Goal: Transaction & Acquisition: Book appointment/travel/reservation

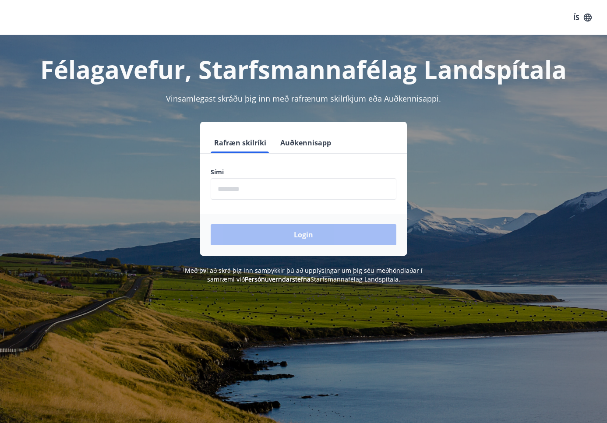
click at [191, 214] on div "Rafræn skilríki Auðkennisapp Sími ​ Login" at bounding box center [304, 189] width 586 height 134
click at [221, 192] on input "phone" at bounding box center [304, 188] width 186 height 21
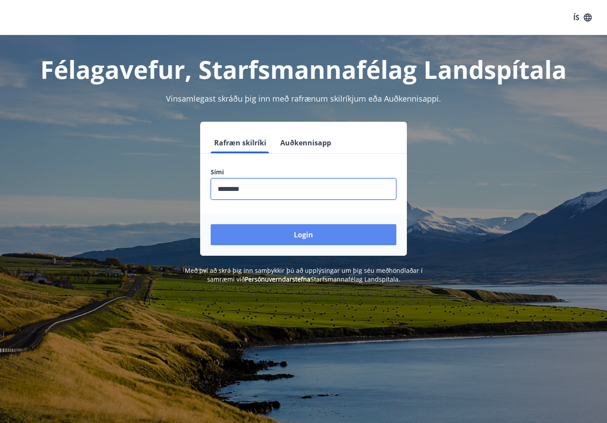
type input "********"
click at [293, 234] on button "Login" at bounding box center [304, 234] width 186 height 21
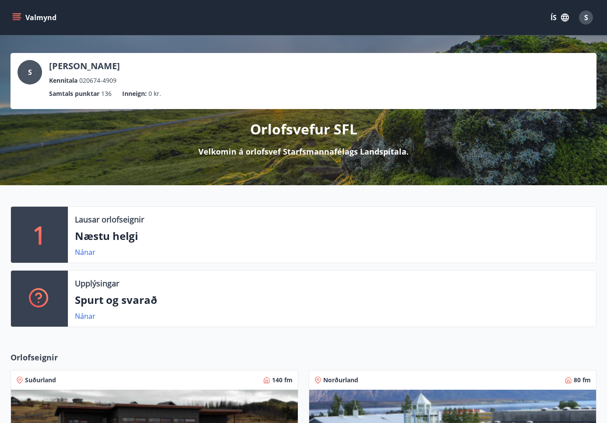
click at [16, 21] on icon "menu" at bounding box center [16, 17] width 9 height 9
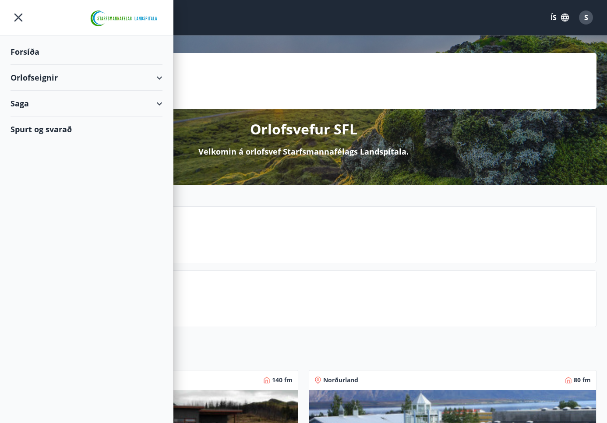
click at [67, 78] on div "Orlofseignir" at bounding box center [87, 78] width 152 height 26
click at [78, 116] on div "Bókunardagatal" at bounding box center [87, 118] width 138 height 18
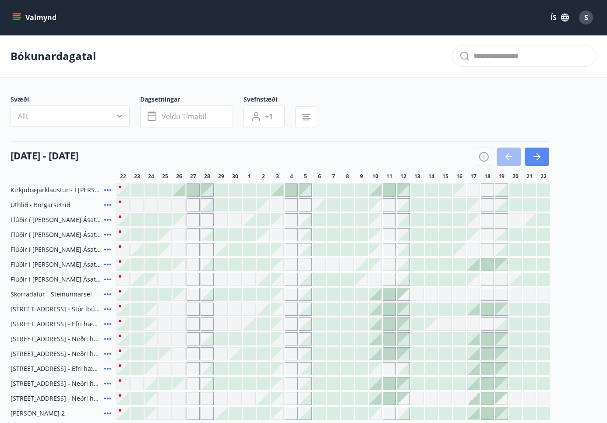
click at [536, 149] on button "button" at bounding box center [537, 157] width 25 height 18
click at [537, 155] on icon "button" at bounding box center [537, 156] width 11 height 11
click at [537, 154] on icon "button" at bounding box center [538, 156] width 4 height 7
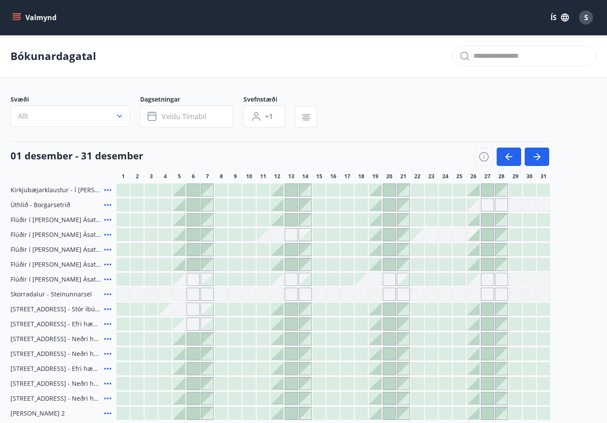
click at [22, 17] on button "Valmynd" at bounding box center [35, 18] width 49 height 16
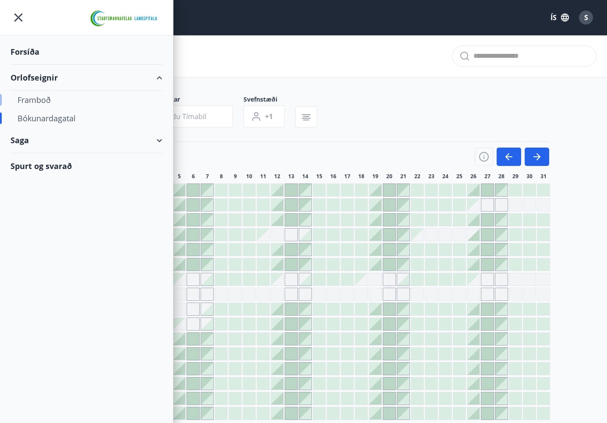
click at [42, 98] on div "Framboð" at bounding box center [87, 100] width 138 height 18
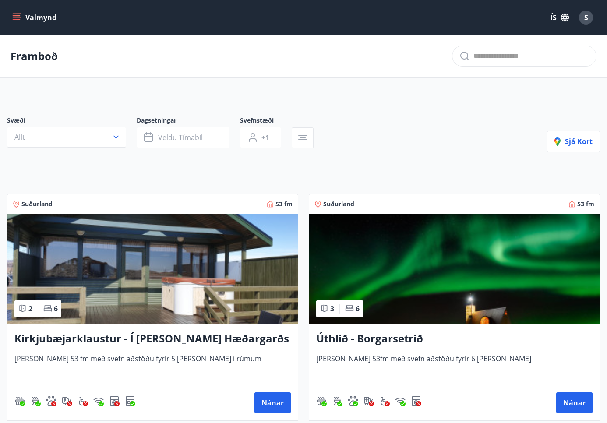
click at [14, 17] on icon "menu" at bounding box center [16, 17] width 9 height 9
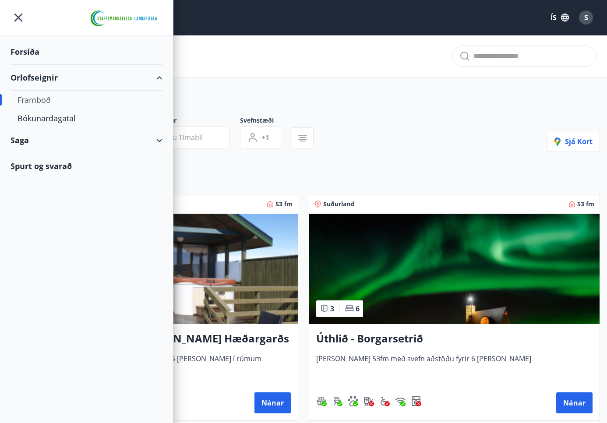
click at [14, 17] on icon "menu" at bounding box center [19, 18] width 16 height 16
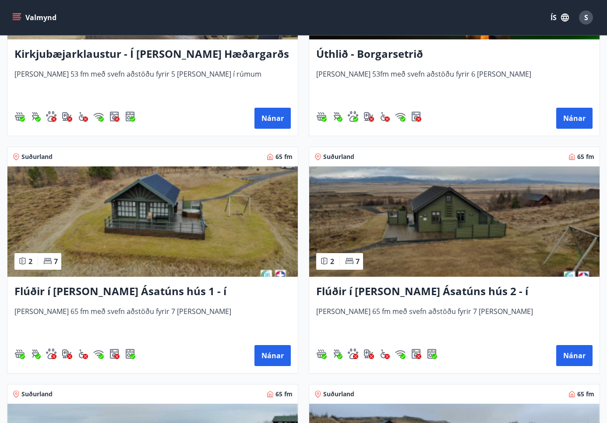
scroll to position [350, 0]
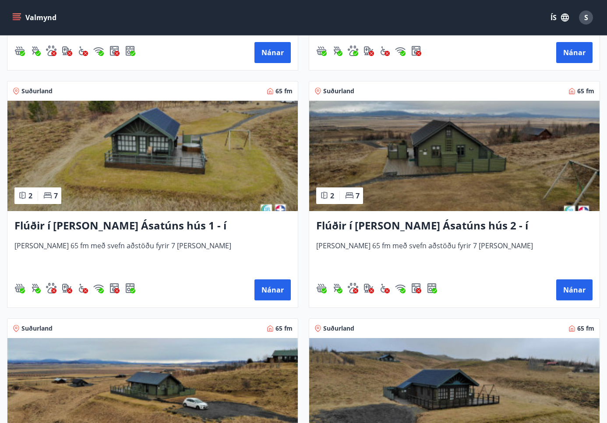
click at [202, 224] on h3 "Flúðir í [PERSON_NAME] Ásatúns hús 1 - í [GEOGRAPHIC_DATA] C" at bounding box center [152, 226] width 276 height 16
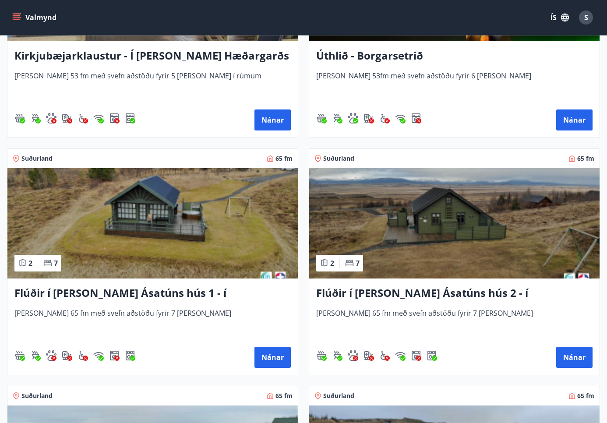
scroll to position [394, 0]
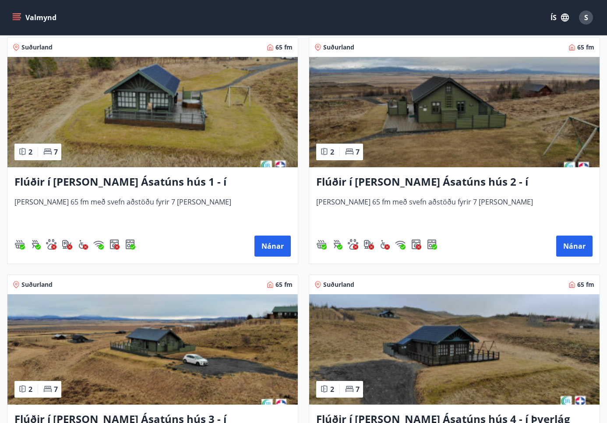
drag, startPoint x: 221, startPoint y: 181, endPoint x: 191, endPoint y: 182, distance: 30.2
click at [191, 182] on h3 "Flúðir í [PERSON_NAME] Ásatúns hús 1 - í [GEOGRAPHIC_DATA] C" at bounding box center [152, 182] width 276 height 16
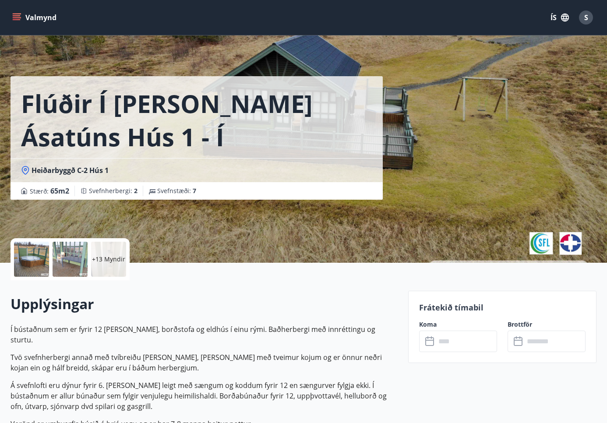
click at [39, 254] on div at bounding box center [31, 259] width 35 height 35
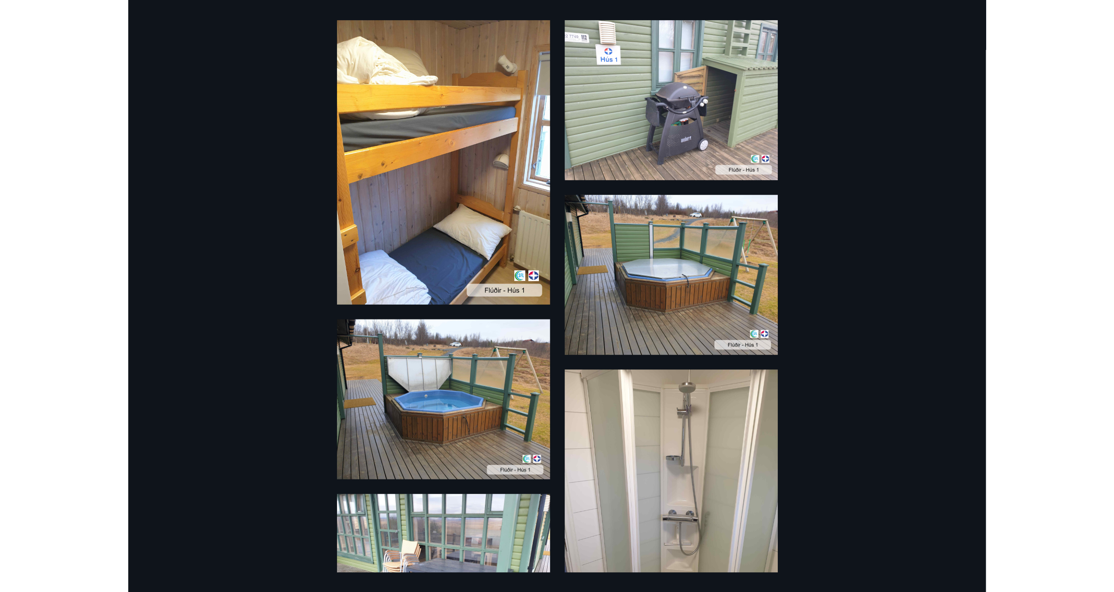
scroll to position [44, 0]
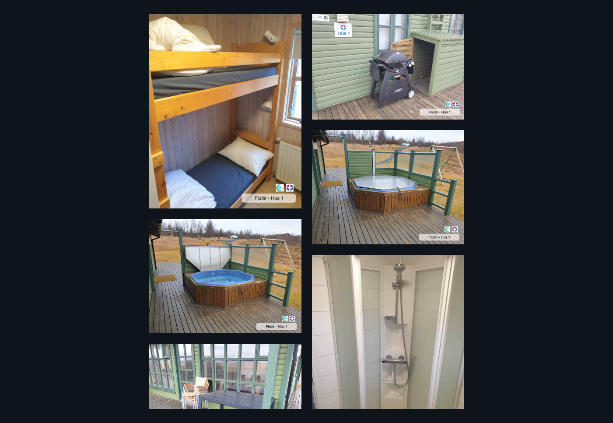
click at [228, 115] on img at bounding box center [225, 106] width 152 height 203
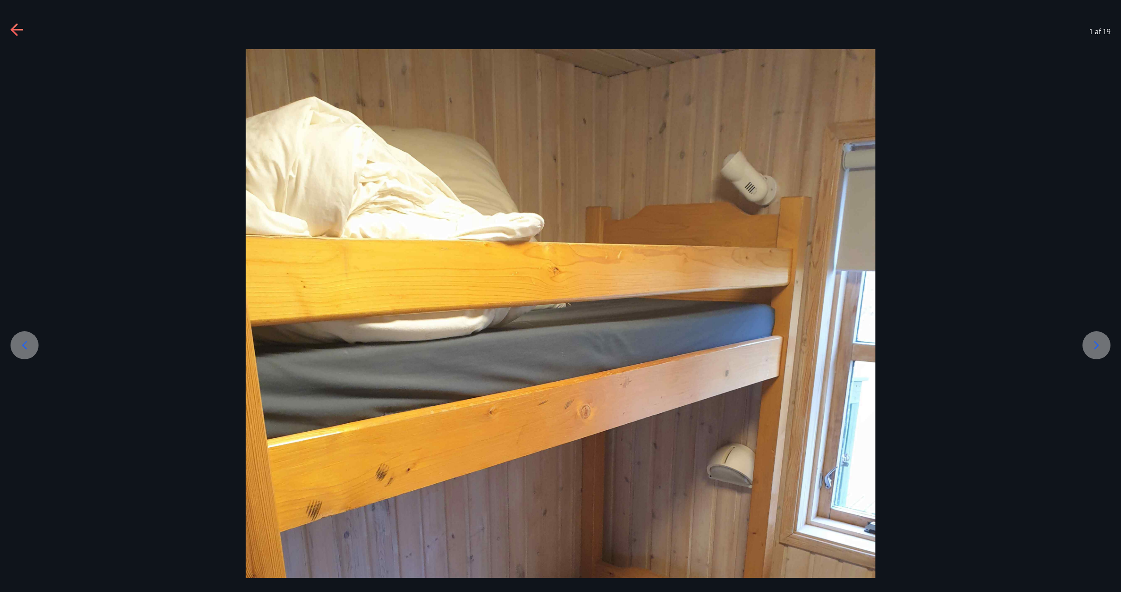
click at [613, 349] on icon at bounding box center [1096, 345] width 14 height 14
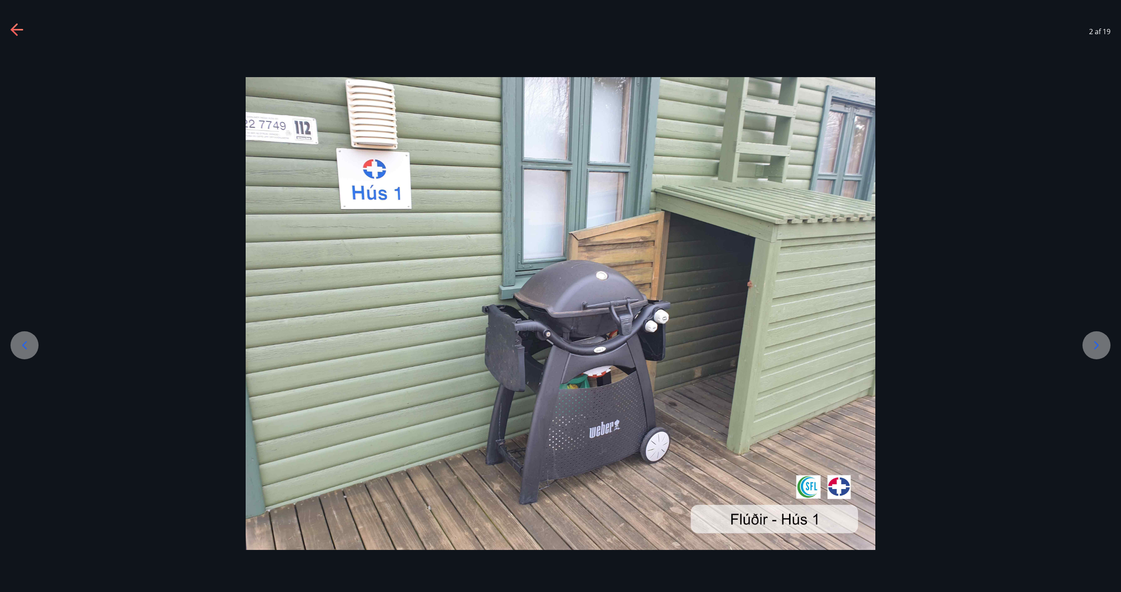
click at [613, 349] on icon at bounding box center [1096, 345] width 14 height 14
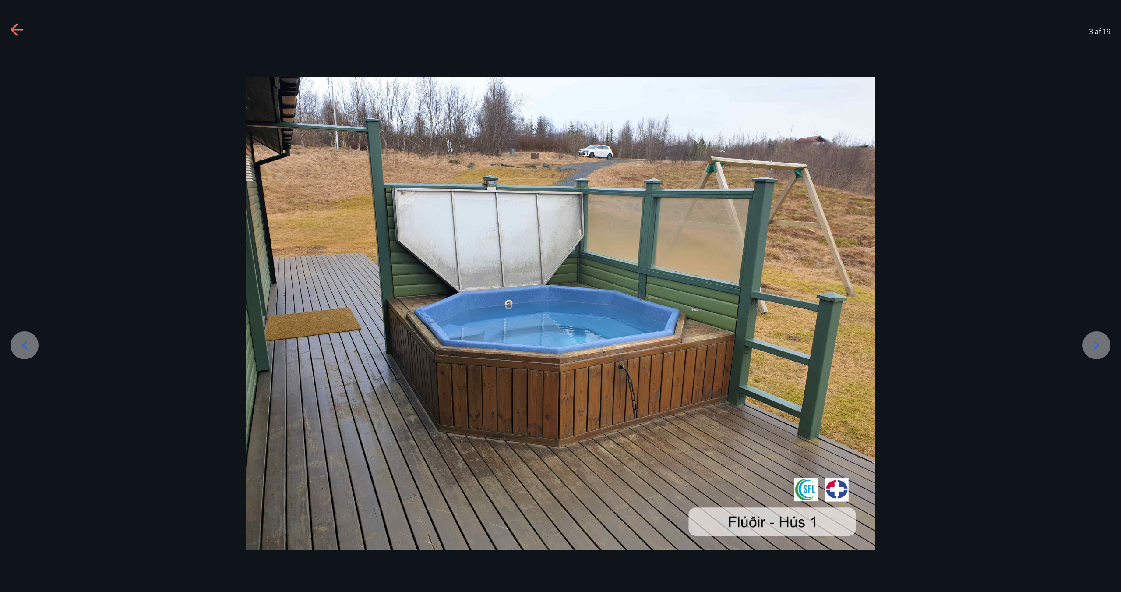
click at [613, 349] on icon at bounding box center [1096, 345] width 14 height 14
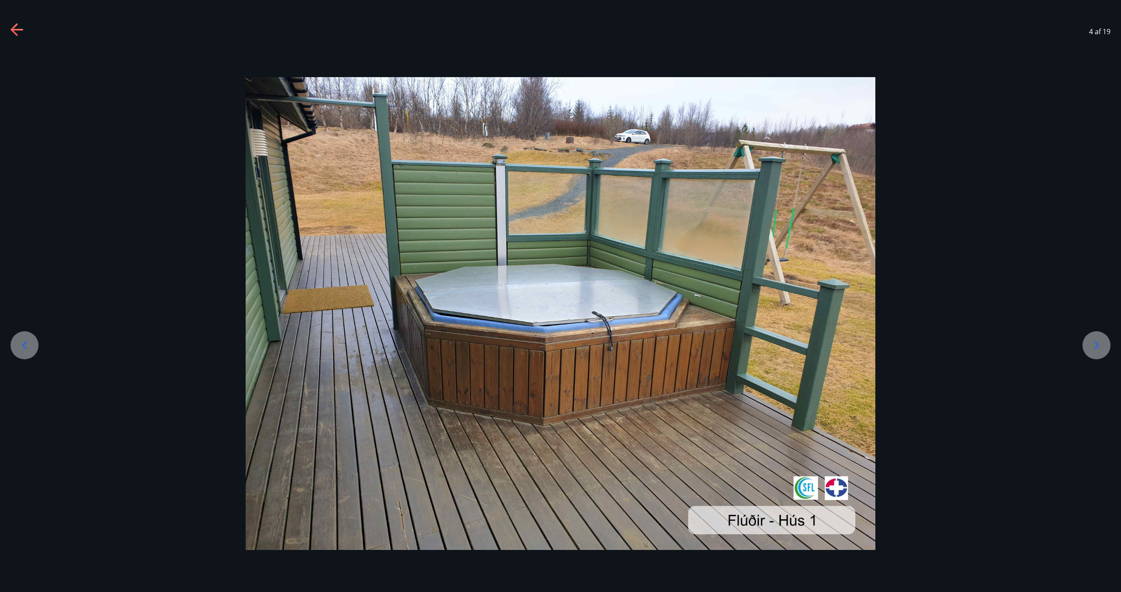
click at [613, 349] on icon at bounding box center [1096, 345] width 14 height 14
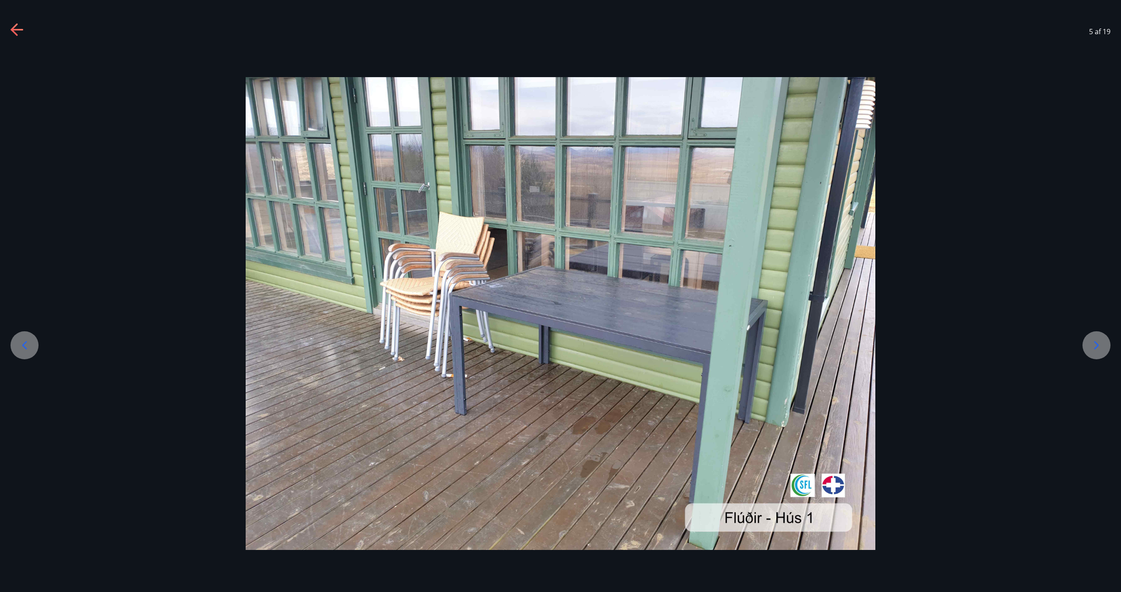
click at [613, 349] on icon at bounding box center [1096, 345] width 14 height 14
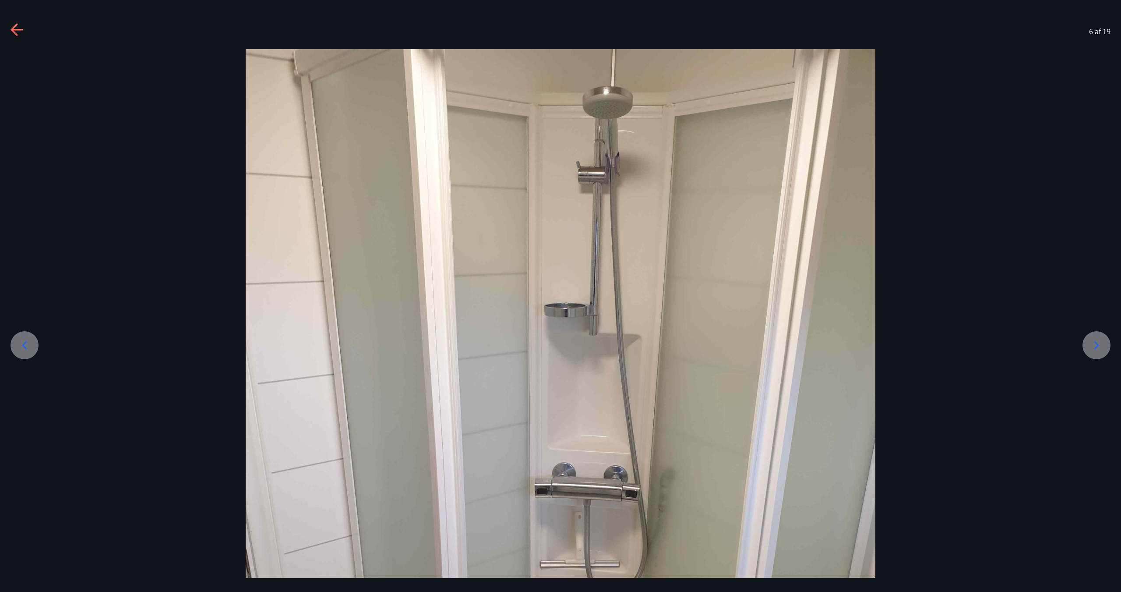
click at [613, 349] on icon at bounding box center [1096, 345] width 14 height 14
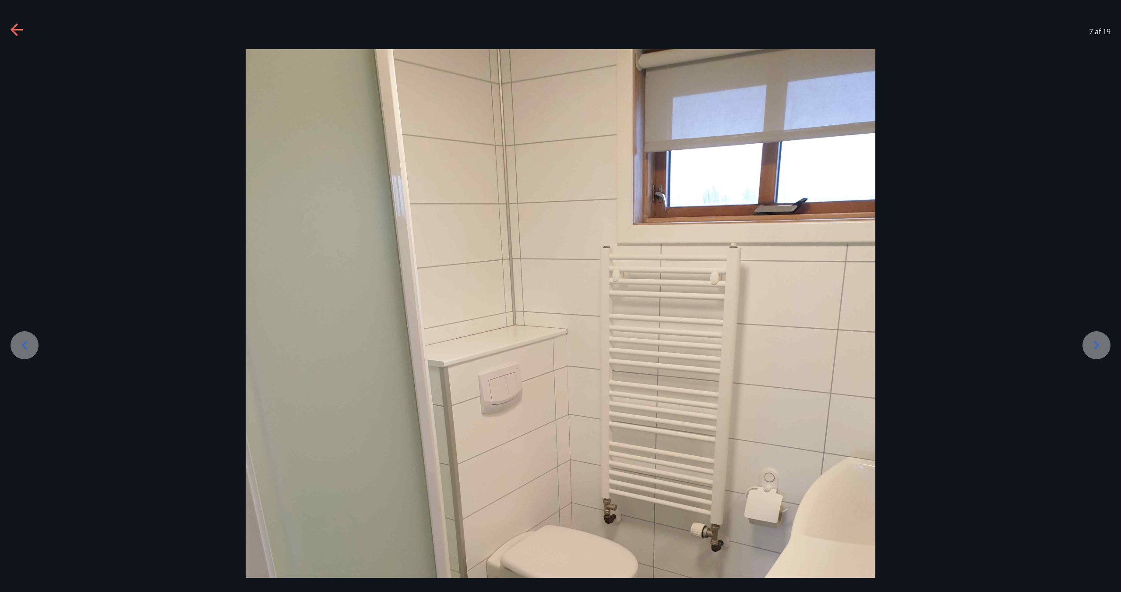
click at [613, 349] on icon at bounding box center [1096, 345] width 14 height 14
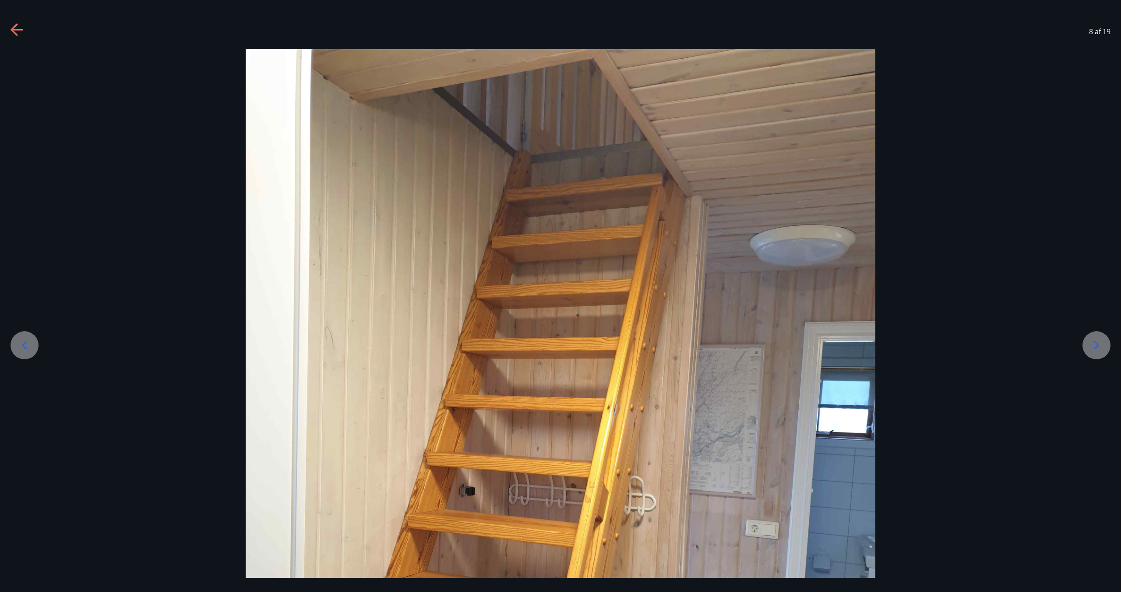
click at [613, 349] on icon at bounding box center [1096, 345] width 14 height 14
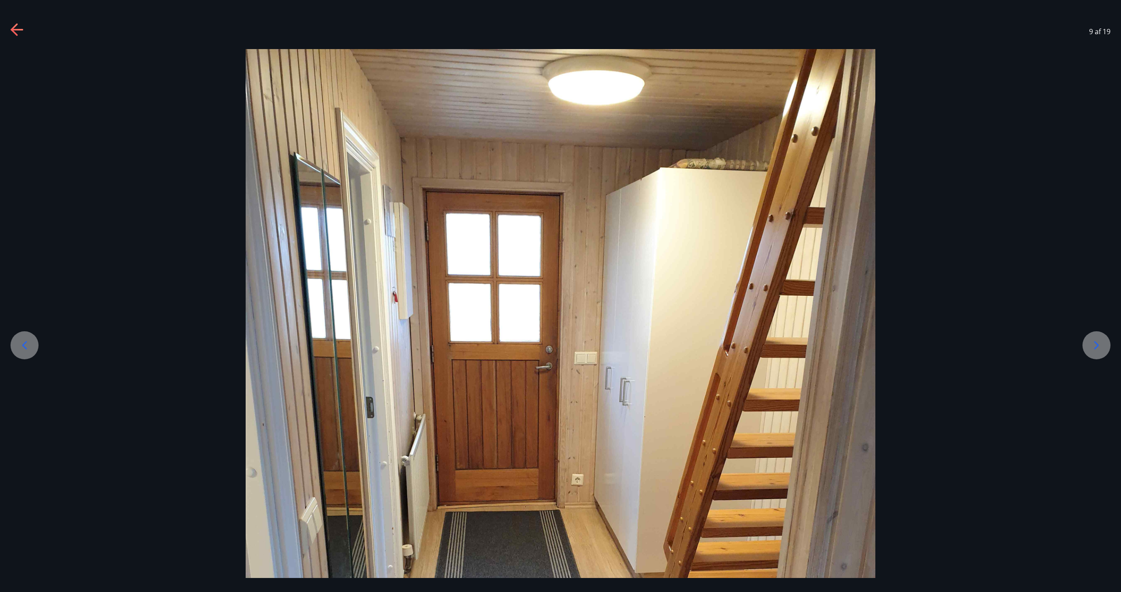
click at [613, 349] on icon at bounding box center [1096, 345] width 14 height 14
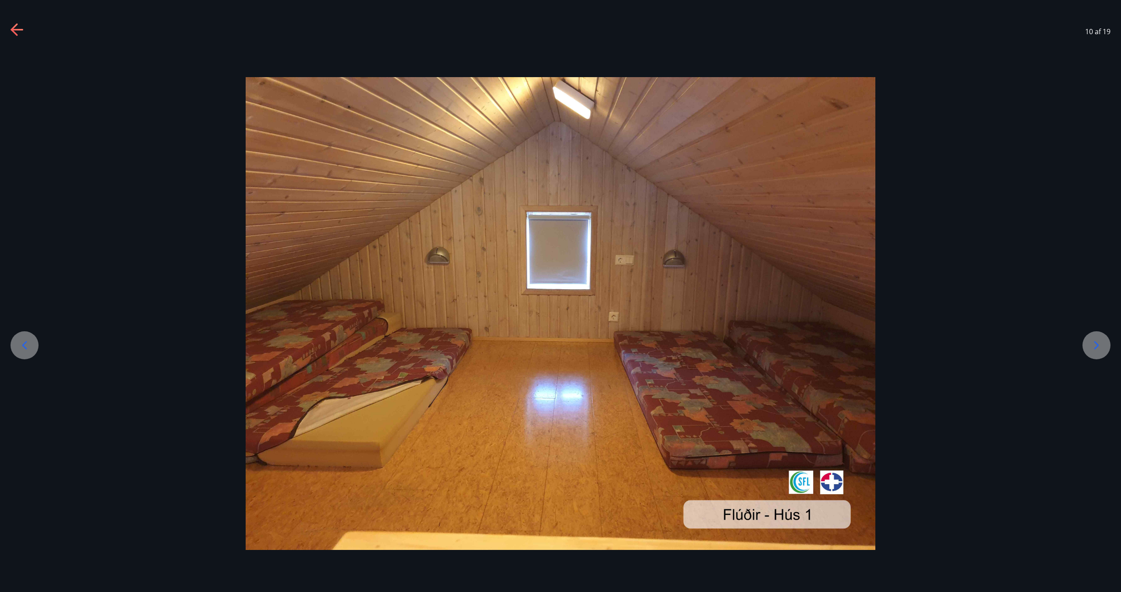
click at [613, 349] on icon at bounding box center [1096, 345] width 14 height 14
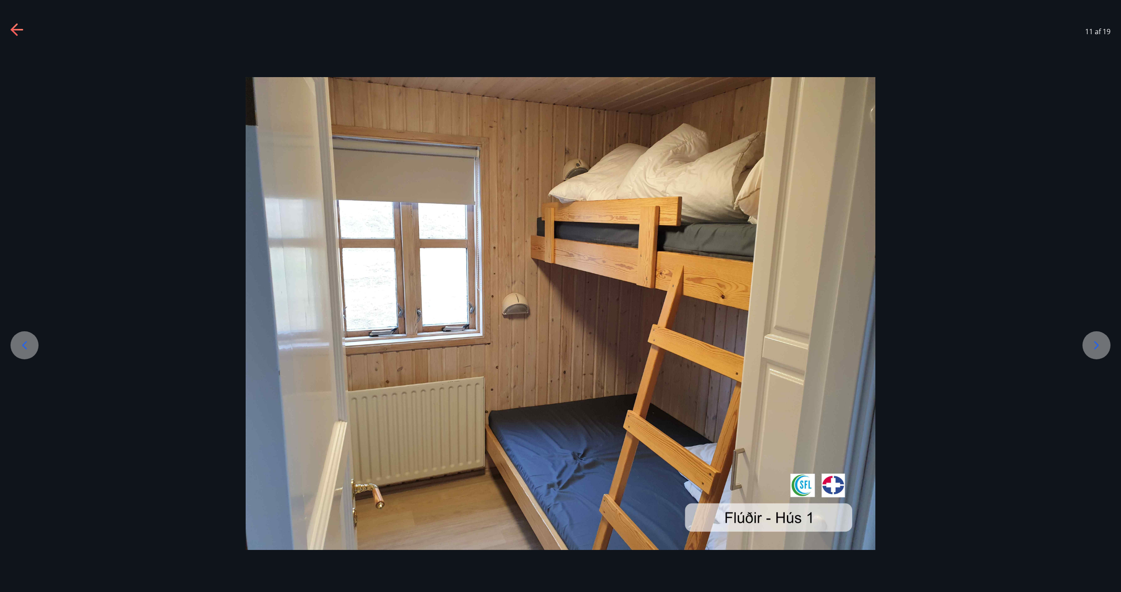
click at [613, 349] on icon at bounding box center [1096, 345] width 14 height 14
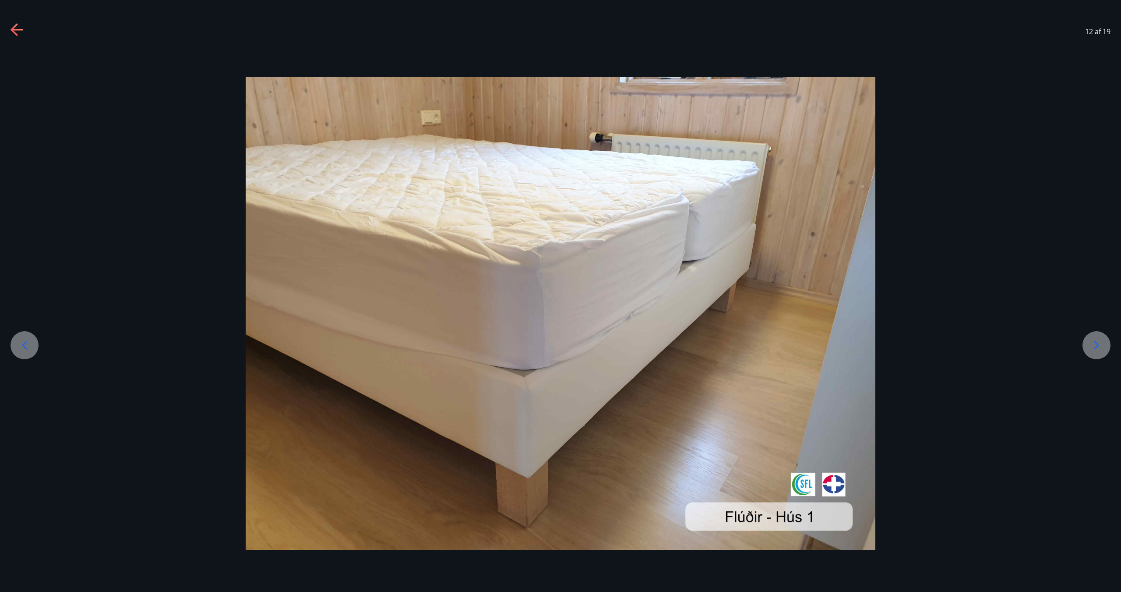
click at [613, 349] on icon at bounding box center [1096, 345] width 14 height 14
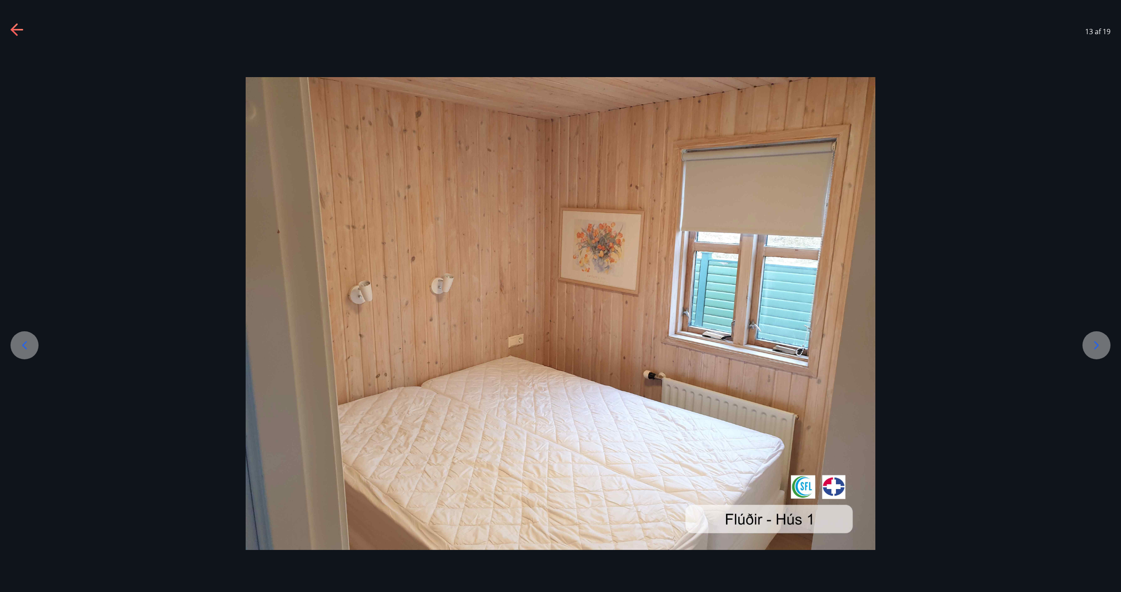
click at [613, 349] on icon at bounding box center [1096, 345] width 14 height 14
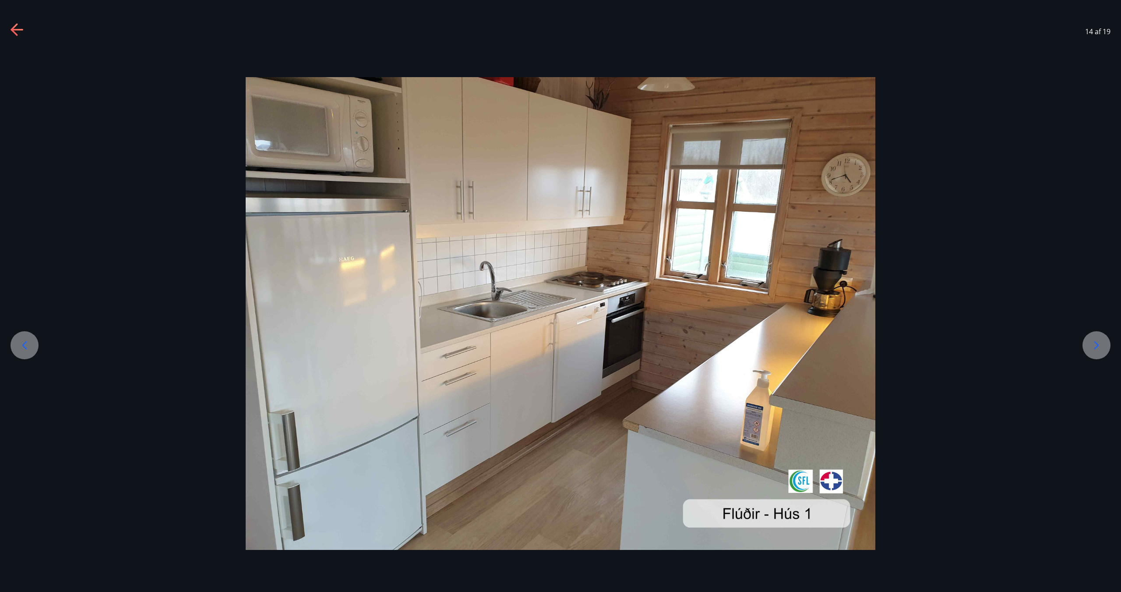
click at [613, 349] on icon at bounding box center [1096, 345] width 14 height 14
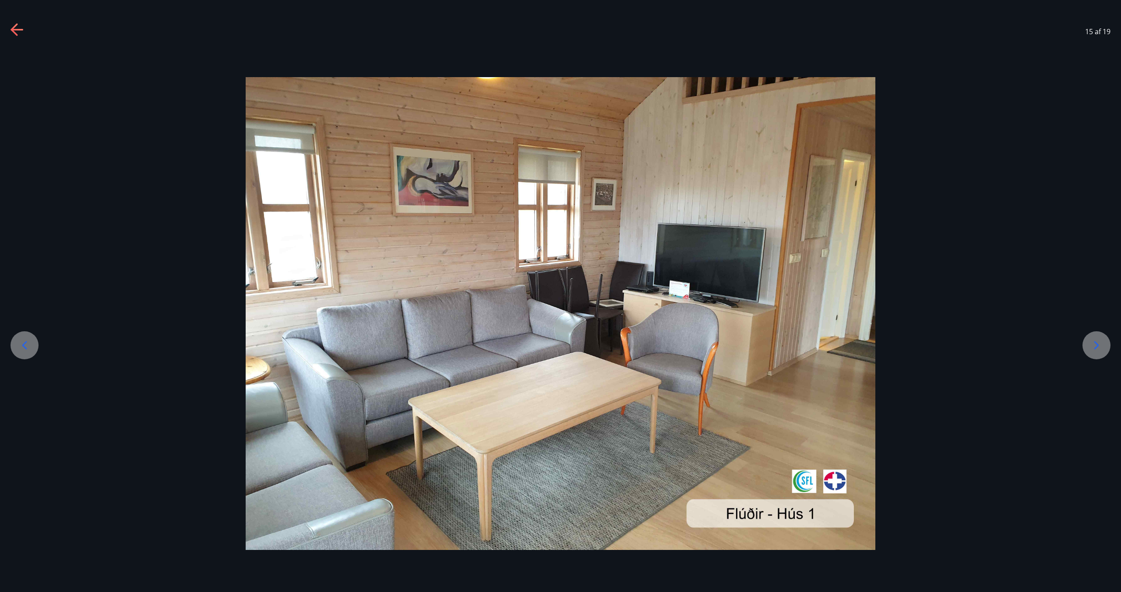
click at [613, 349] on icon at bounding box center [1096, 345] width 14 height 14
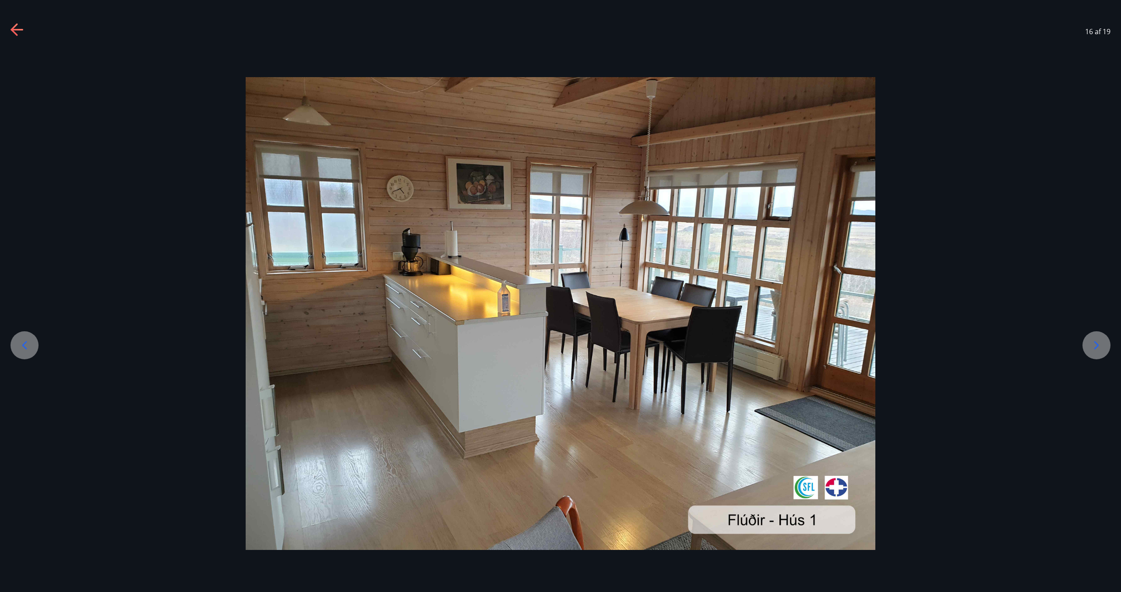
click at [613, 349] on icon at bounding box center [1096, 345] width 14 height 14
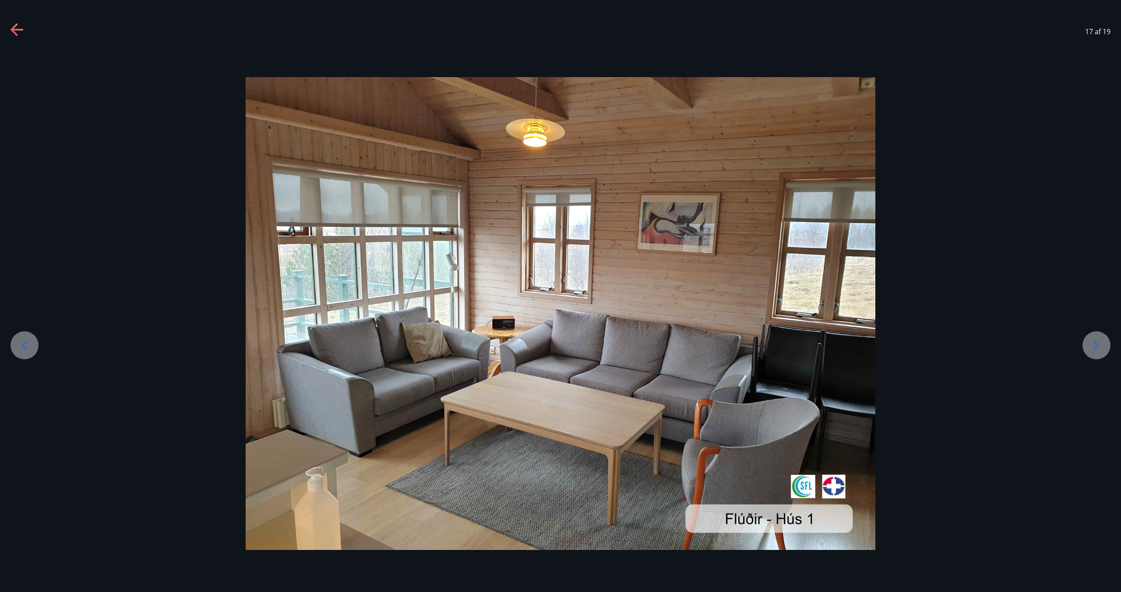
click at [37, 349] on div at bounding box center [25, 345] width 28 height 28
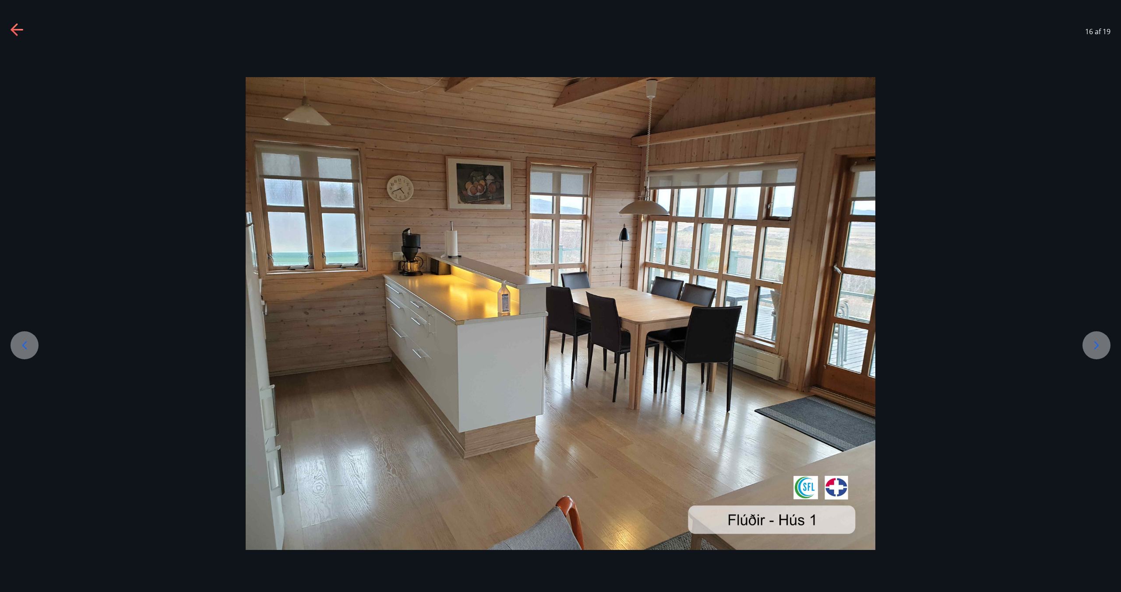
click at [14, 344] on div at bounding box center [25, 345] width 28 height 28
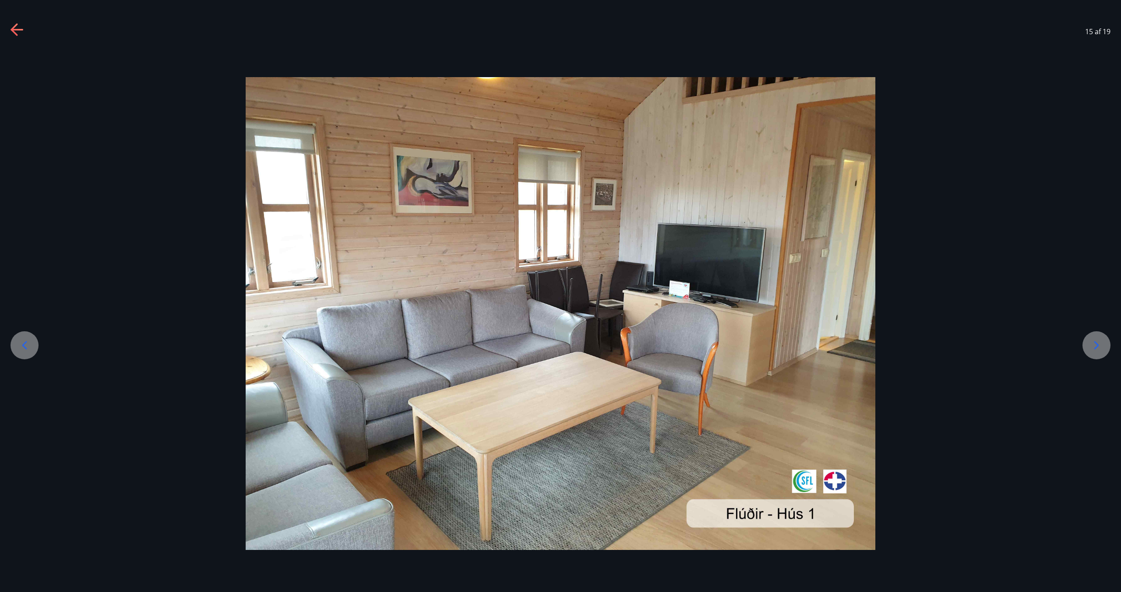
click at [15, 342] on div at bounding box center [25, 345] width 28 height 28
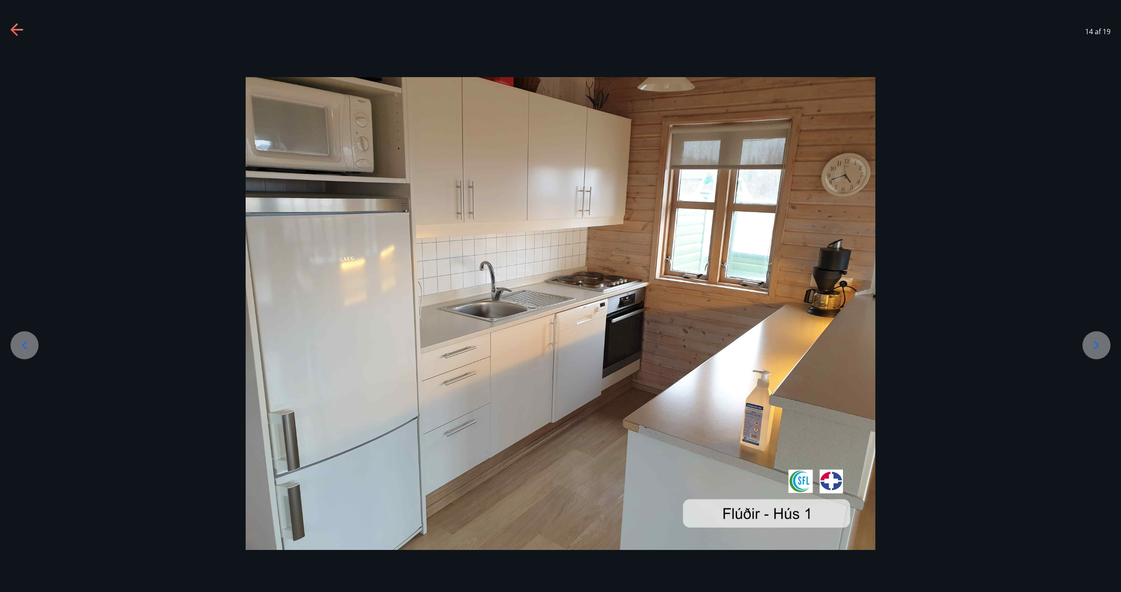
click at [15, 342] on div at bounding box center [25, 345] width 28 height 28
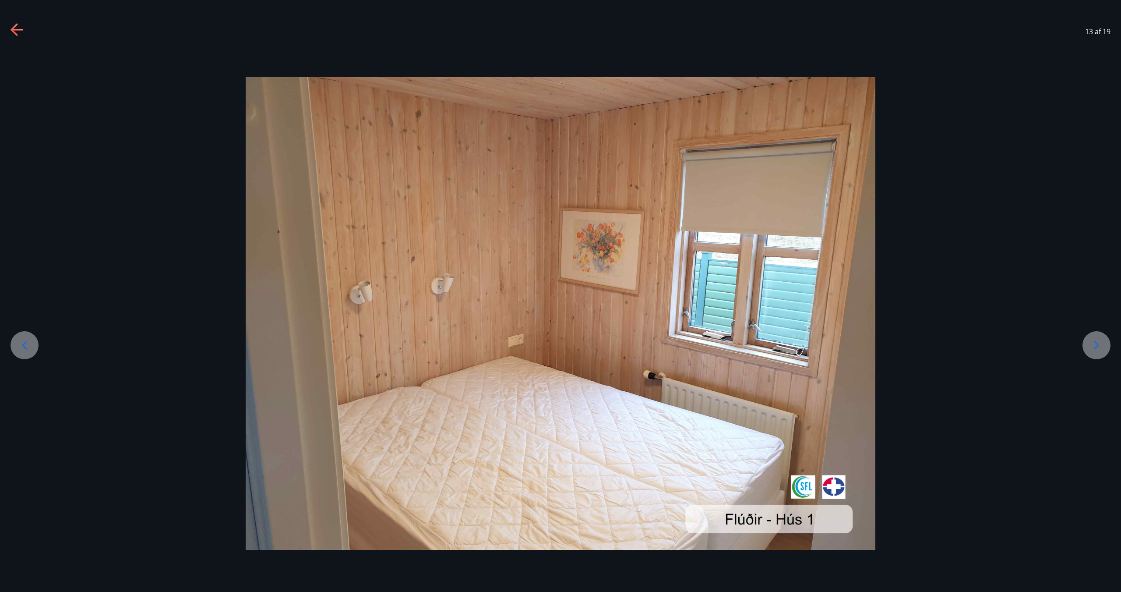
click at [15, 342] on div at bounding box center [25, 345] width 28 height 28
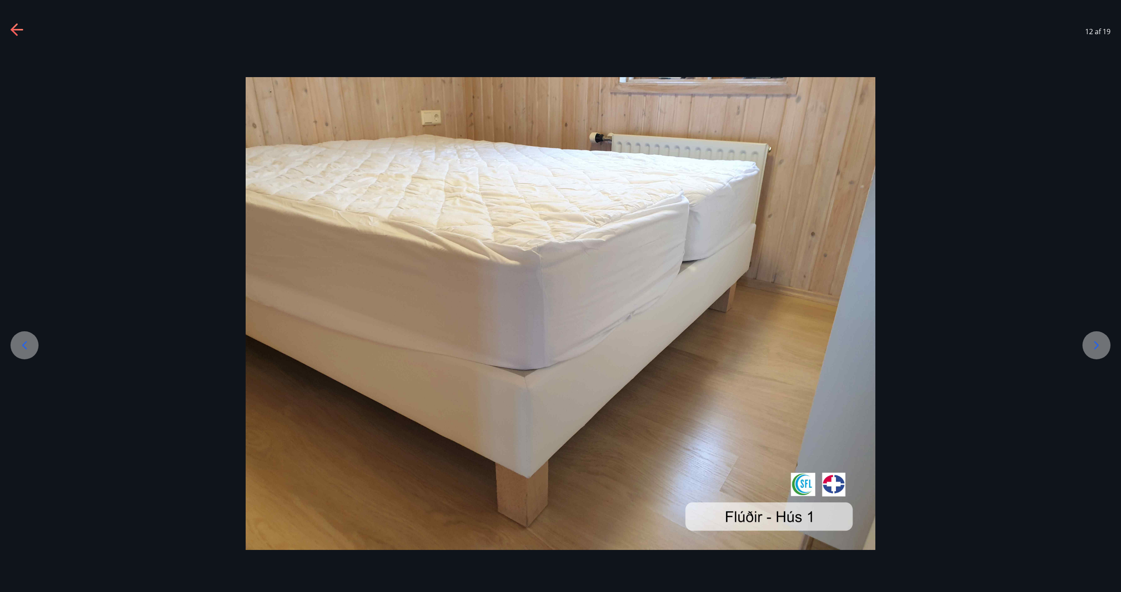
click at [15, 342] on div at bounding box center [25, 345] width 28 height 28
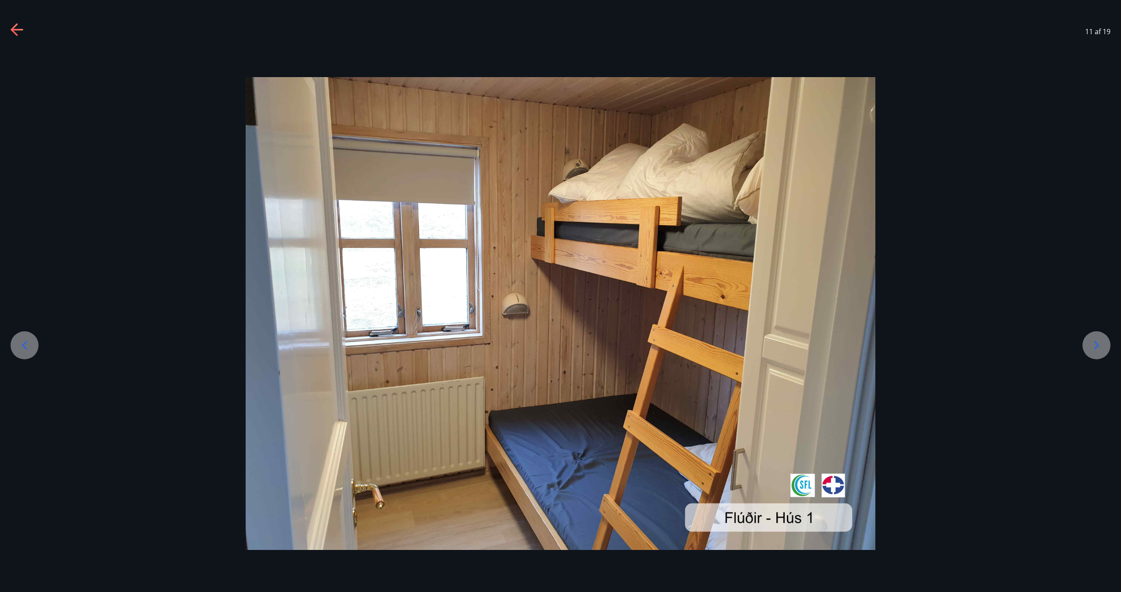
click at [15, 342] on div at bounding box center [25, 345] width 28 height 28
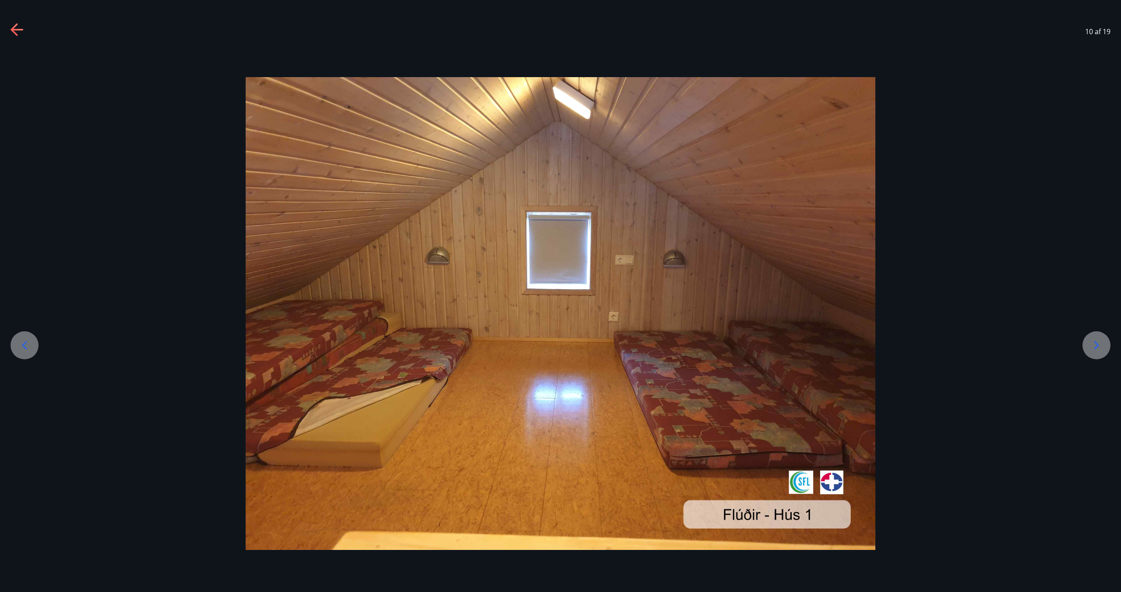
click at [15, 342] on div at bounding box center [25, 345] width 28 height 28
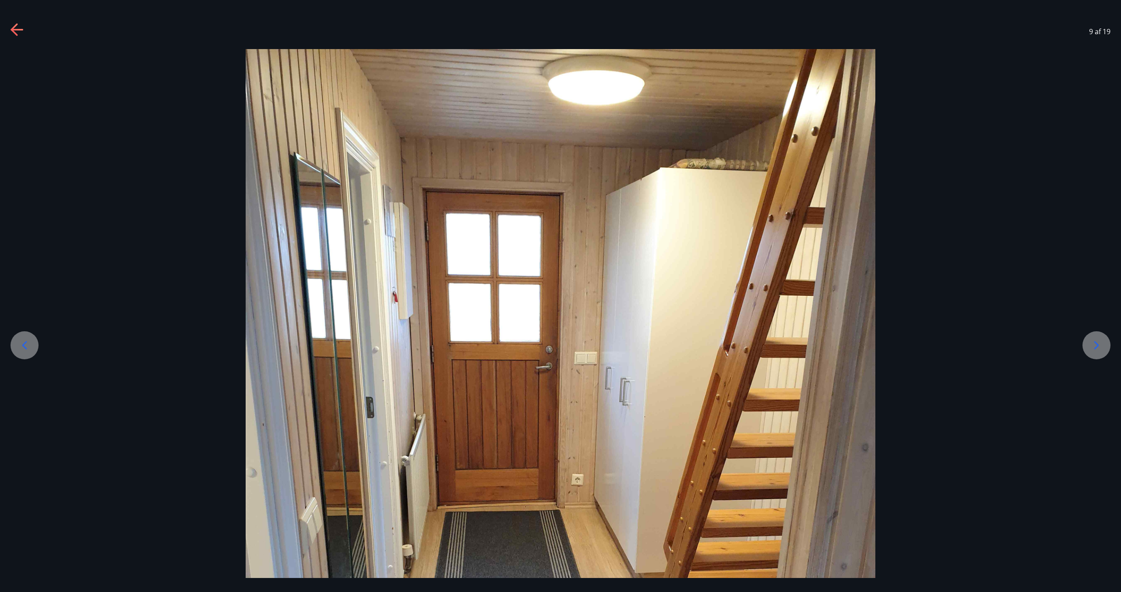
click at [19, 339] on icon at bounding box center [25, 345] width 14 height 14
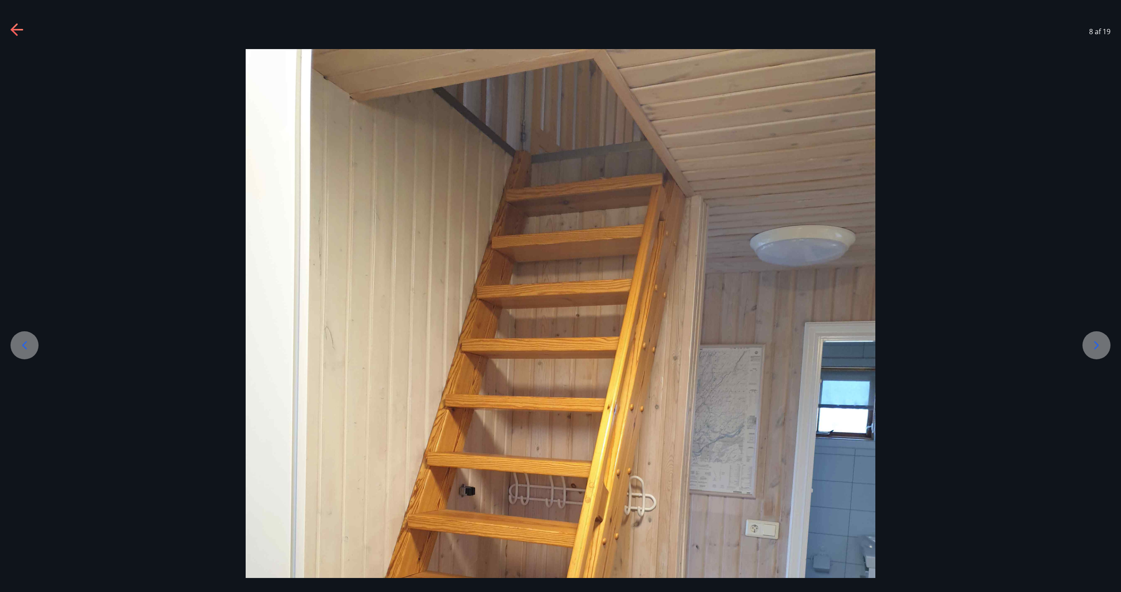
click at [19, 339] on icon at bounding box center [25, 345] width 14 height 14
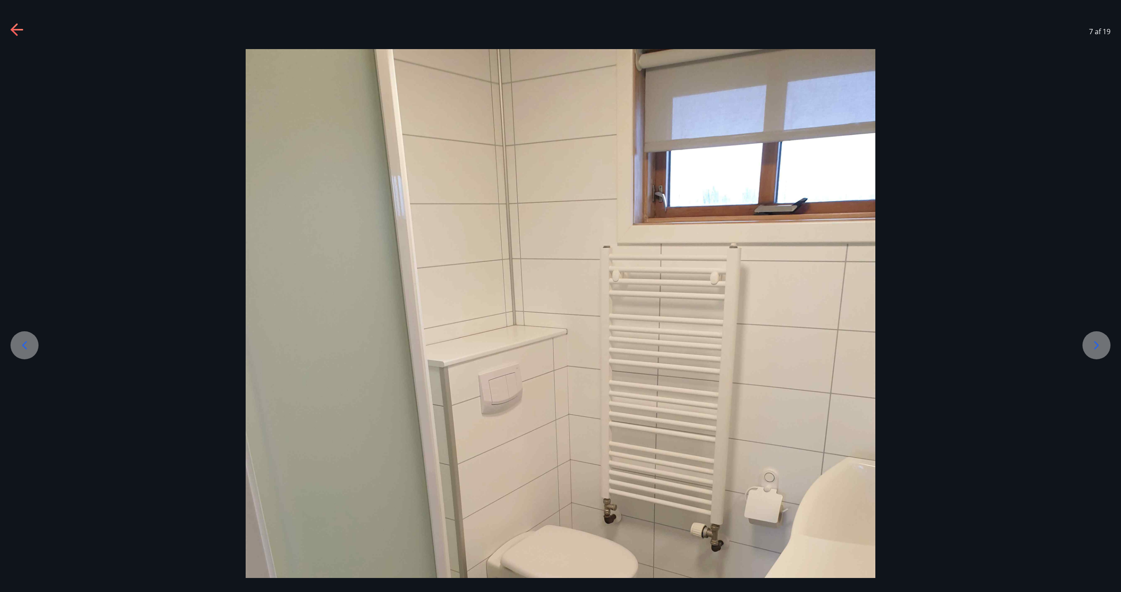
click at [19, 339] on icon at bounding box center [25, 345] width 14 height 14
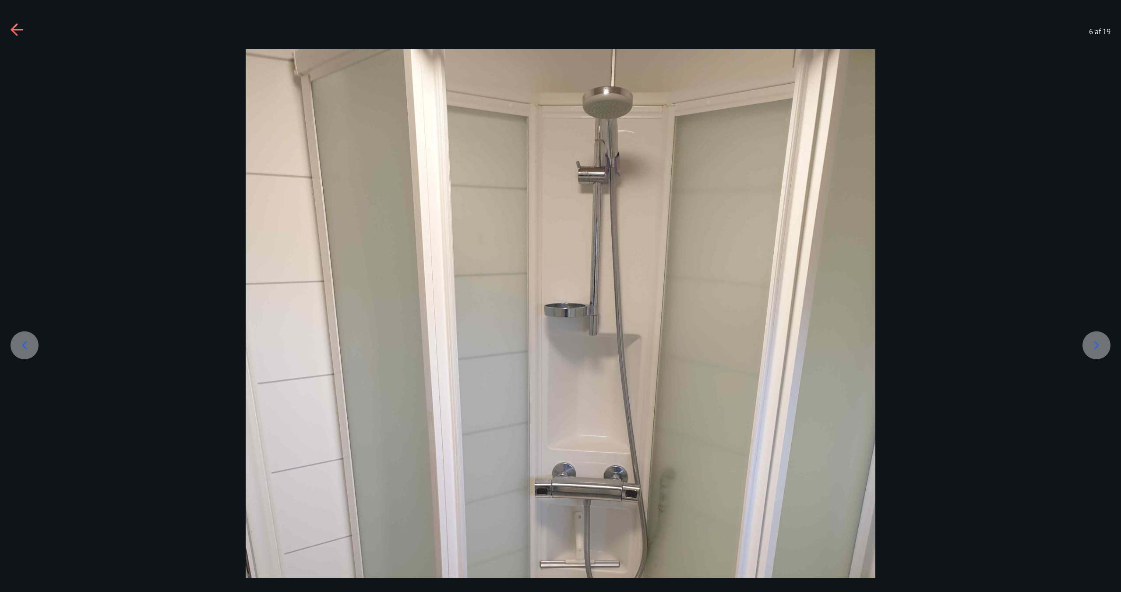
click at [19, 339] on icon at bounding box center [25, 345] width 14 height 14
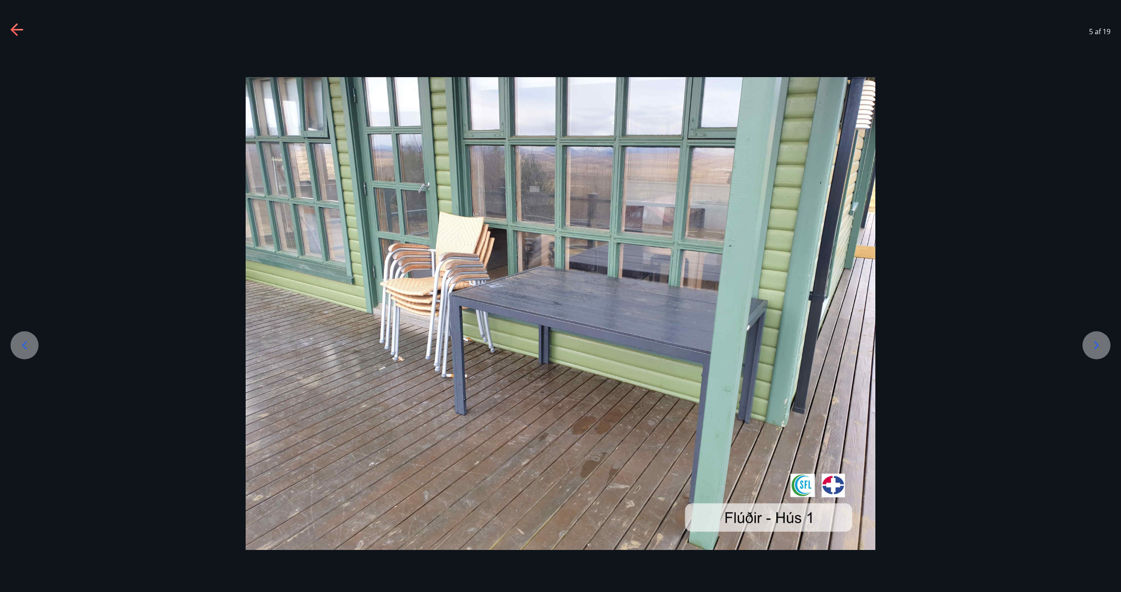
click at [19, 339] on icon at bounding box center [25, 345] width 14 height 14
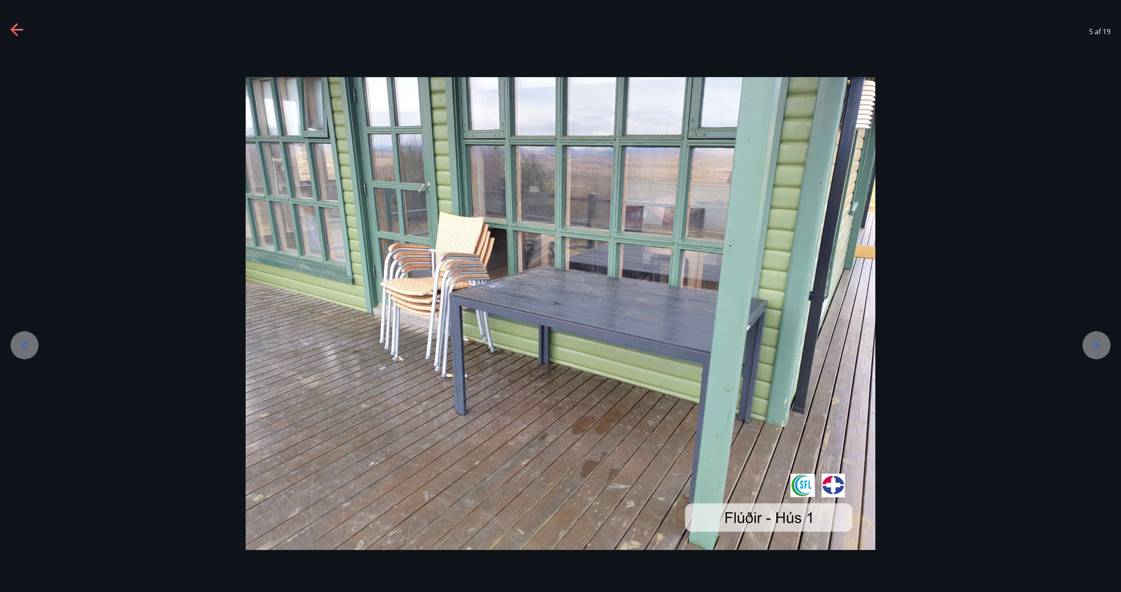
click at [613, 343] on icon at bounding box center [1096, 345] width 5 height 8
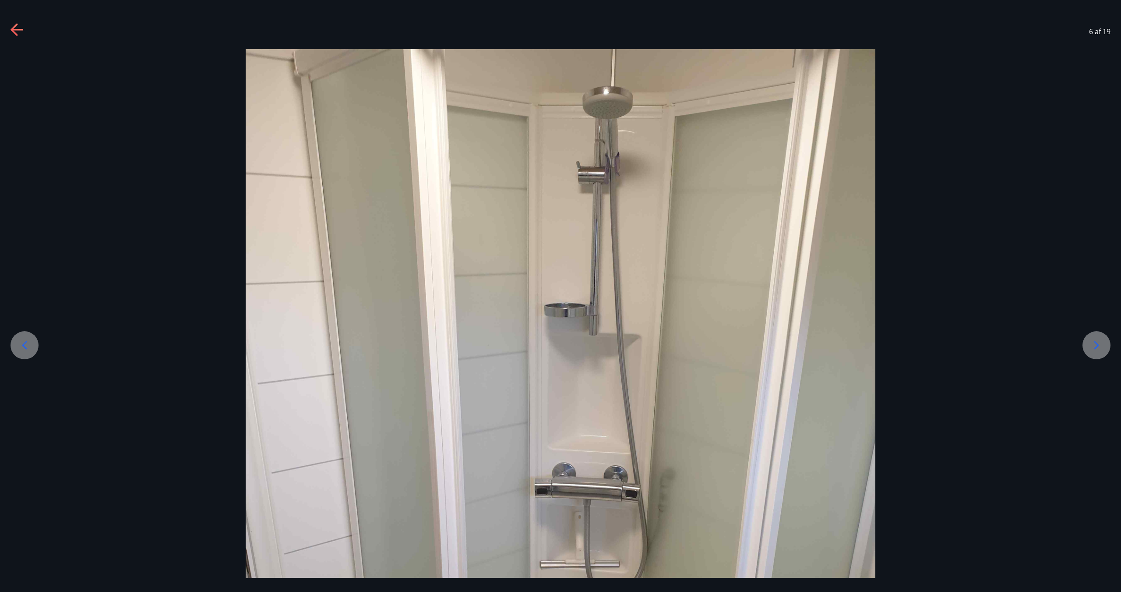
click at [613, 343] on icon at bounding box center [1096, 345] width 5 height 8
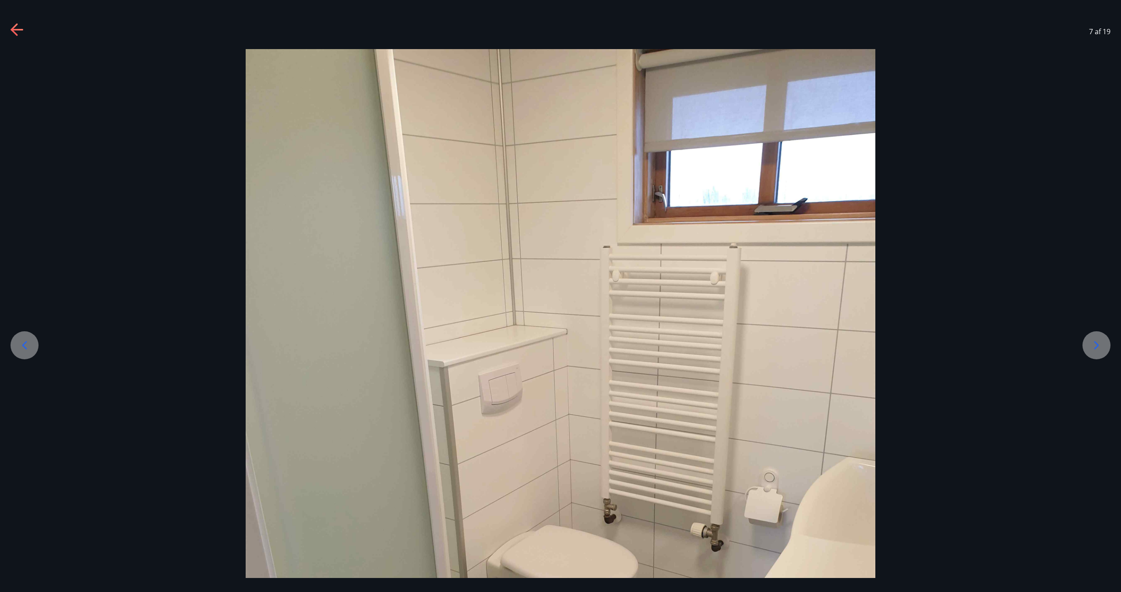
click at [613, 343] on icon at bounding box center [1096, 345] width 5 height 8
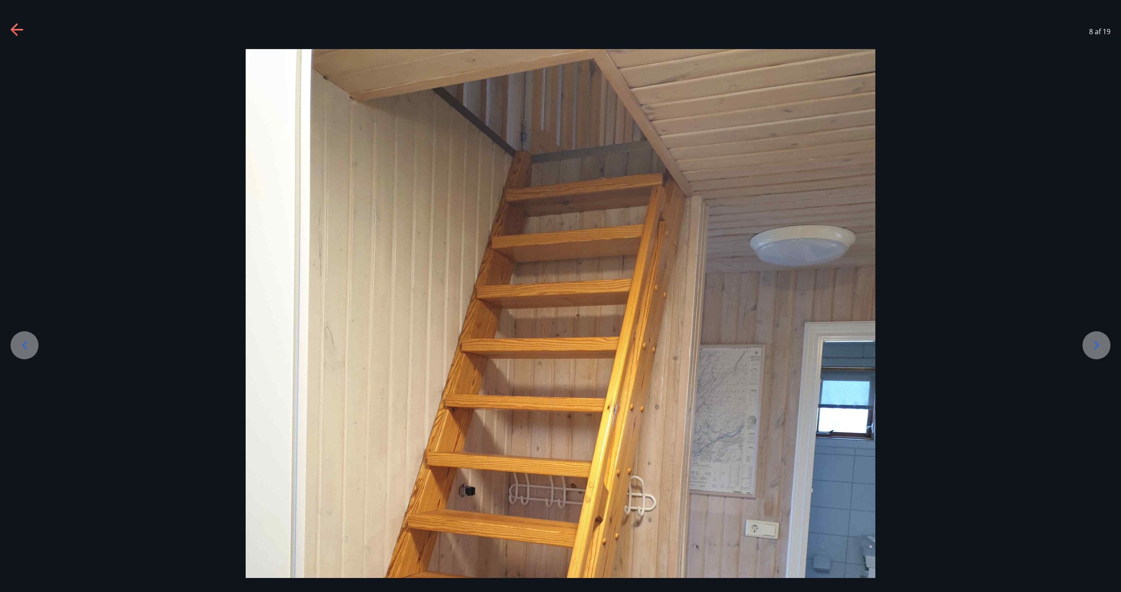
click at [613, 343] on icon at bounding box center [1096, 345] width 5 height 8
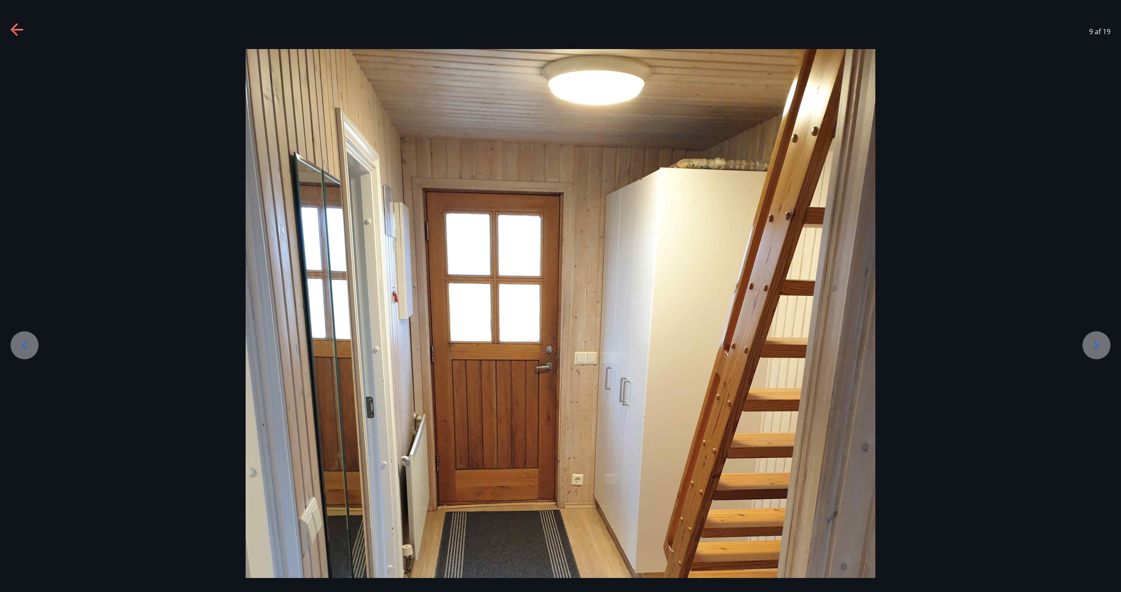
click at [613, 343] on icon at bounding box center [1096, 345] width 5 height 8
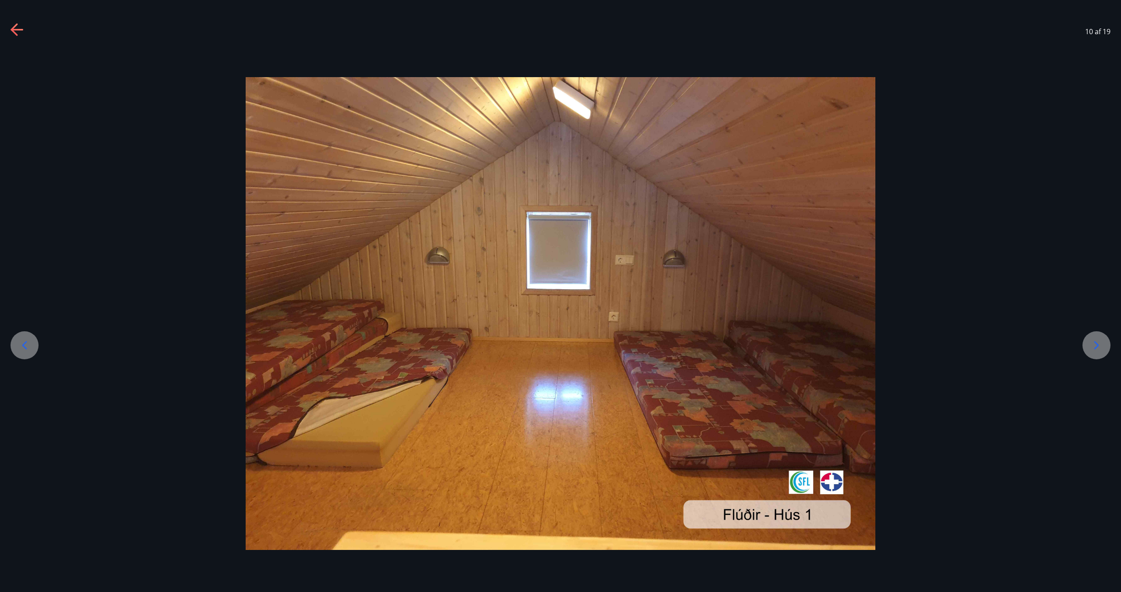
click at [613, 343] on icon at bounding box center [1096, 345] width 5 height 8
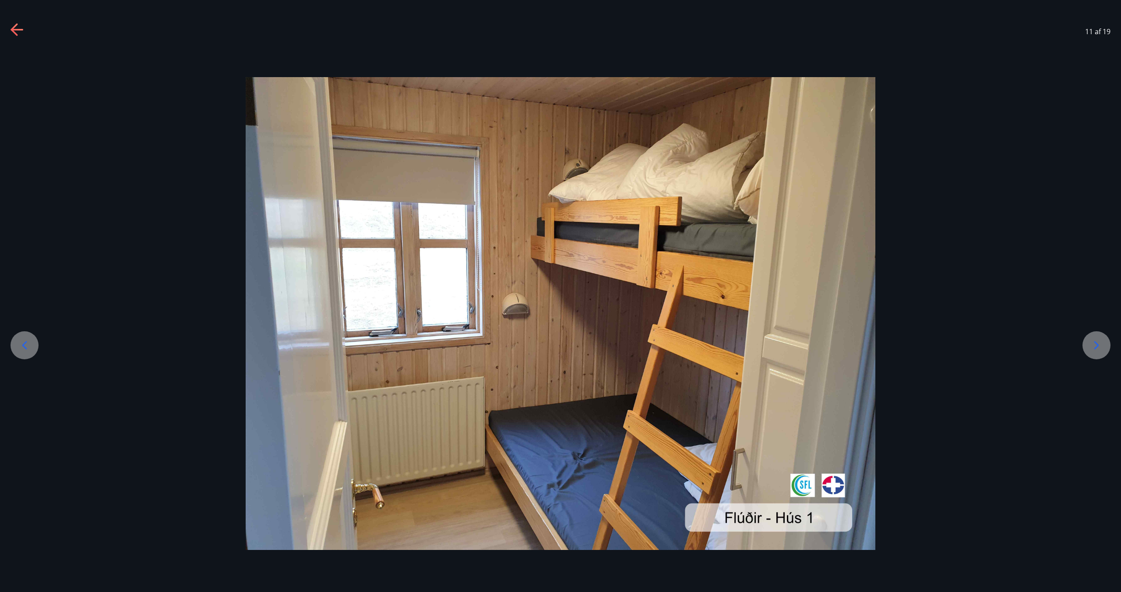
click at [613, 343] on icon at bounding box center [1096, 345] width 5 height 8
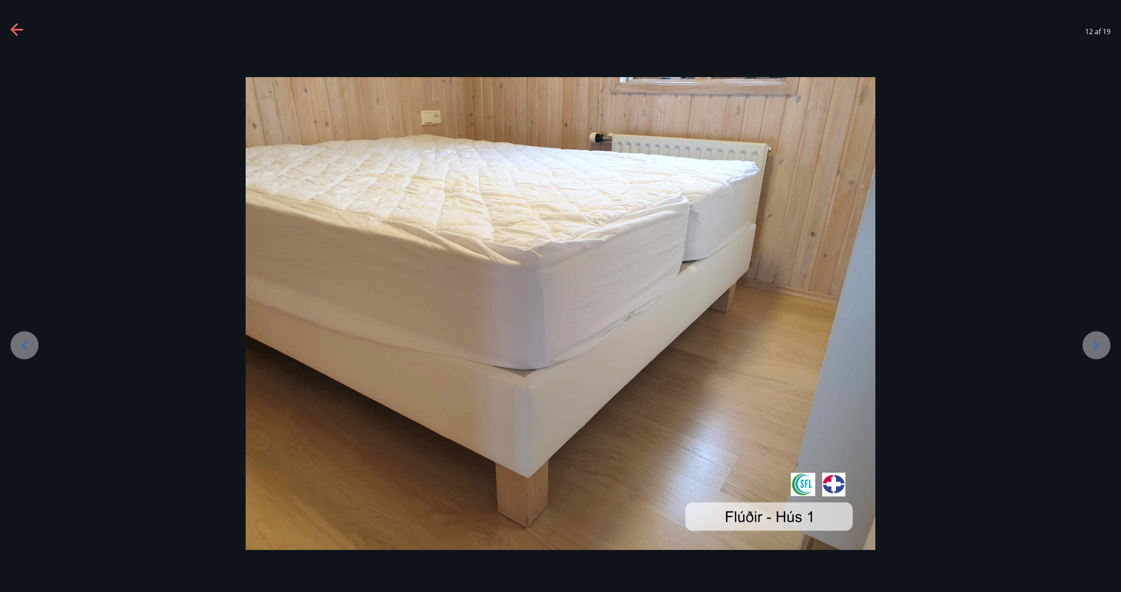
click at [613, 343] on icon at bounding box center [1096, 345] width 5 height 8
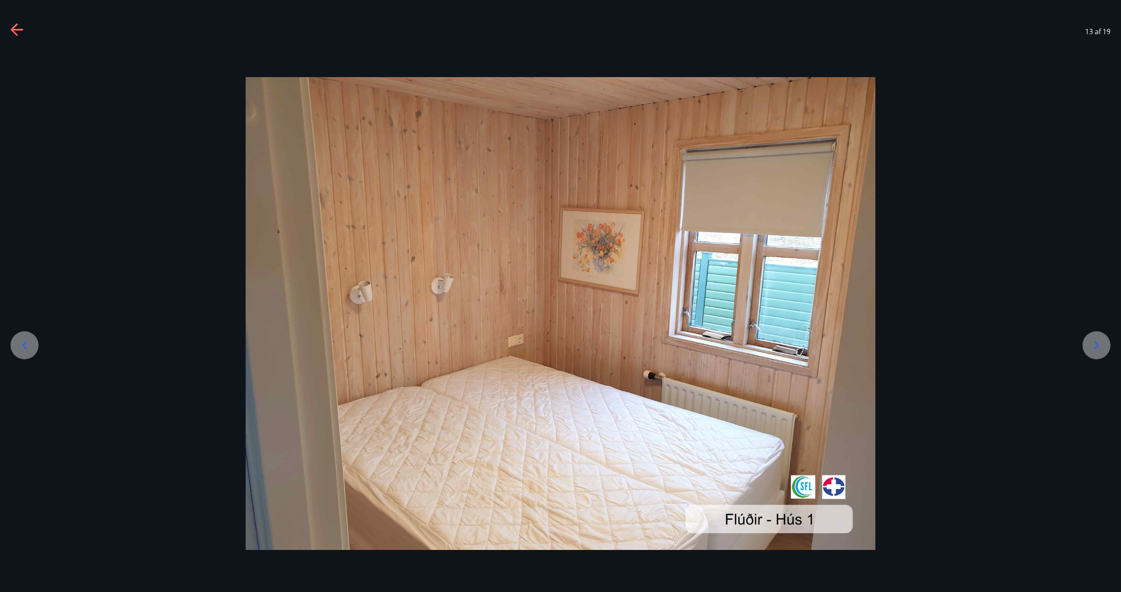
click at [613, 343] on icon at bounding box center [1096, 345] width 5 height 8
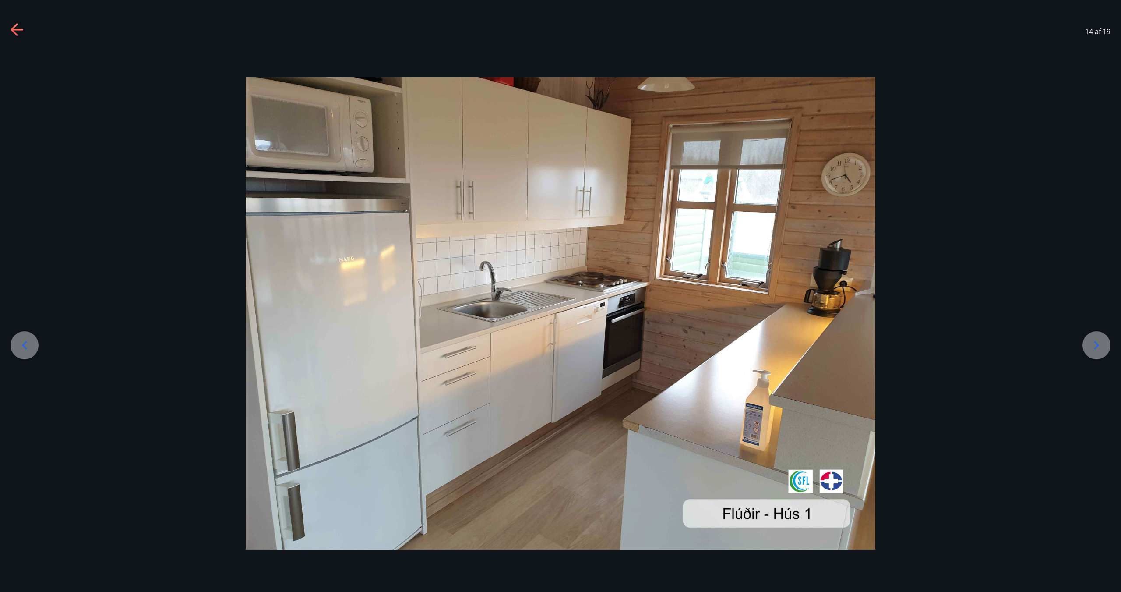
click at [613, 340] on icon at bounding box center [1096, 345] width 14 height 14
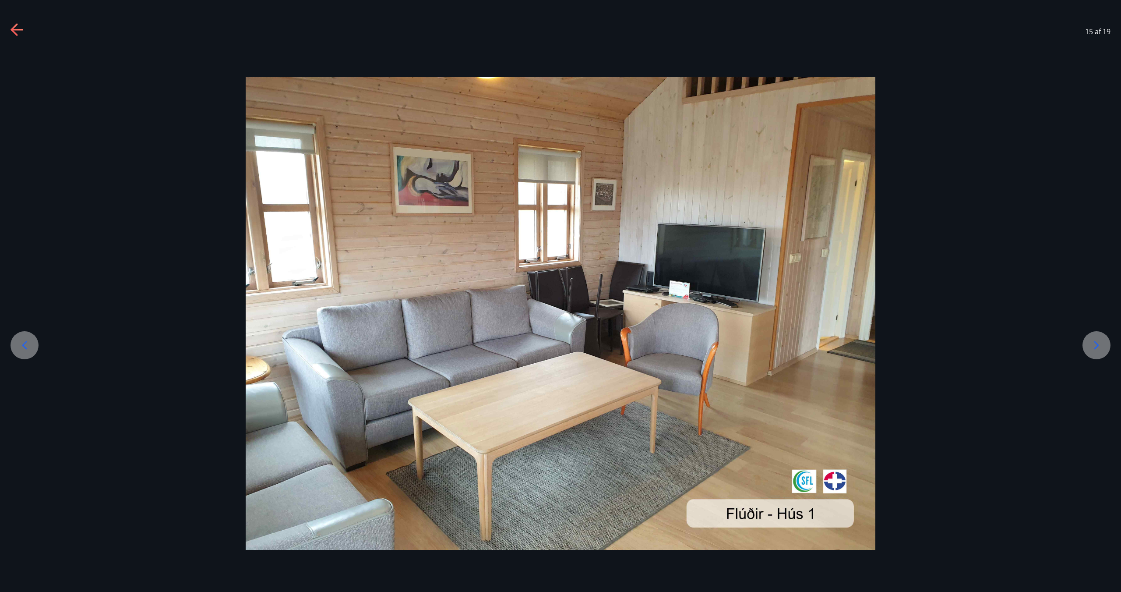
click at [613, 342] on icon at bounding box center [1096, 345] width 14 height 14
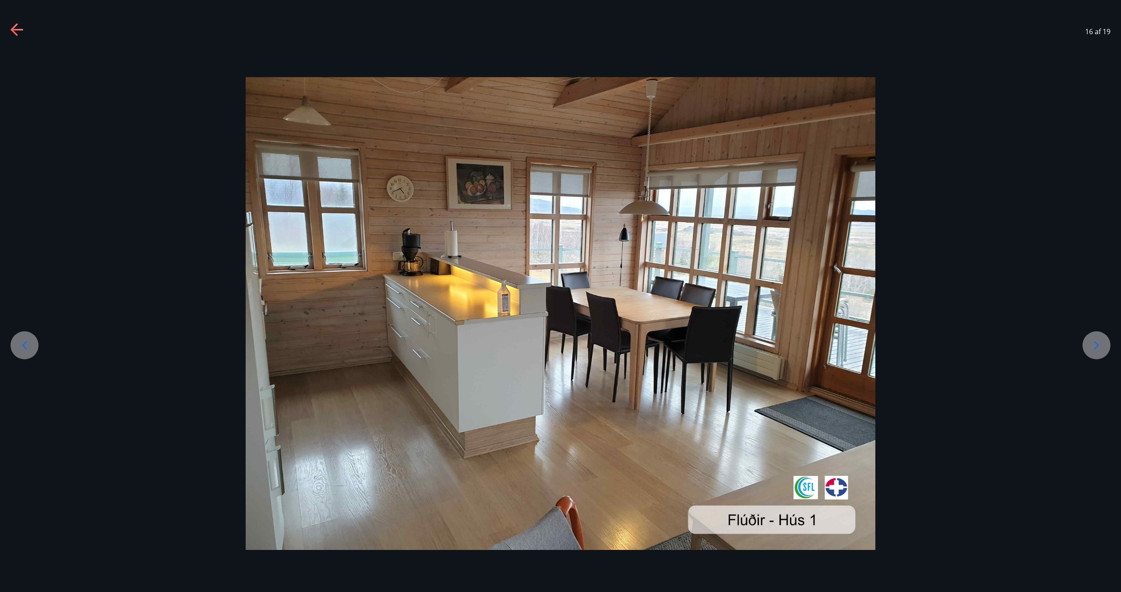
click at [613, 342] on icon at bounding box center [1096, 345] width 14 height 14
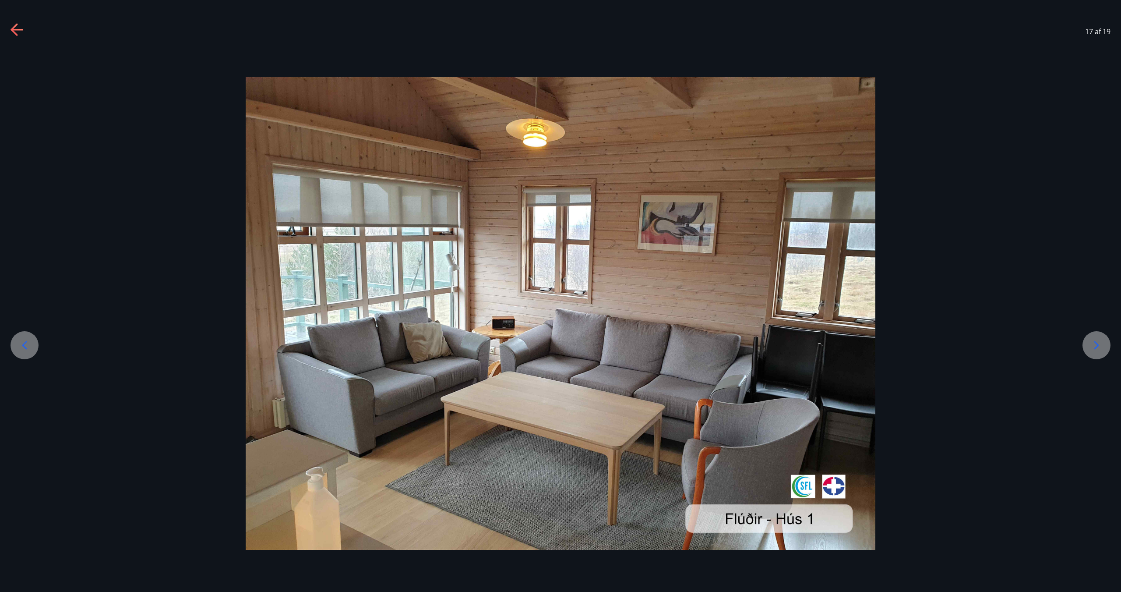
click at [613, 344] on div at bounding box center [1096, 345] width 28 height 28
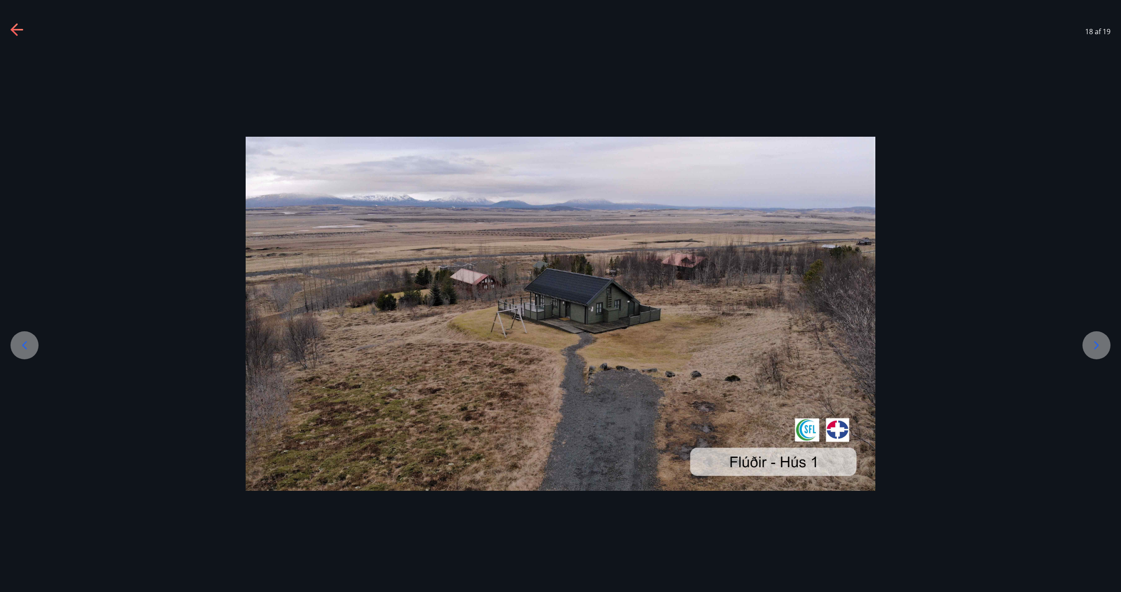
click at [613, 344] on div at bounding box center [1096, 345] width 28 height 28
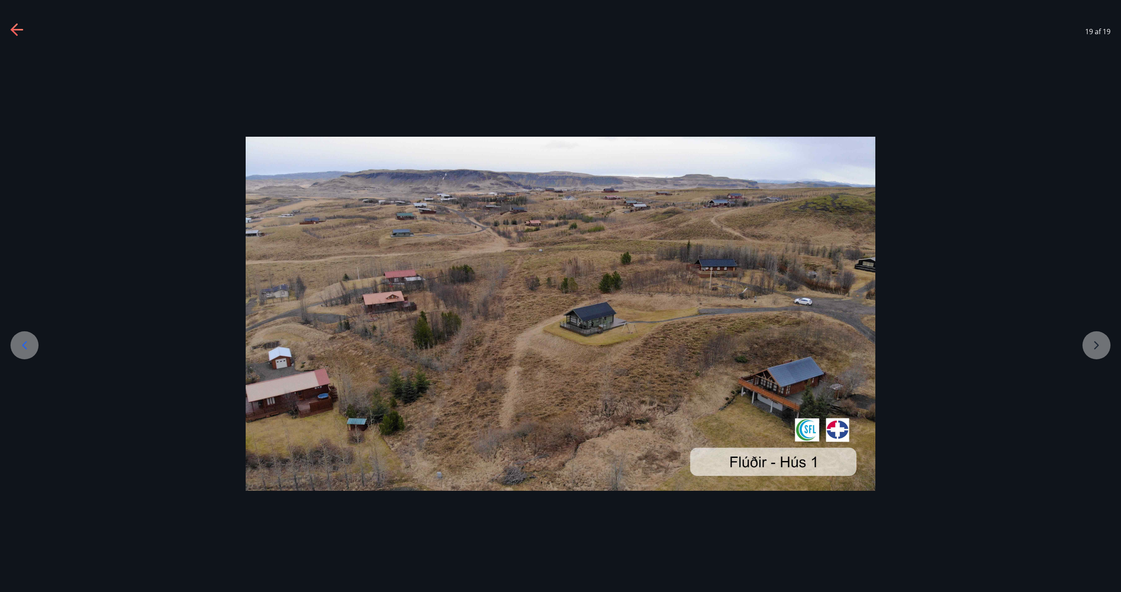
click at [613, 345] on div at bounding box center [560, 314] width 1121 height 354
click at [613, 339] on div at bounding box center [560, 314] width 1121 height 354
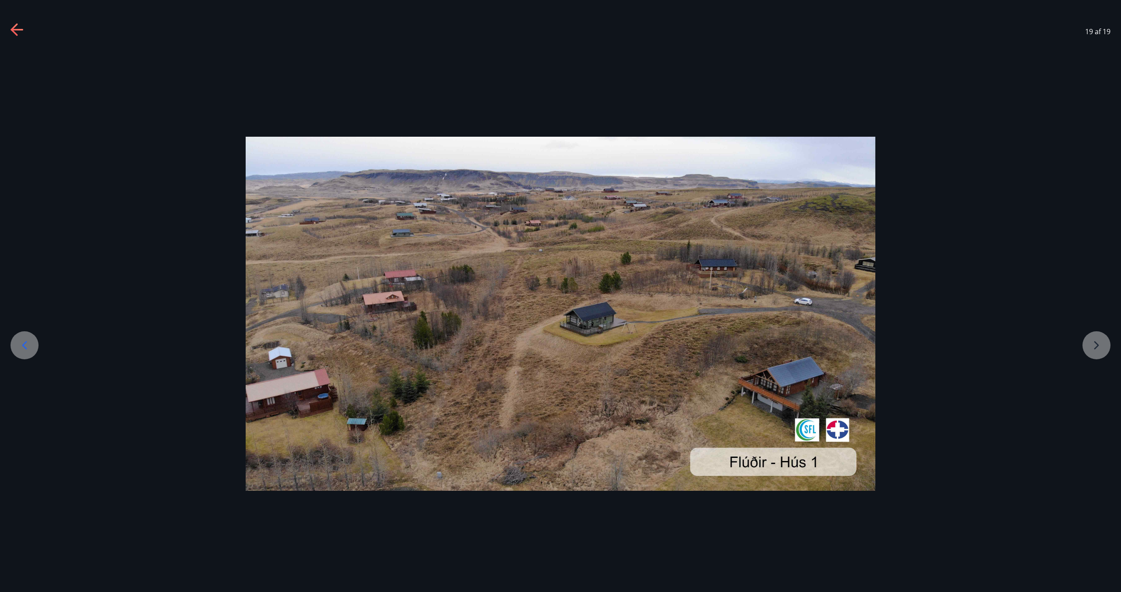
click at [19, 32] on icon at bounding box center [18, 30] width 14 height 14
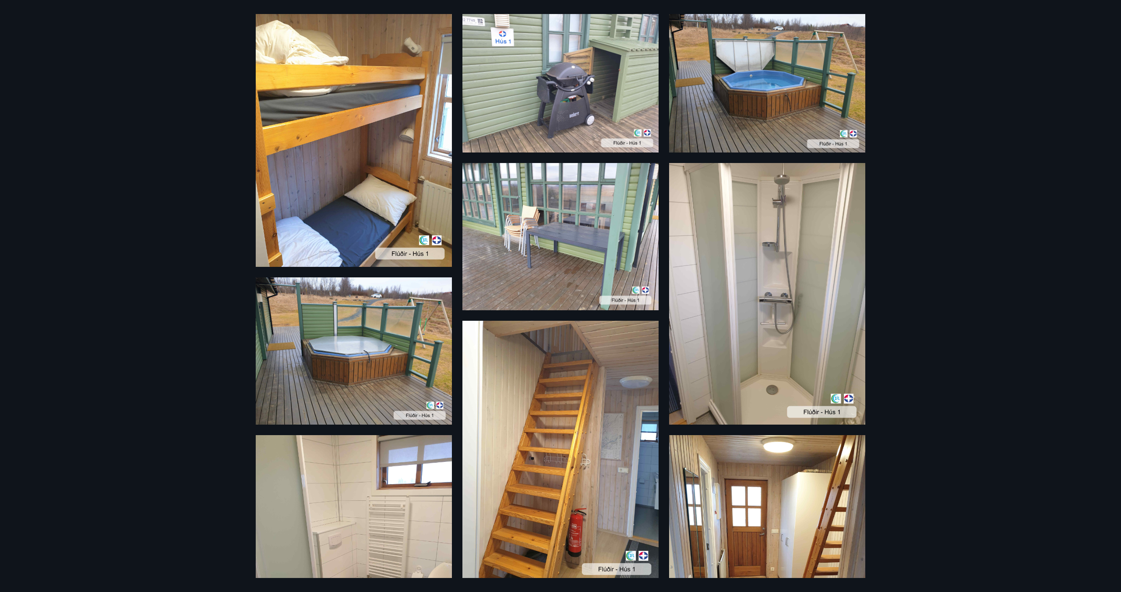
click at [19, 32] on div "19 Myndir" at bounding box center [560, 296] width 1121 height 592
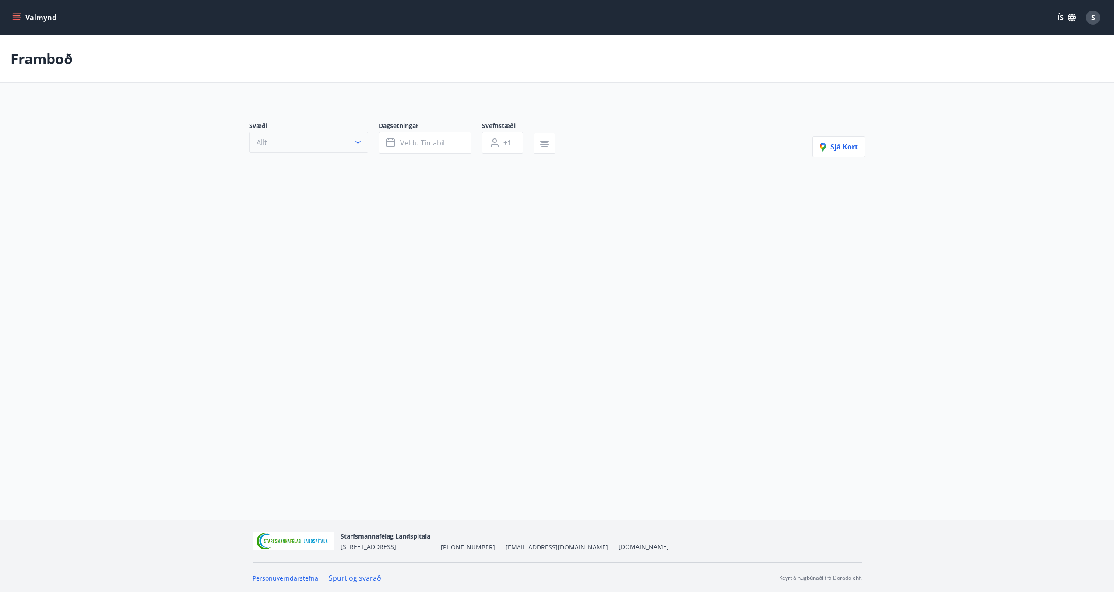
scroll to position [1, 0]
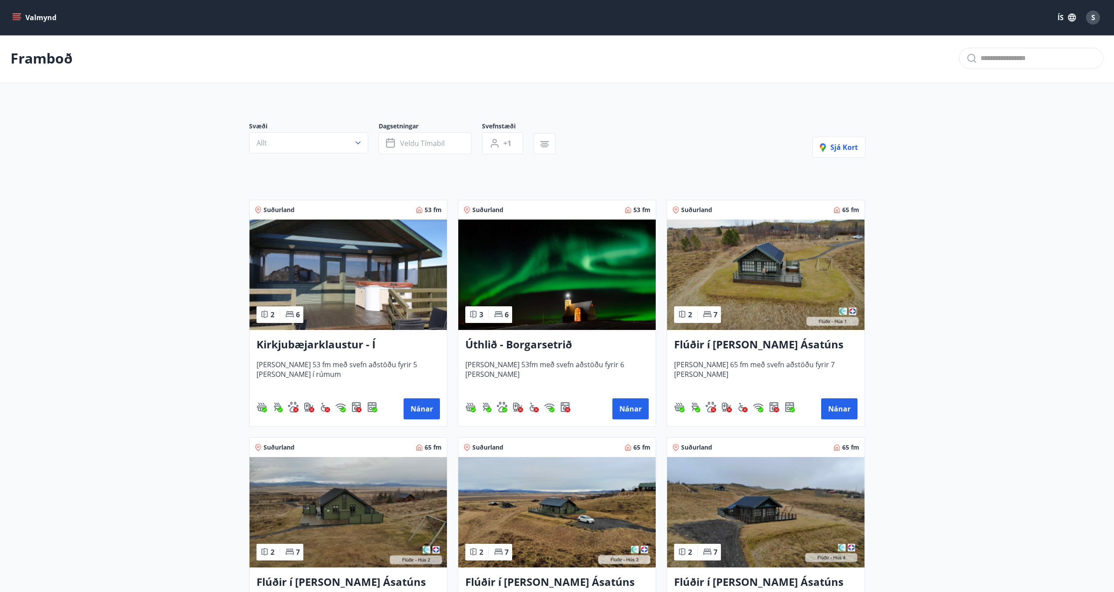
click at [17, 19] on icon "menu" at bounding box center [17, 19] width 8 height 1
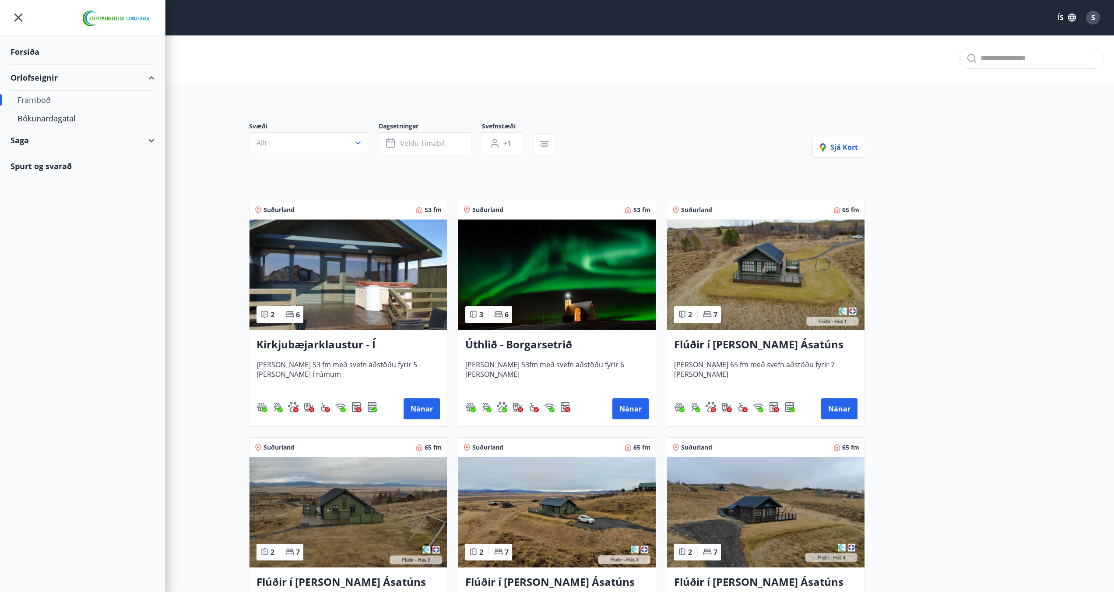
click at [49, 100] on div "Framboð" at bounding box center [83, 100] width 130 height 18
click at [51, 118] on div "Bókunardagatal" at bounding box center [83, 118] width 130 height 18
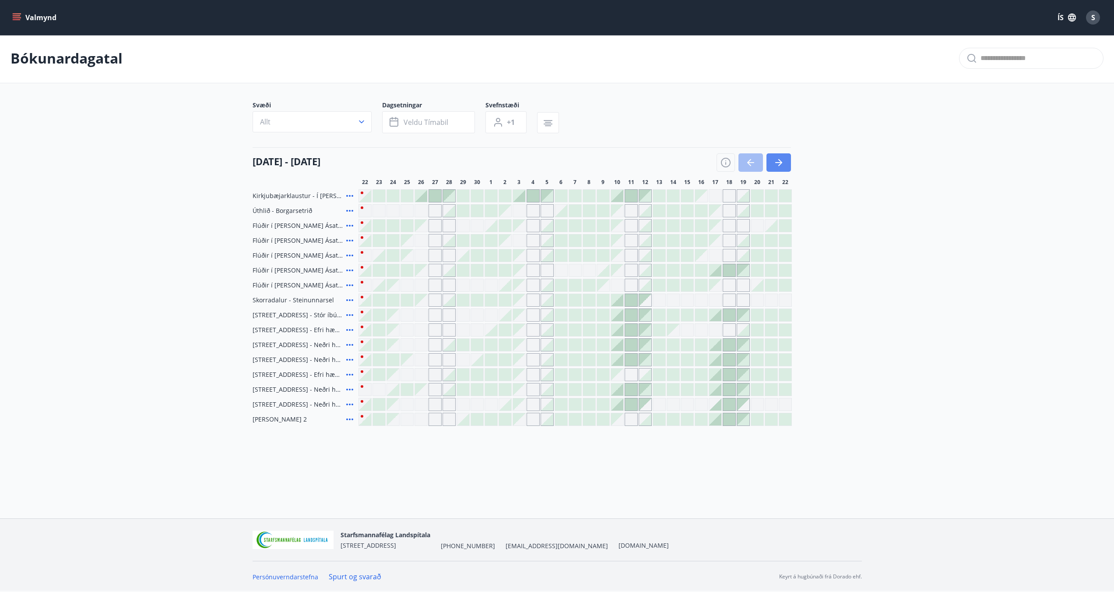
click at [613, 162] on button "button" at bounding box center [779, 162] width 25 height 18
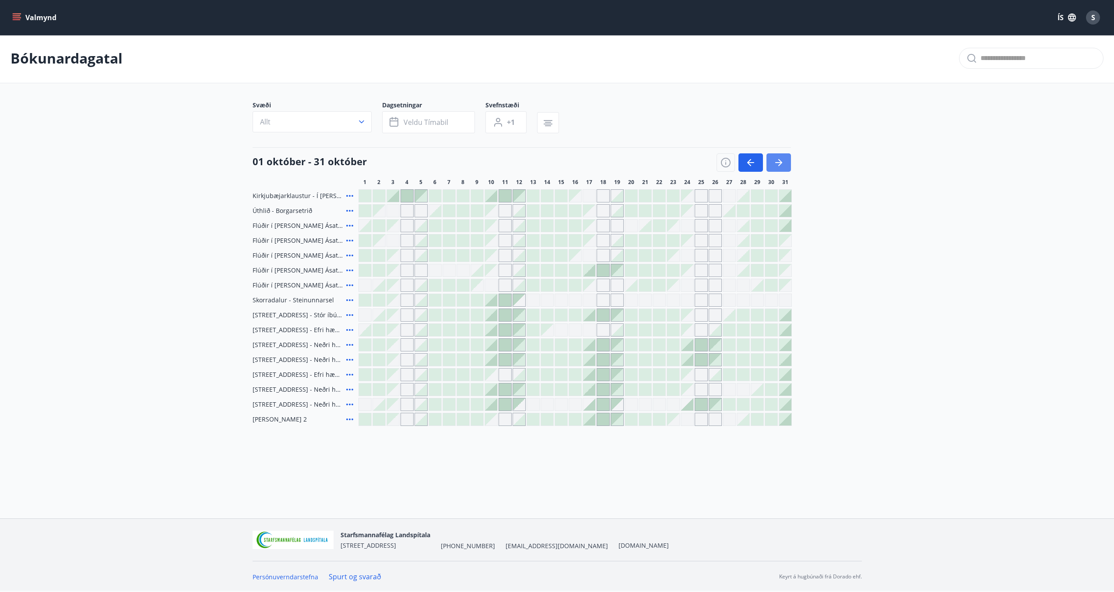
click at [613, 162] on button "button" at bounding box center [779, 162] width 25 height 18
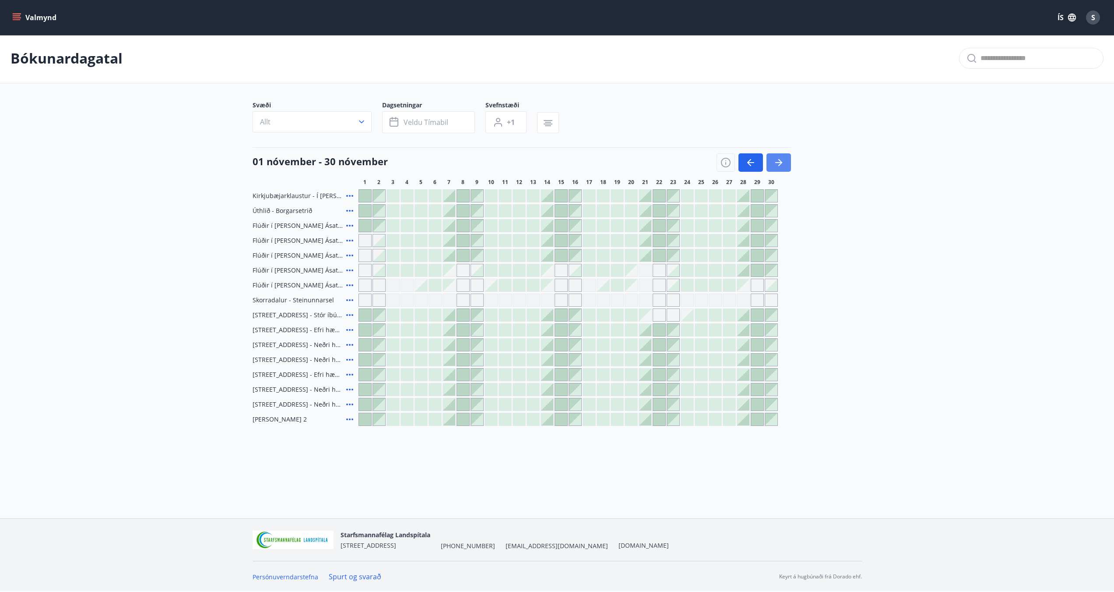
click at [613, 162] on button "button" at bounding box center [779, 162] width 25 height 18
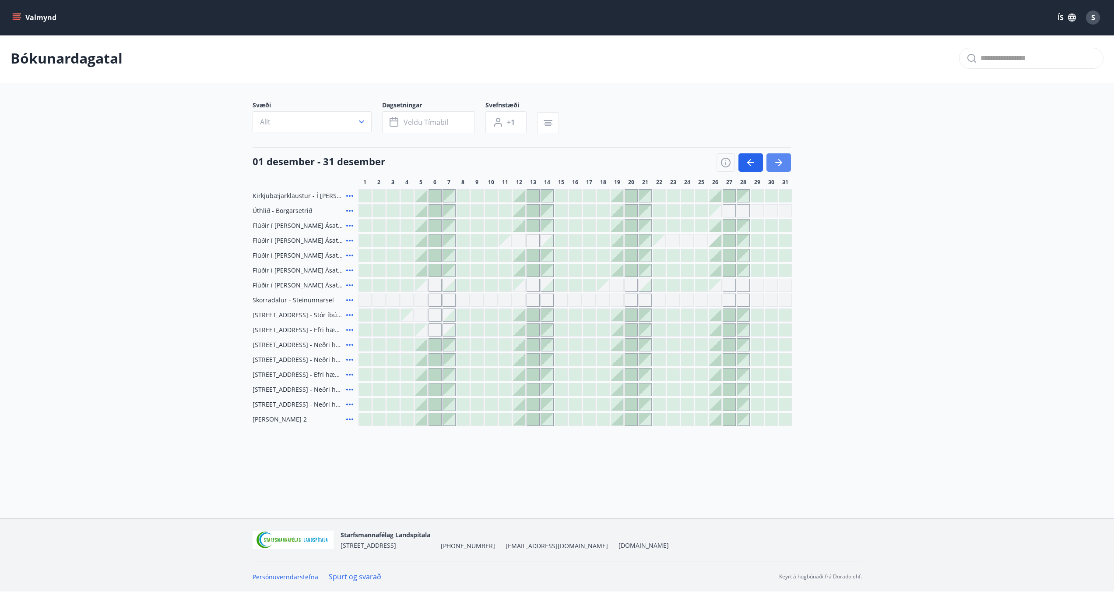
click at [613, 164] on icon "button" at bounding box center [780, 162] width 4 height 7
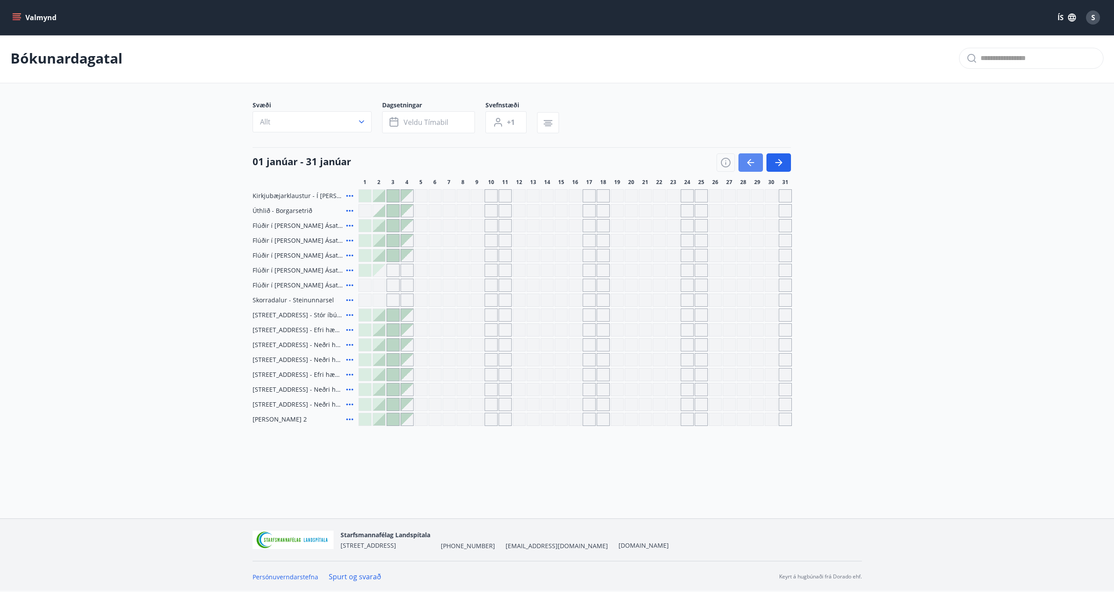
click at [613, 166] on icon "button" at bounding box center [751, 162] width 11 height 11
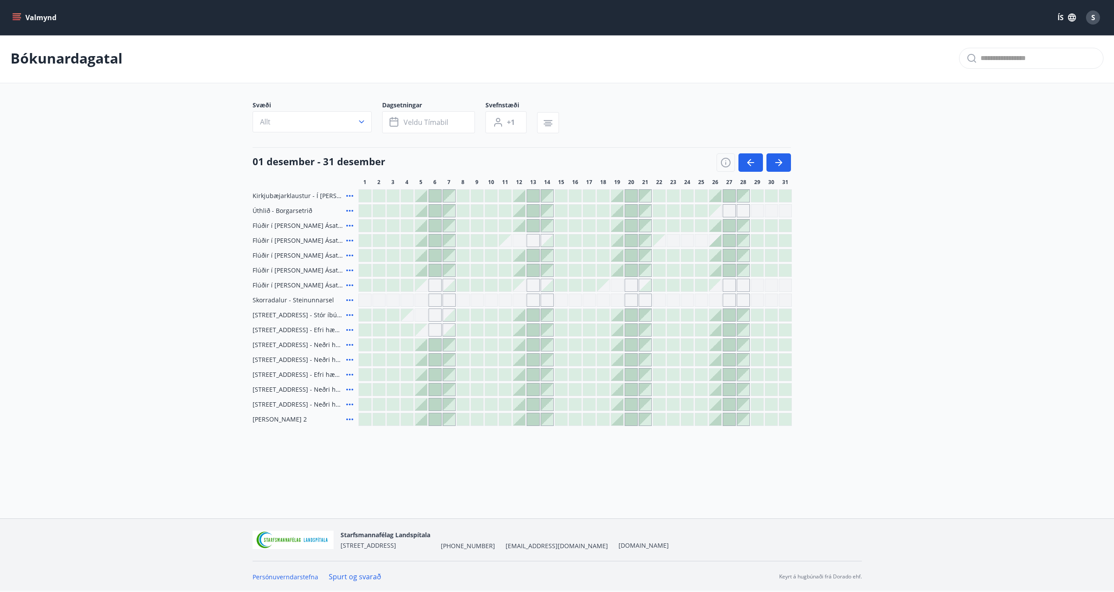
click at [349, 240] on icon at bounding box center [350, 240] width 11 height 11
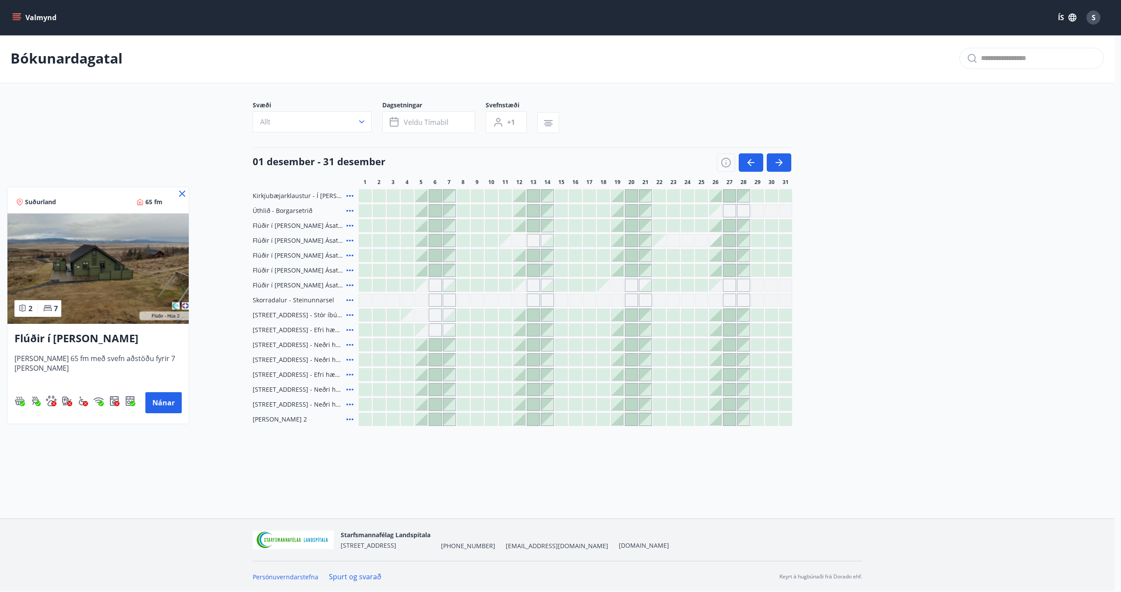
click at [181, 192] on icon at bounding box center [182, 193] width 6 height 6
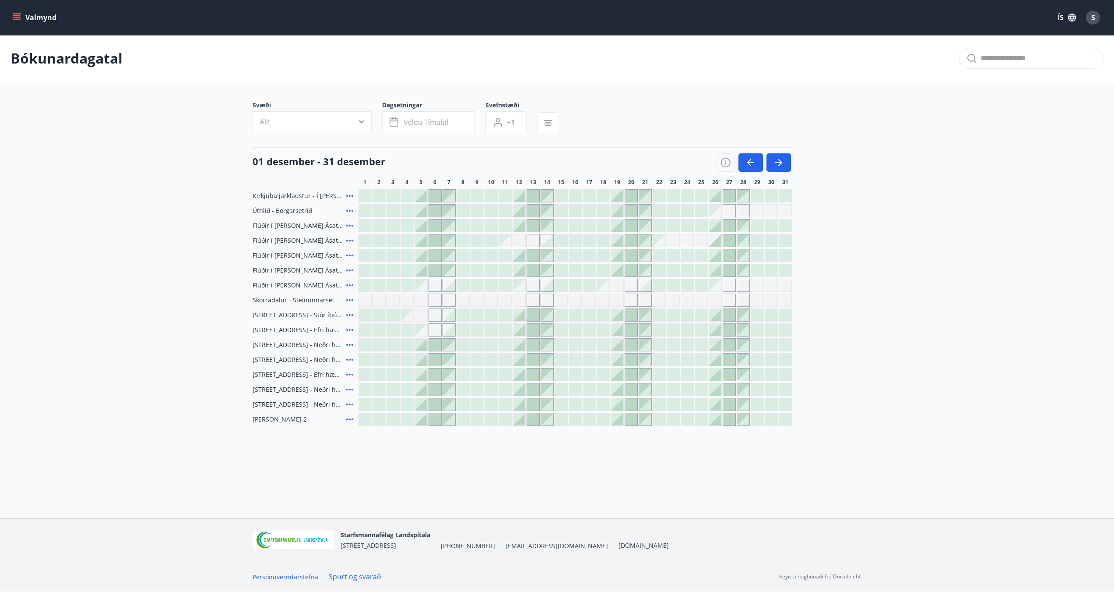
click at [349, 284] on icon at bounding box center [350, 285] width 11 height 11
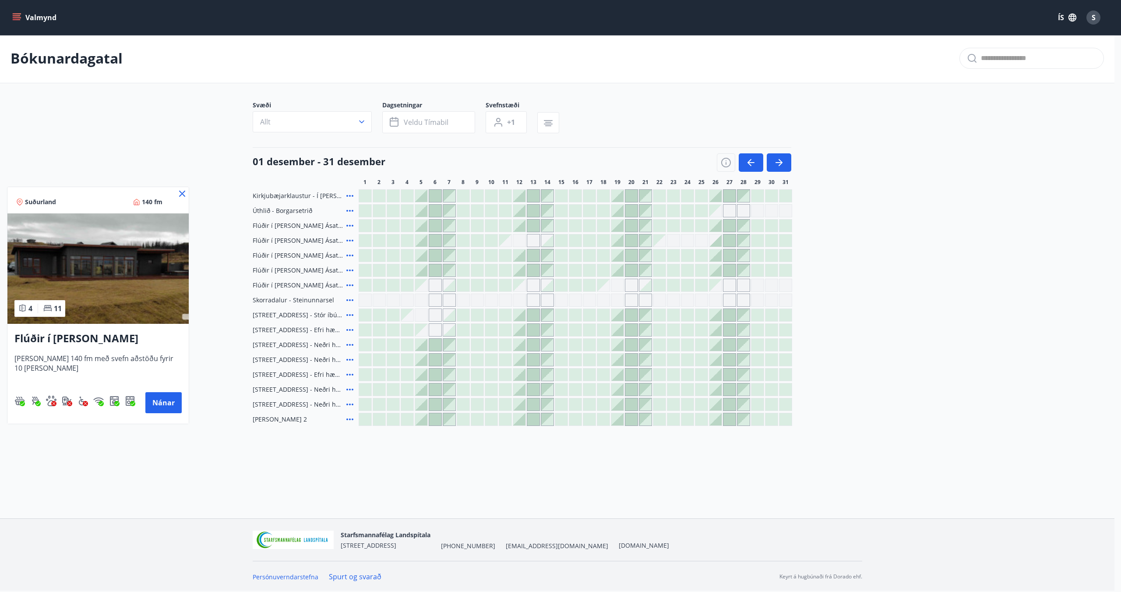
click at [182, 191] on icon at bounding box center [182, 193] width 11 height 11
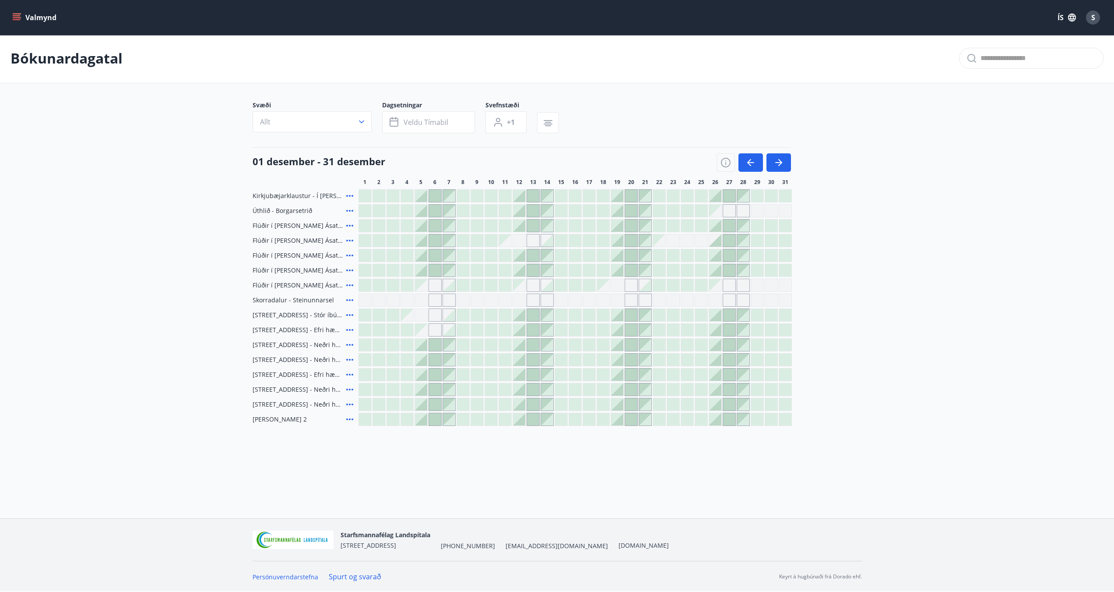
click at [349, 269] on icon at bounding box center [350, 270] width 11 height 11
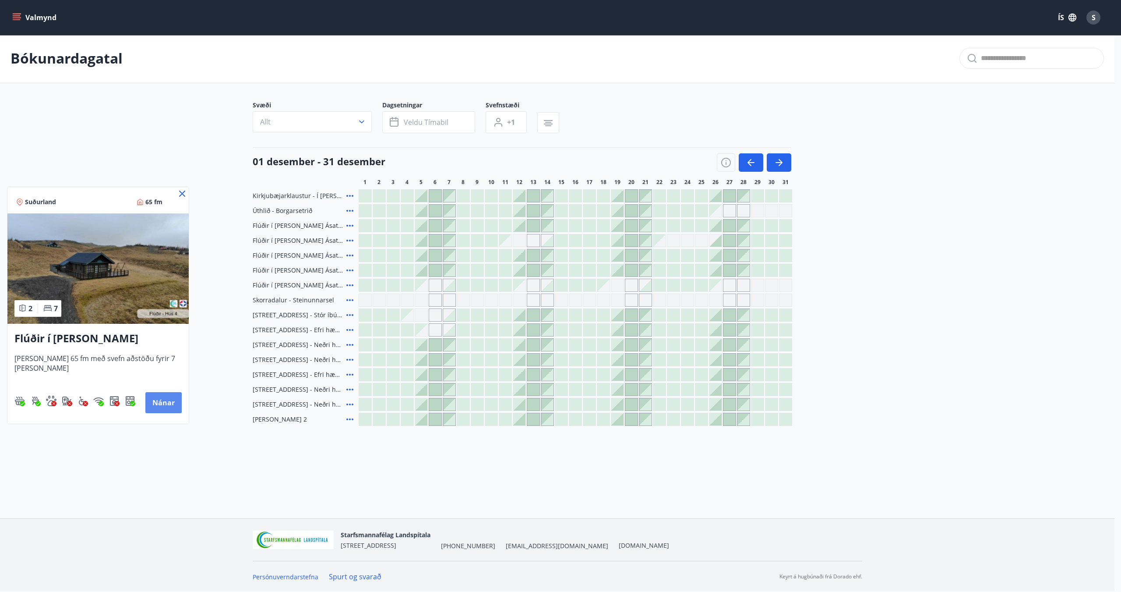
click at [166, 399] on button "Nánar" at bounding box center [163, 402] width 36 height 21
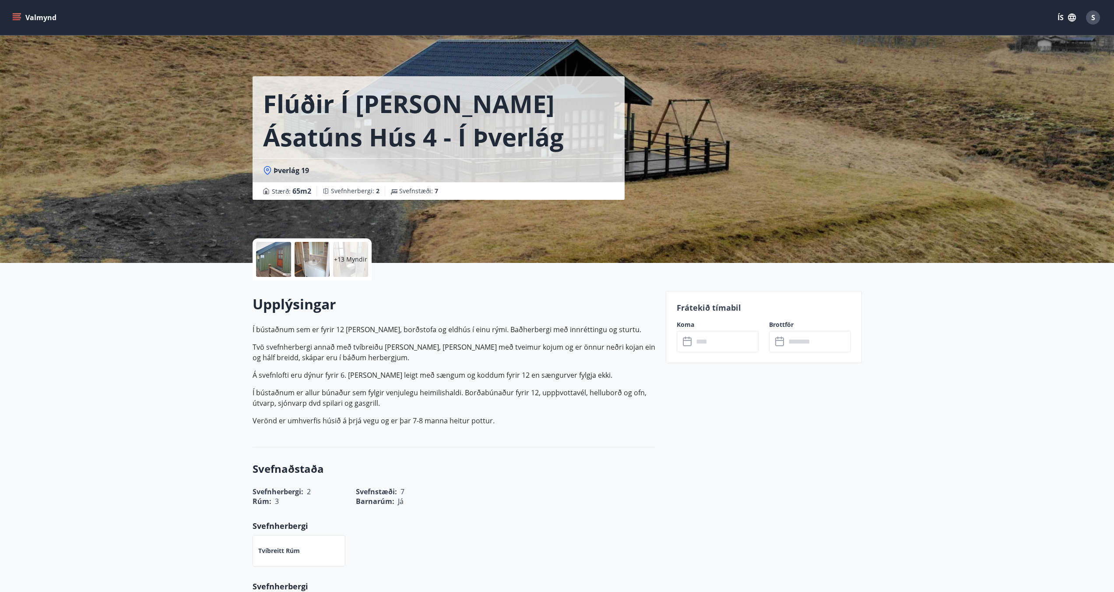
click at [271, 261] on div at bounding box center [273, 259] width 35 height 35
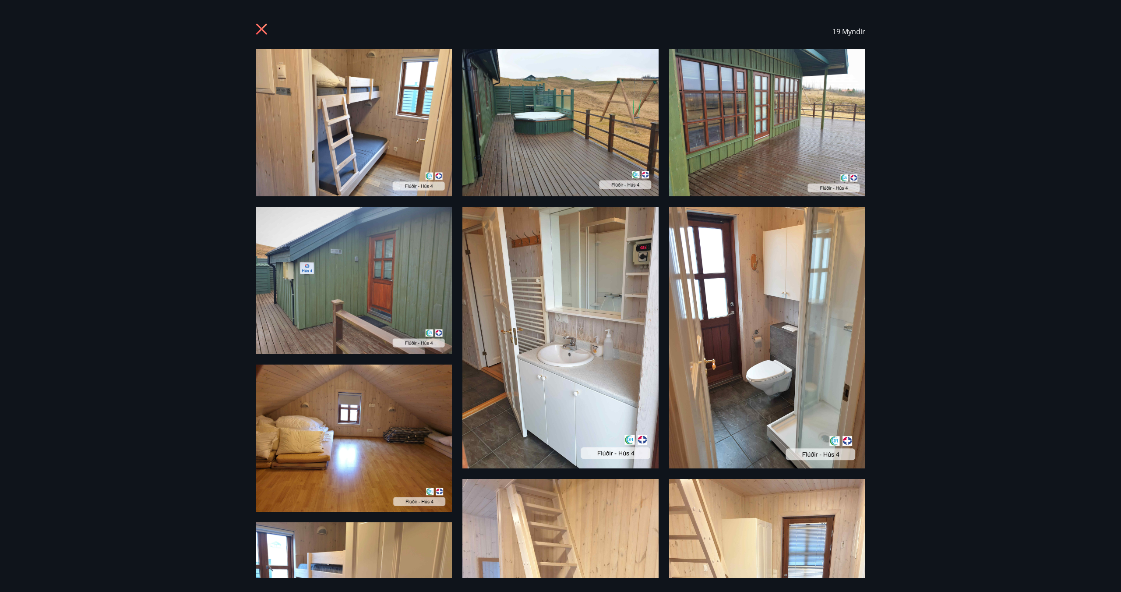
click at [264, 28] on icon at bounding box center [263, 30] width 14 height 14
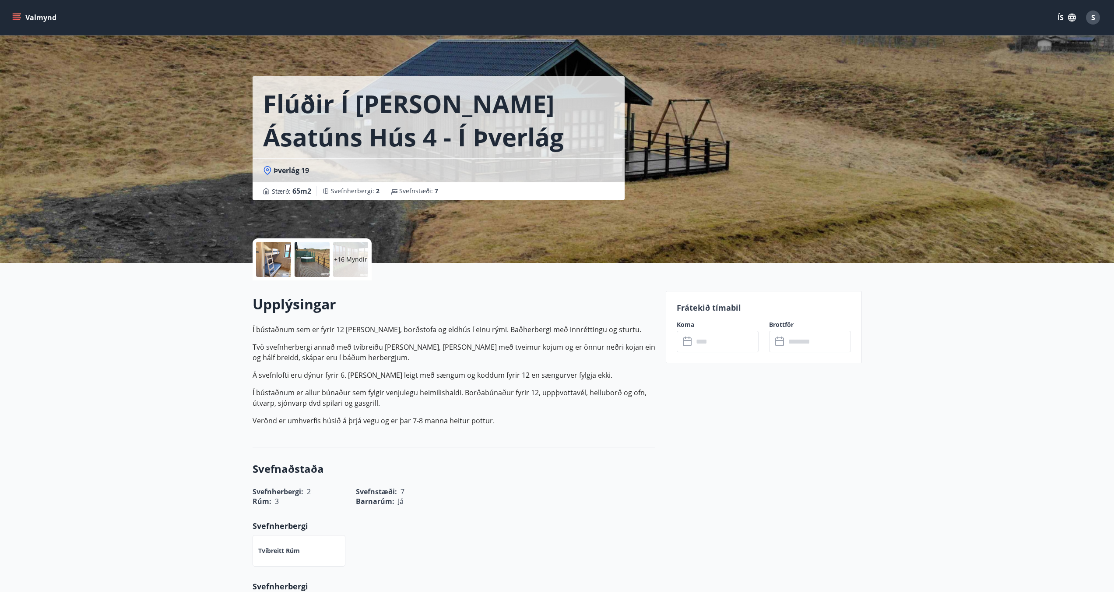
click at [22, 18] on button "Valmynd" at bounding box center [35, 18] width 49 height 16
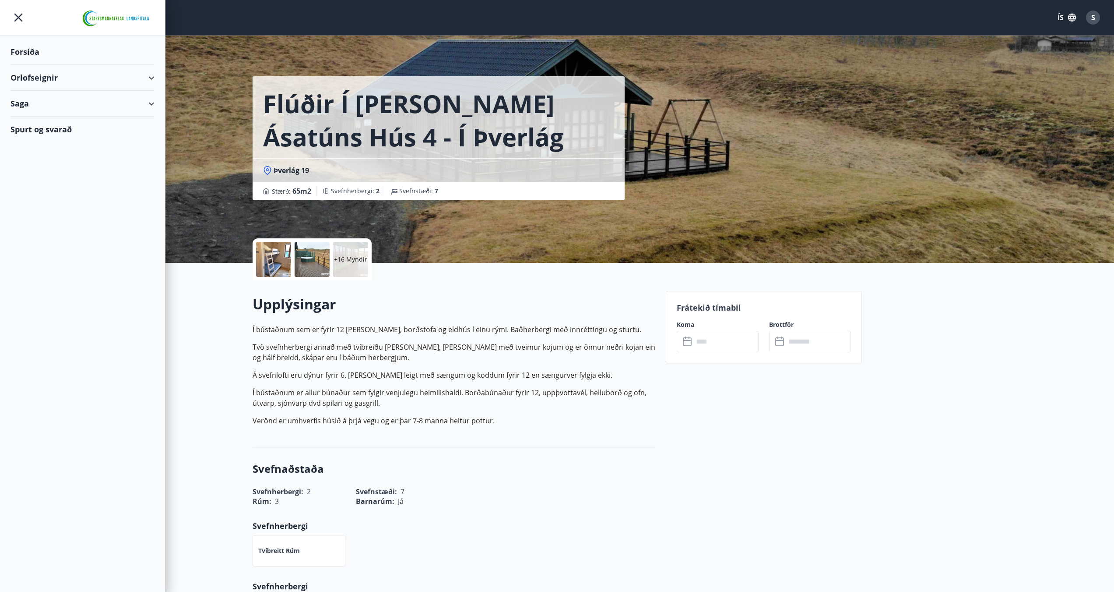
click at [70, 70] on div "Orlofseignir" at bounding box center [83, 78] width 144 height 26
click at [48, 99] on div "Framboð" at bounding box center [83, 100] width 130 height 18
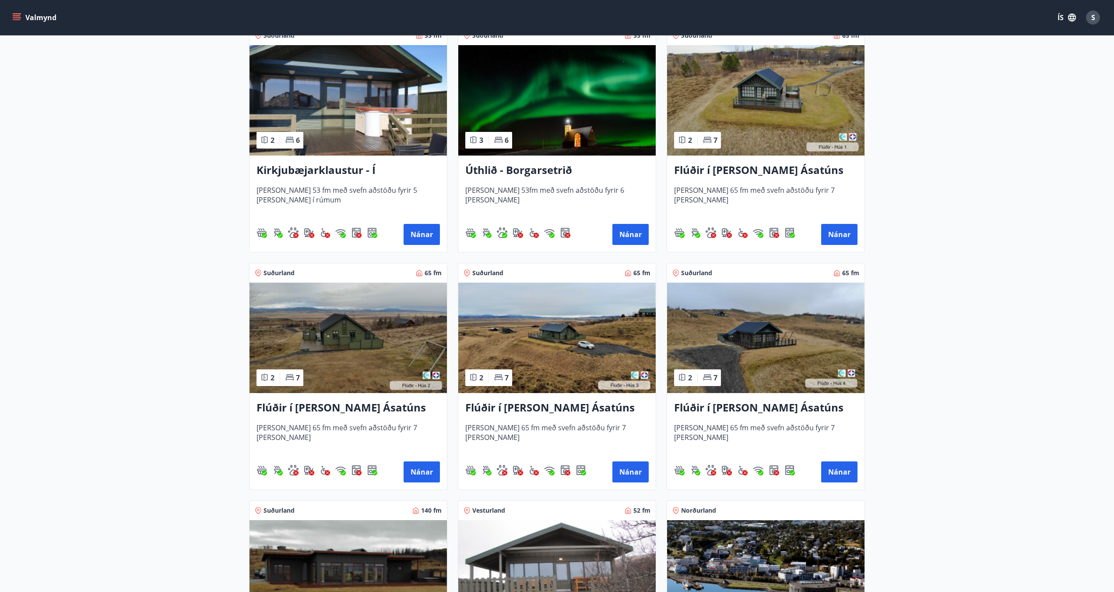
scroll to position [175, 0]
click at [390, 407] on h3 "Flúðir í [PERSON_NAME] Ásatúns hús 2 - í [GEOGRAPHIC_DATA] E" at bounding box center [348, 408] width 183 height 16
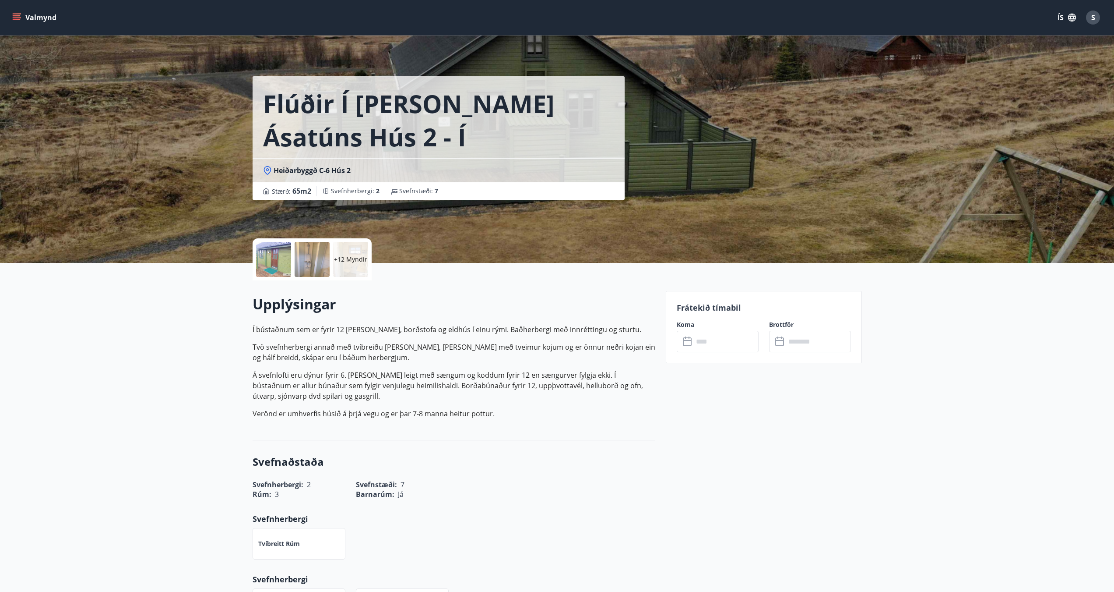
click at [292, 257] on div "+12 Myndir" at bounding box center [312, 259] width 119 height 42
click at [281, 265] on div at bounding box center [273, 259] width 35 height 35
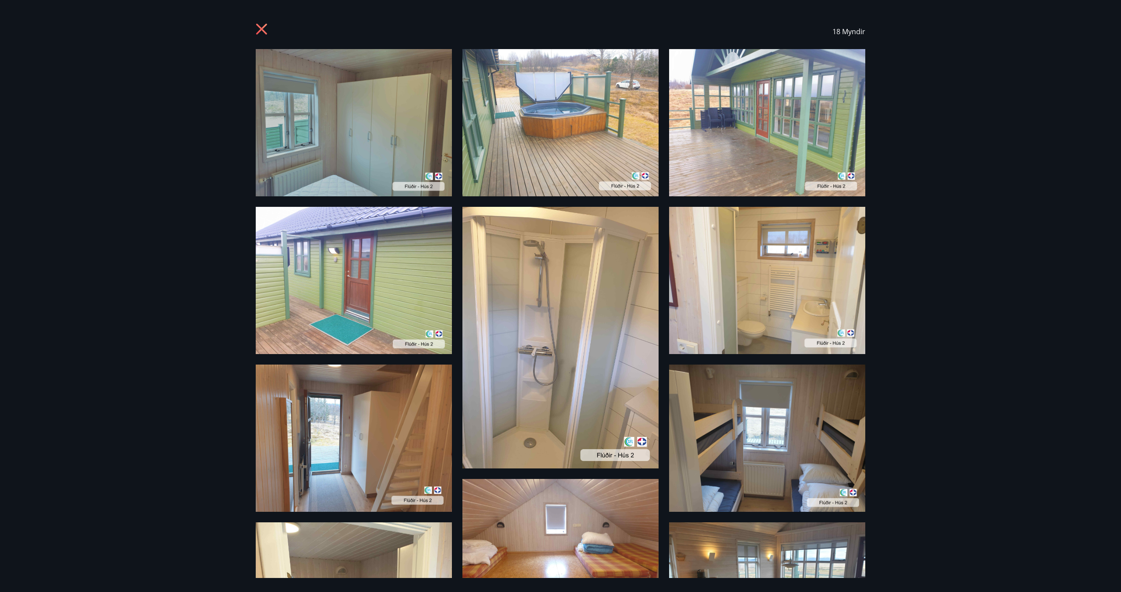
click at [260, 30] on icon at bounding box center [263, 30] width 14 height 14
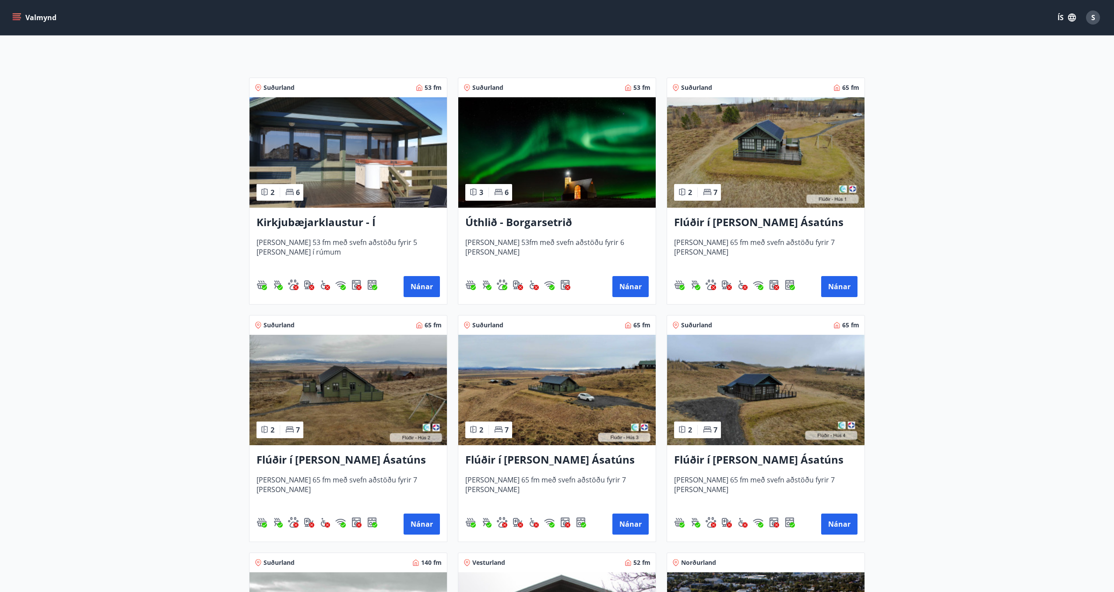
scroll to position [131, 0]
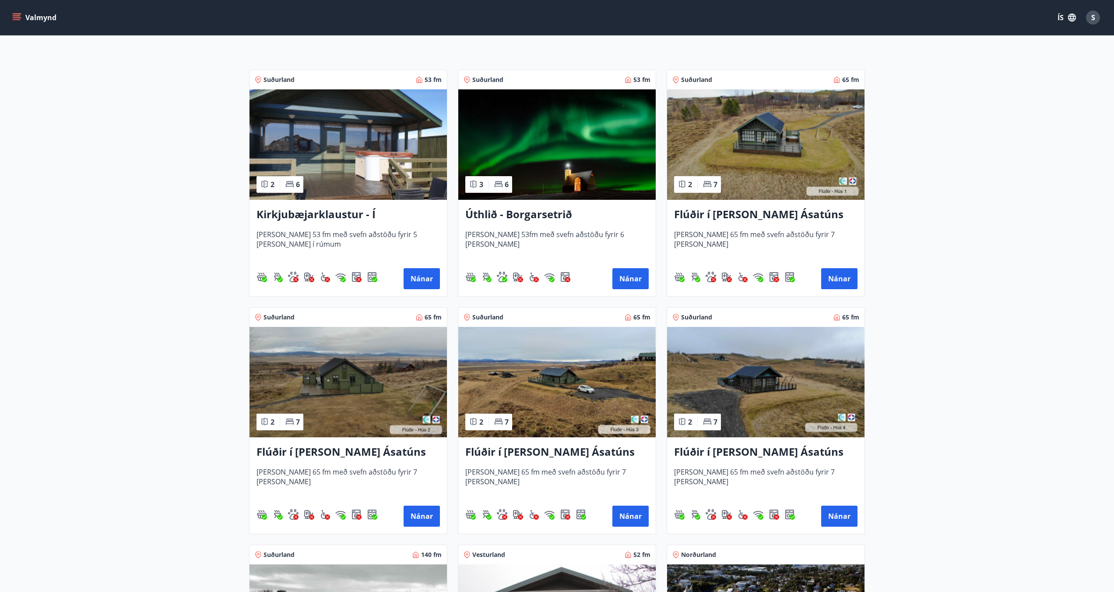
click at [613, 213] on h3 "Flúðir í [PERSON_NAME] Ásatúns hús 1 - í [GEOGRAPHIC_DATA] C" at bounding box center [765, 215] width 183 height 16
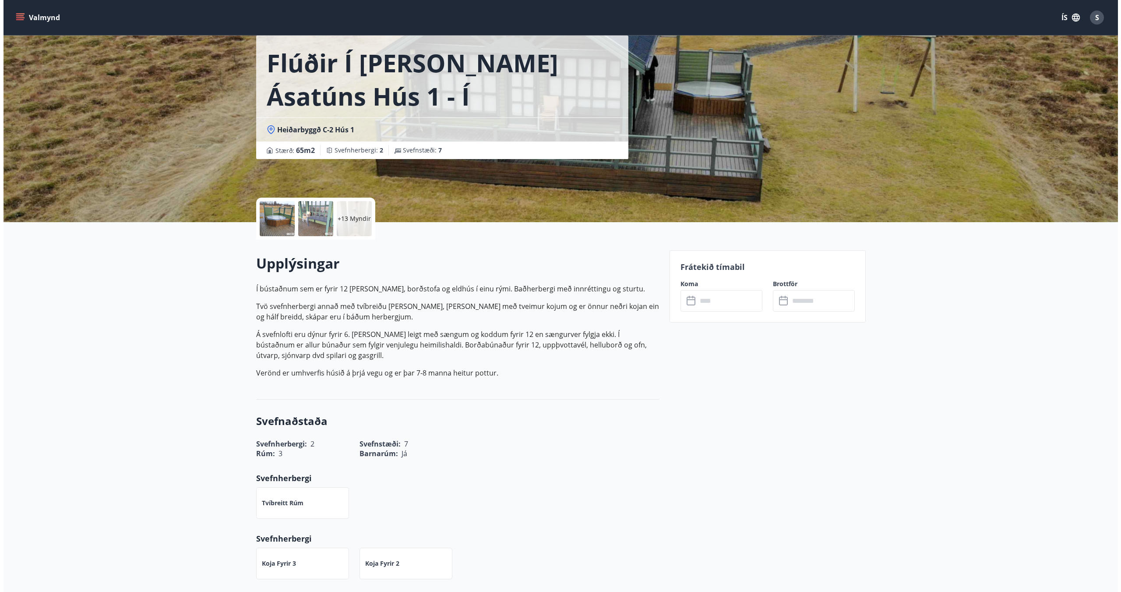
scroll to position [88, 0]
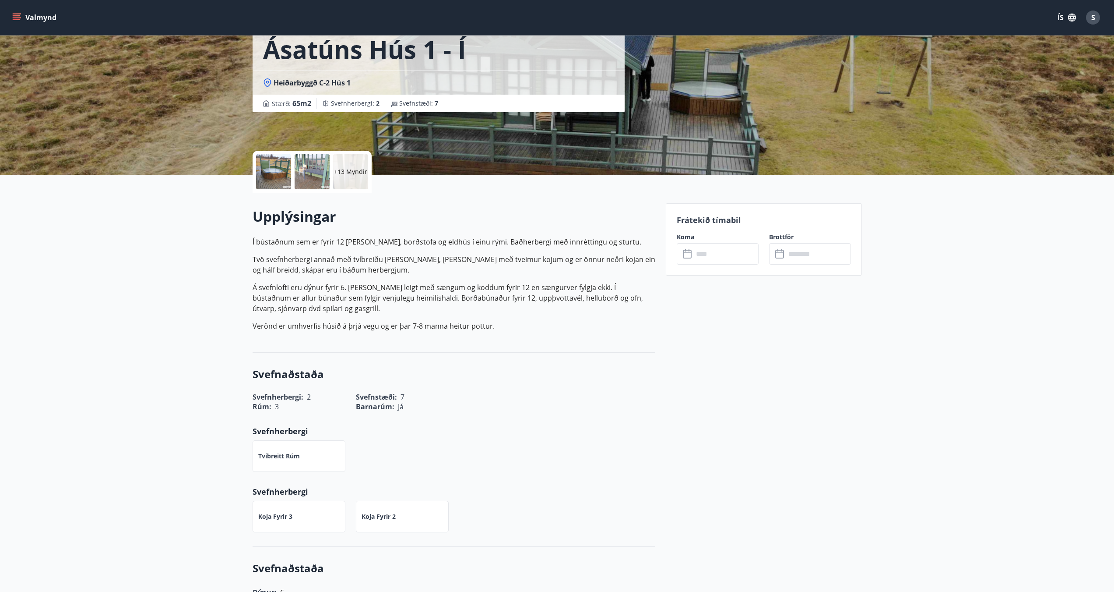
click at [276, 171] on div at bounding box center [273, 171] width 35 height 35
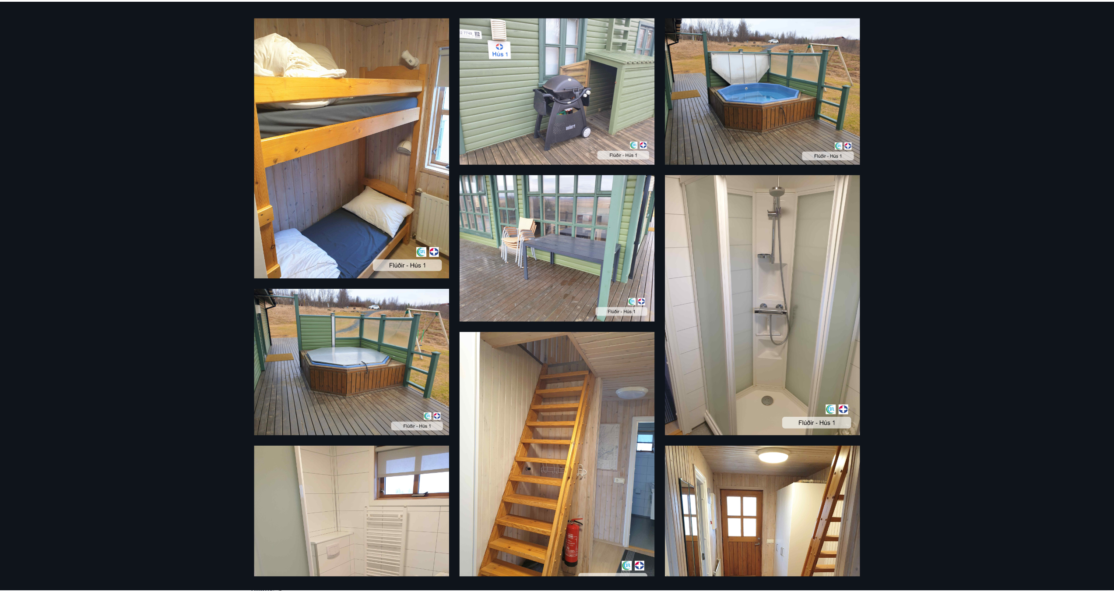
scroll to position [0, 0]
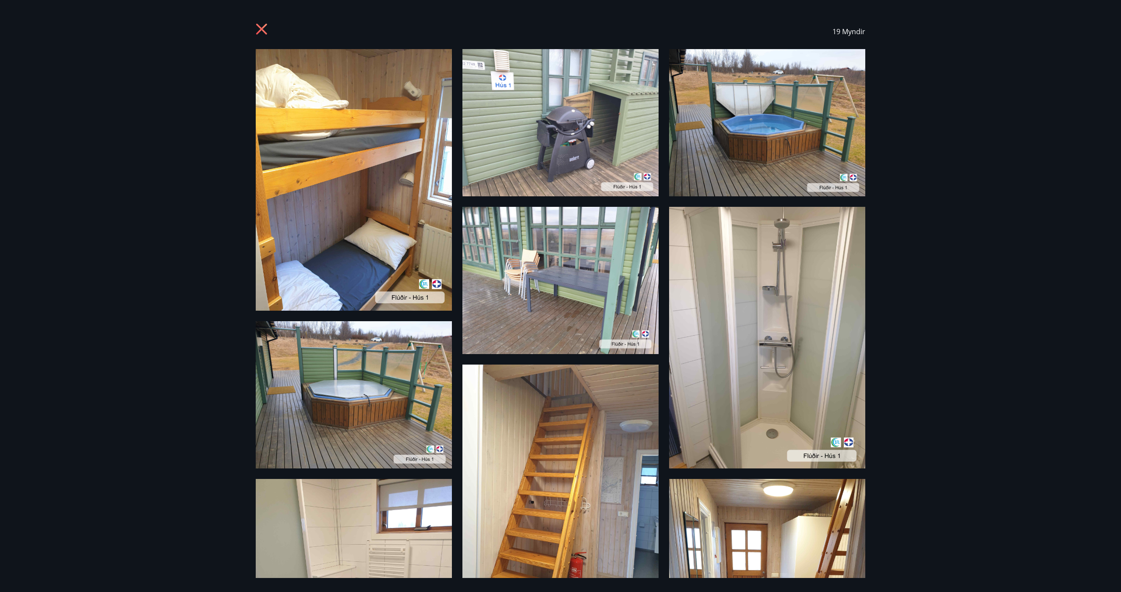
click at [260, 29] on icon at bounding box center [263, 30] width 14 height 14
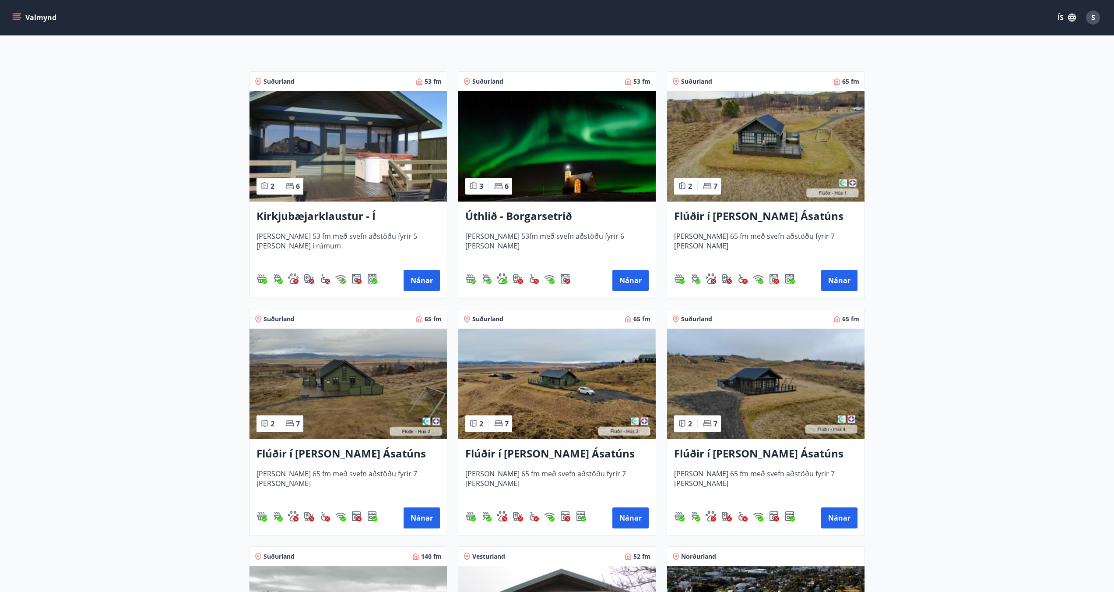
scroll to position [175, 0]
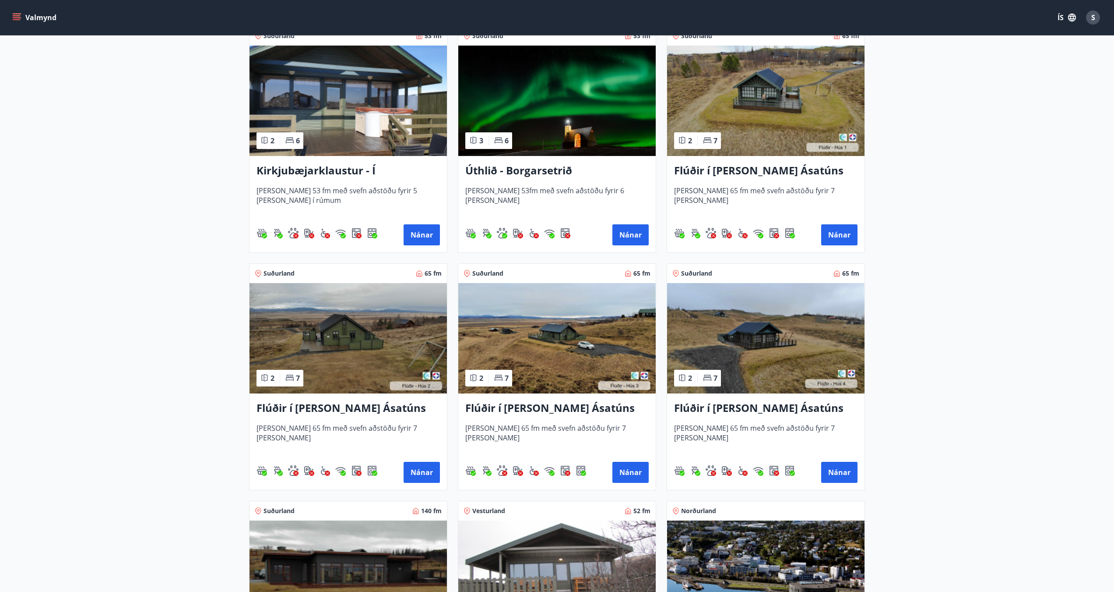
click at [535, 405] on h3 "Flúðir í [PERSON_NAME] Ásatúns hús 3 - í [GEOGRAPHIC_DATA]" at bounding box center [556, 408] width 183 height 16
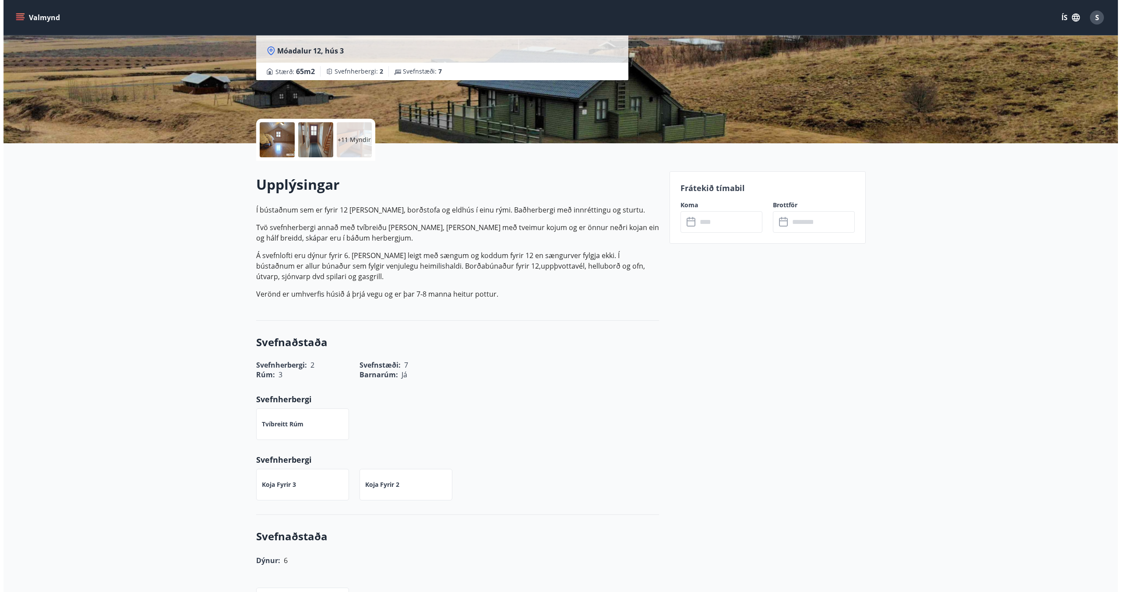
scroll to position [131, 0]
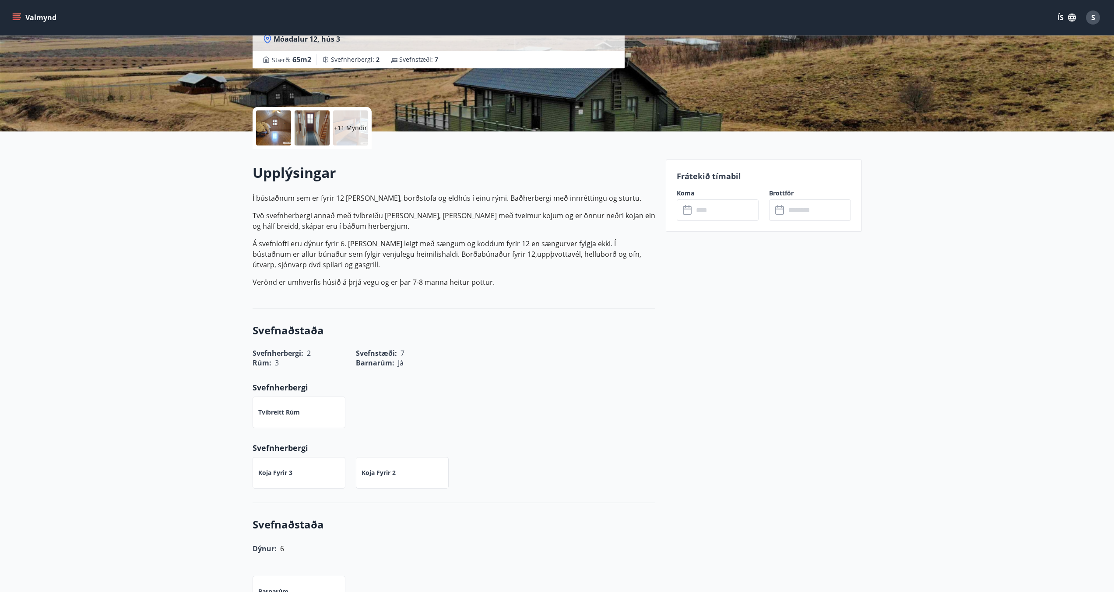
click at [264, 123] on div at bounding box center [273, 127] width 35 height 35
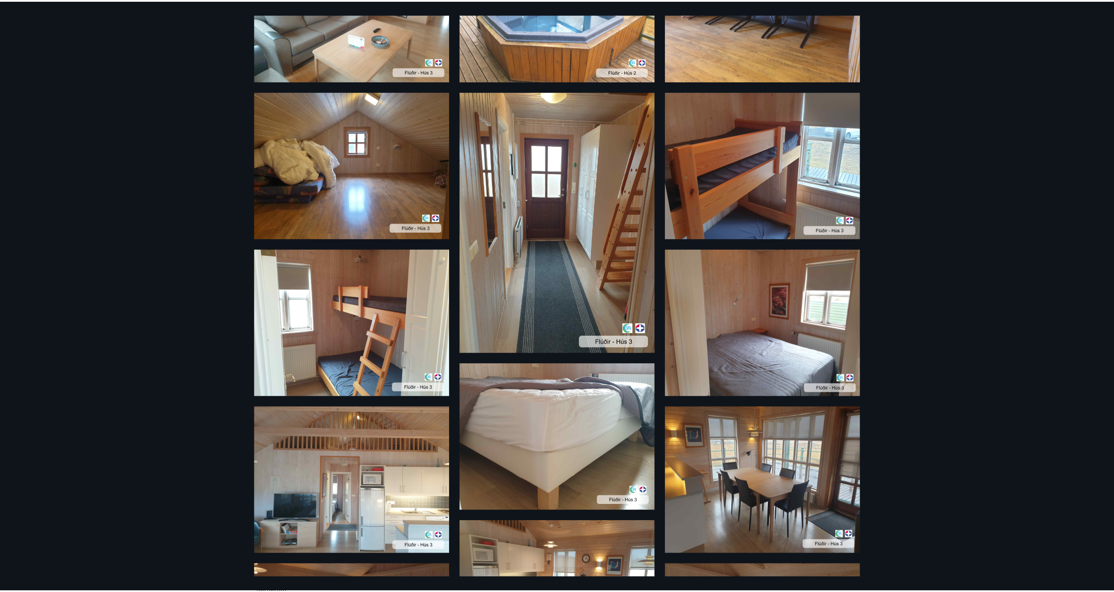
scroll to position [5, 0]
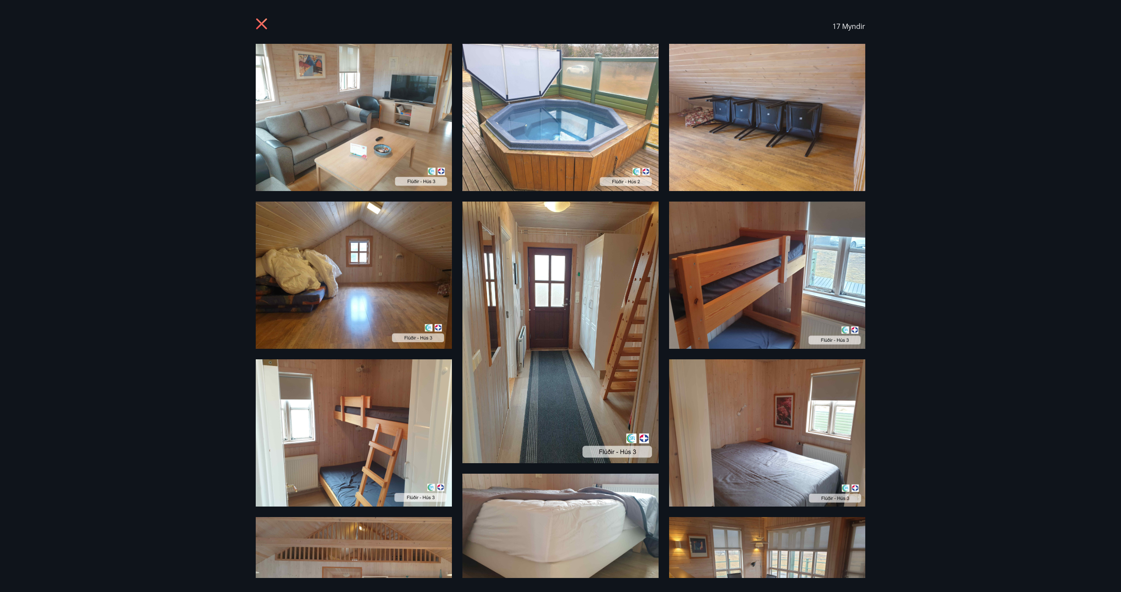
click at [269, 31] on icon at bounding box center [263, 25] width 14 height 14
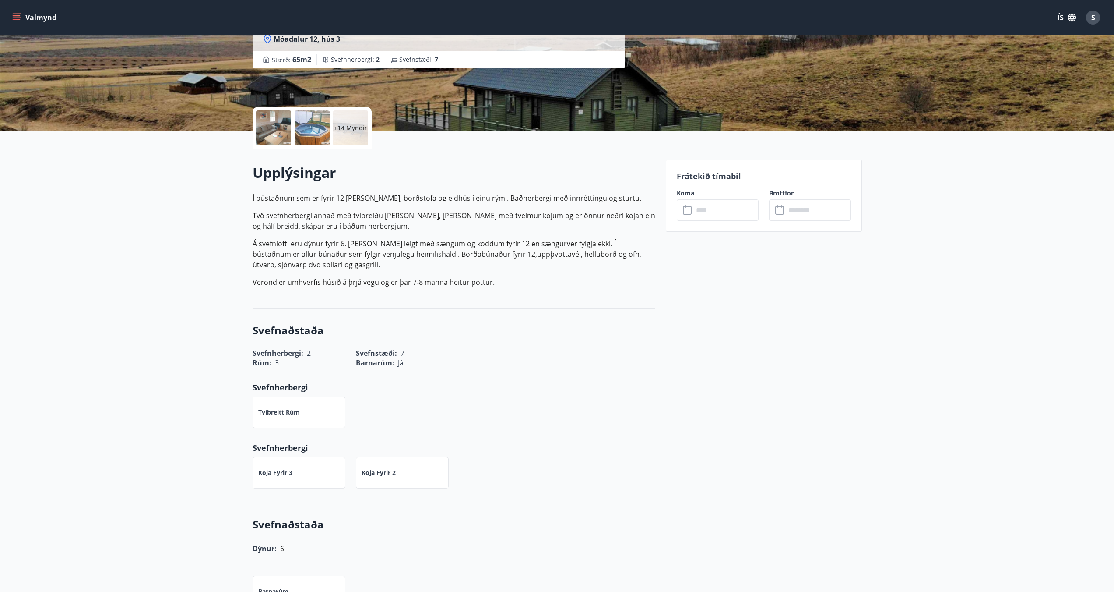
click at [24, 20] on button "Valmynd" at bounding box center [35, 18] width 49 height 16
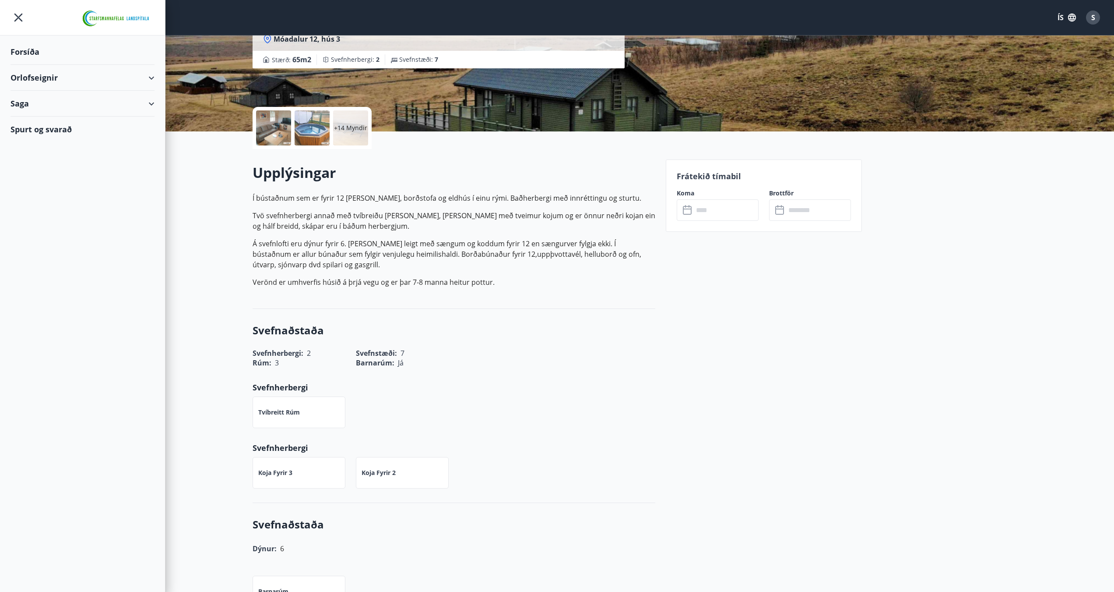
click at [105, 75] on div "Orlofseignir" at bounding box center [83, 78] width 144 height 26
click at [55, 116] on div "Bókunardagatal" at bounding box center [83, 118] width 130 height 18
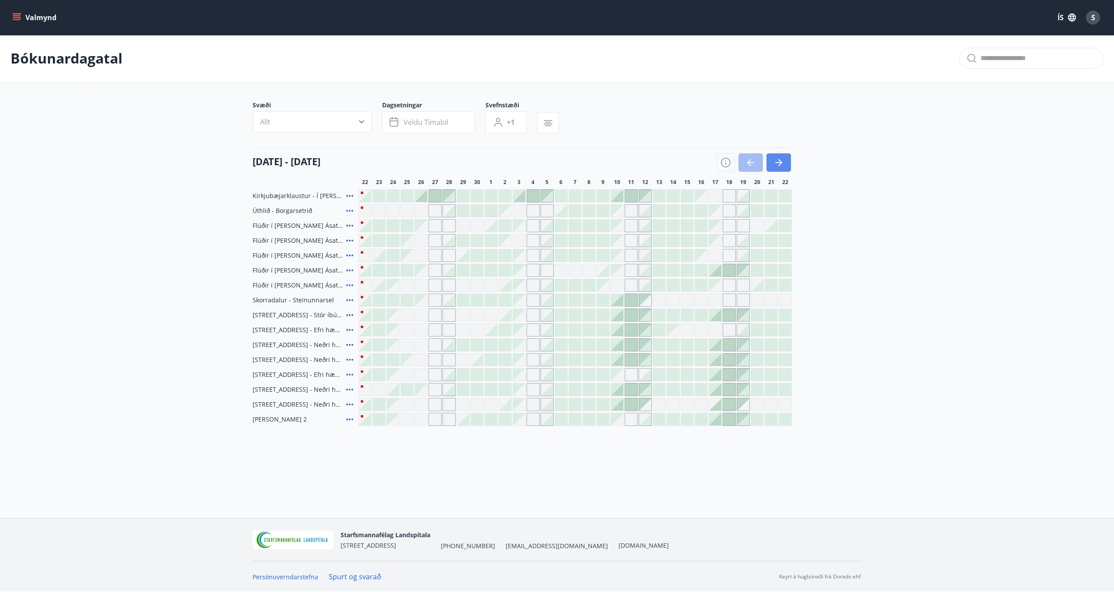
click at [613, 165] on icon "button" at bounding box center [780, 162] width 4 height 7
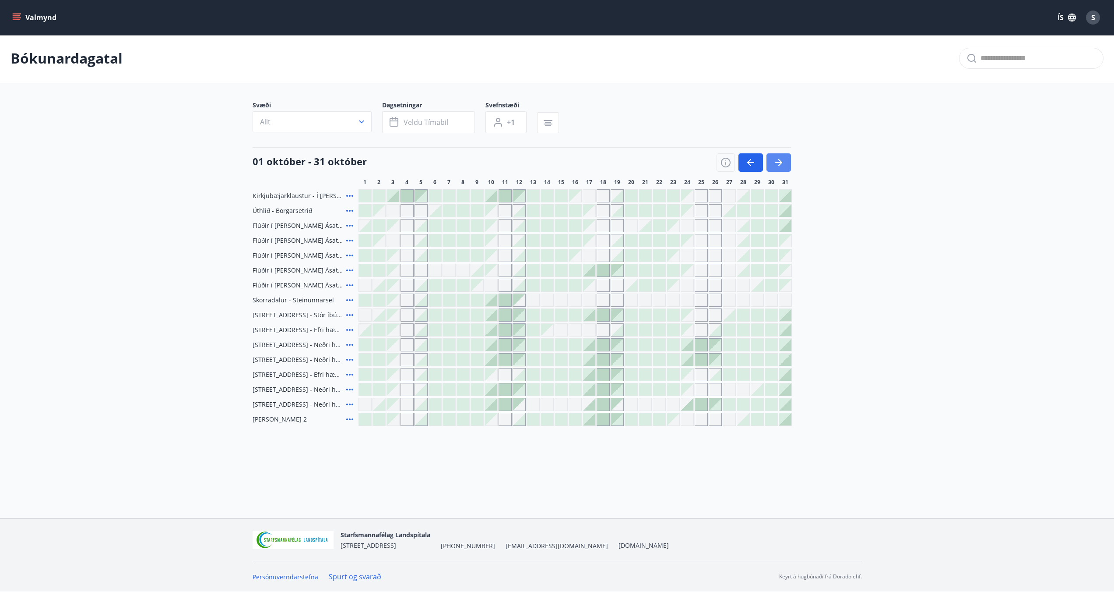
click at [613, 165] on icon "button" at bounding box center [780, 162] width 4 height 7
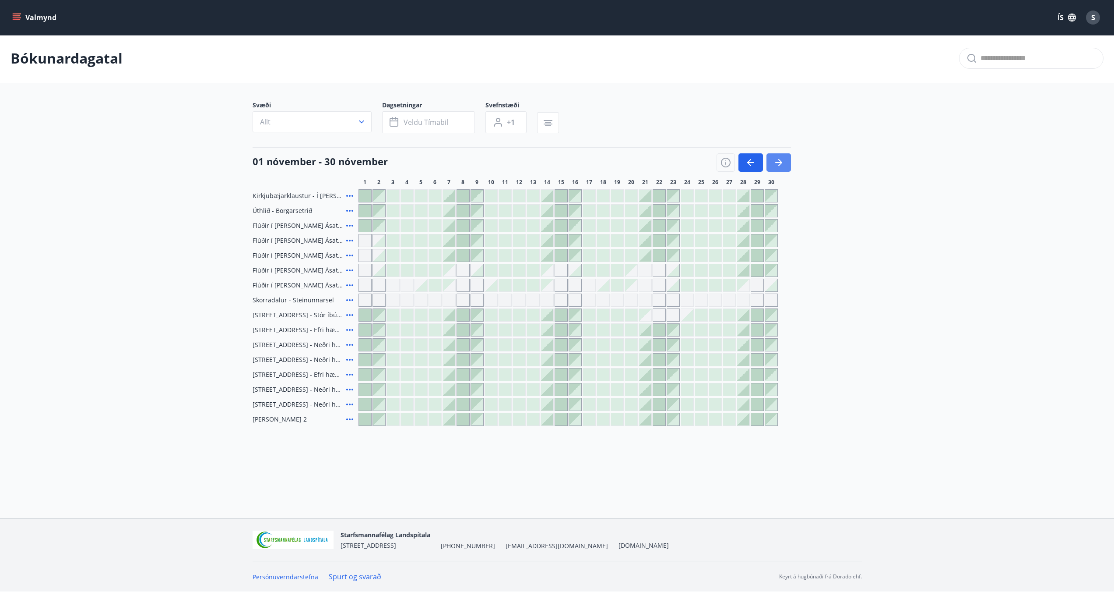
click at [613, 165] on icon "button" at bounding box center [780, 162] width 4 height 7
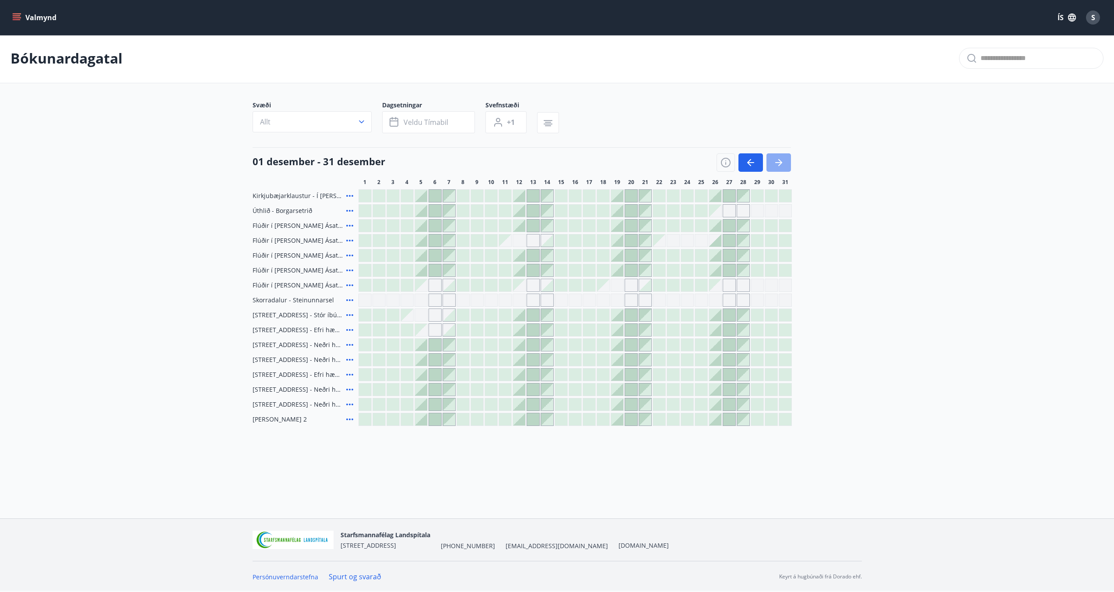
click at [613, 165] on icon "button" at bounding box center [780, 162] width 4 height 7
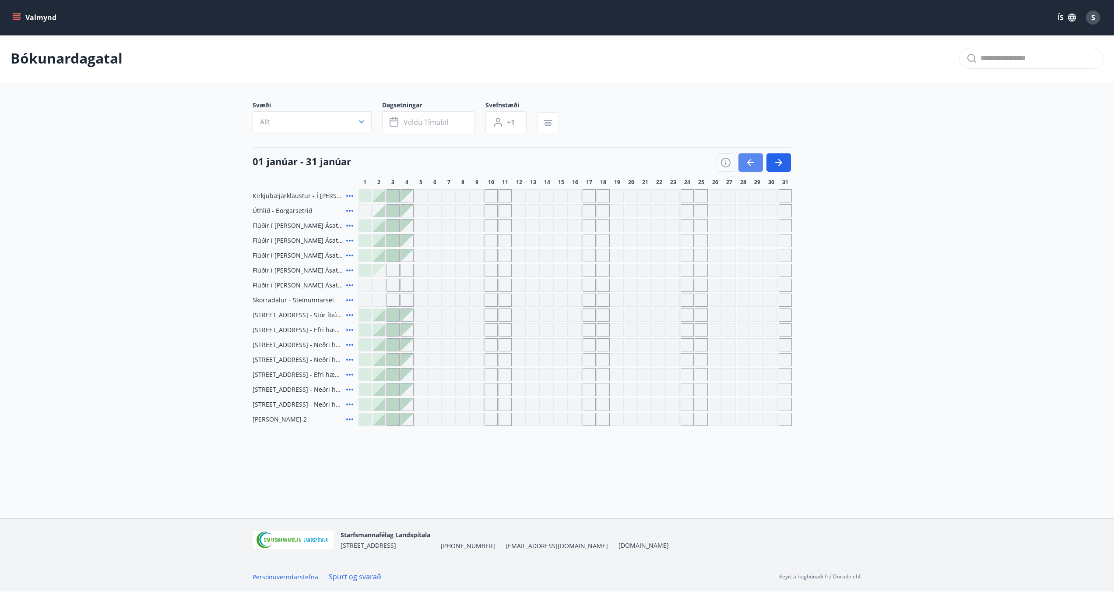
click at [613, 164] on icon "button" at bounding box center [751, 162] width 11 height 11
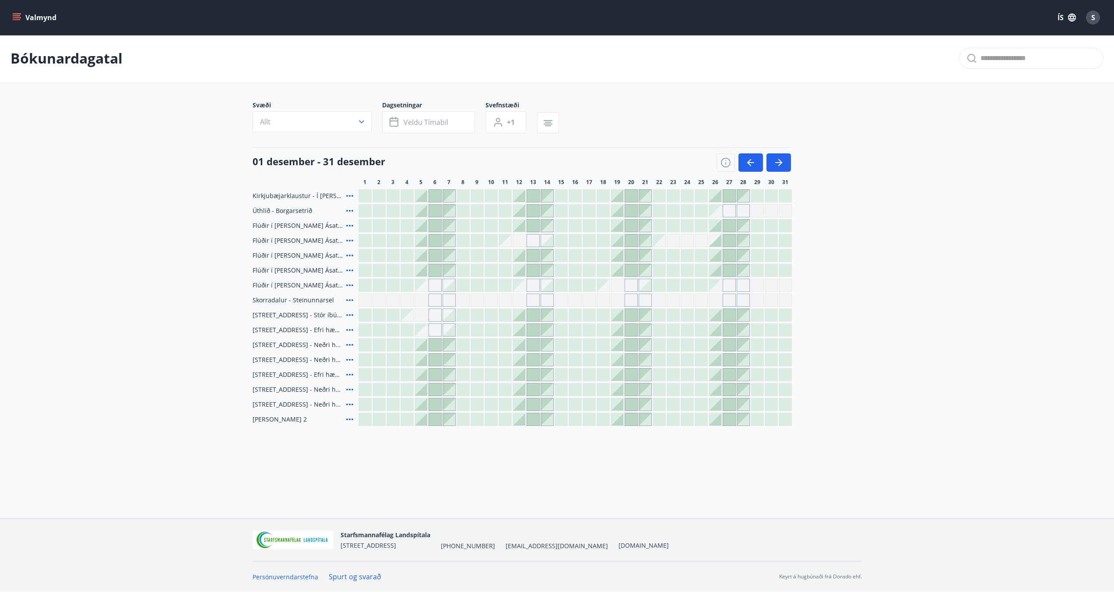
click at [613, 225] on main "Bókunardagatal Svæði Allt Dagsetningar Veldu tímabil Svefnstæði +1 [DATE] - [DA…" at bounding box center [557, 230] width 1114 height 392
click at [613, 226] on div at bounding box center [771, 225] width 12 height 12
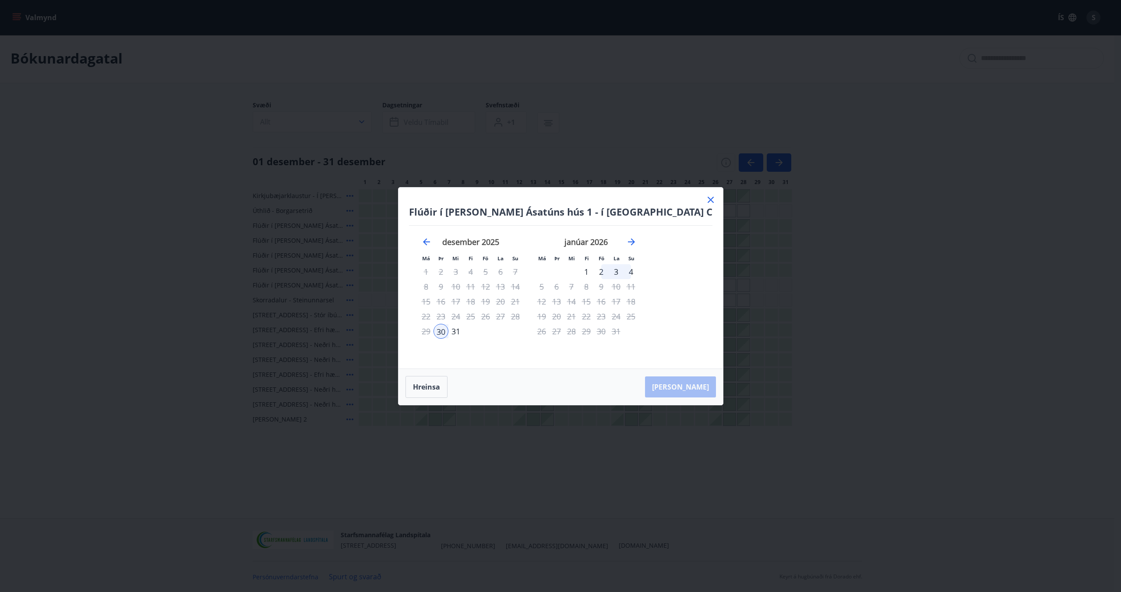
click at [448, 332] on div "30" at bounding box center [440, 331] width 15 height 15
click at [613, 270] on div "4" at bounding box center [630, 271] width 15 height 15
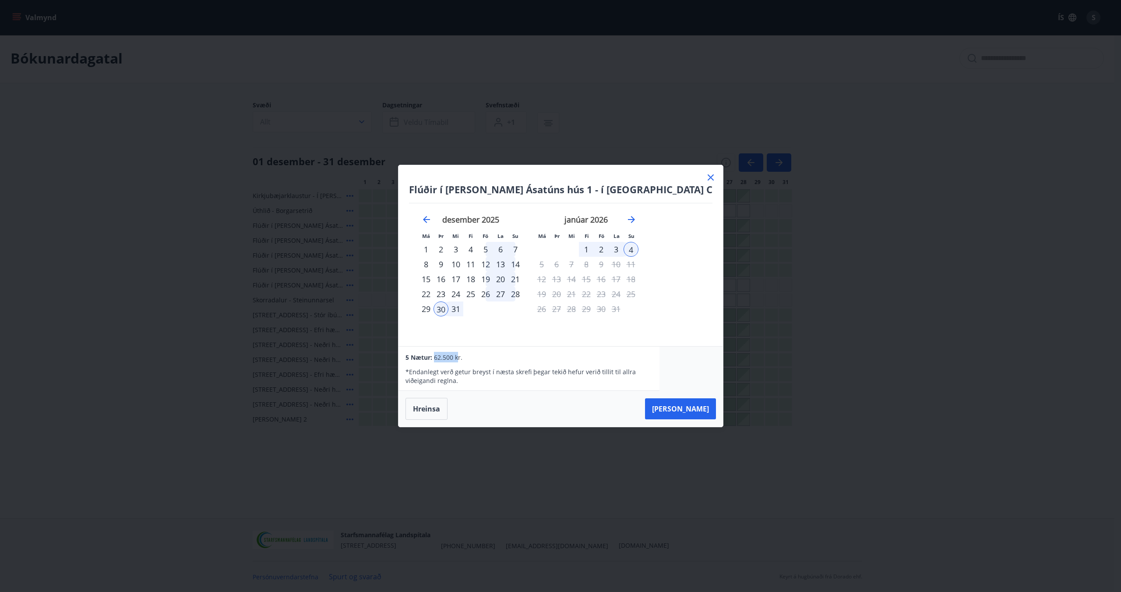
drag, startPoint x: 467, startPoint y: 358, endPoint x: 533, endPoint y: 366, distance: 67.0
click at [462, 355] on span "62.500 kr." at bounding box center [448, 357] width 28 height 8
click at [613, 409] on button "[PERSON_NAME]" at bounding box center [680, 408] width 71 height 21
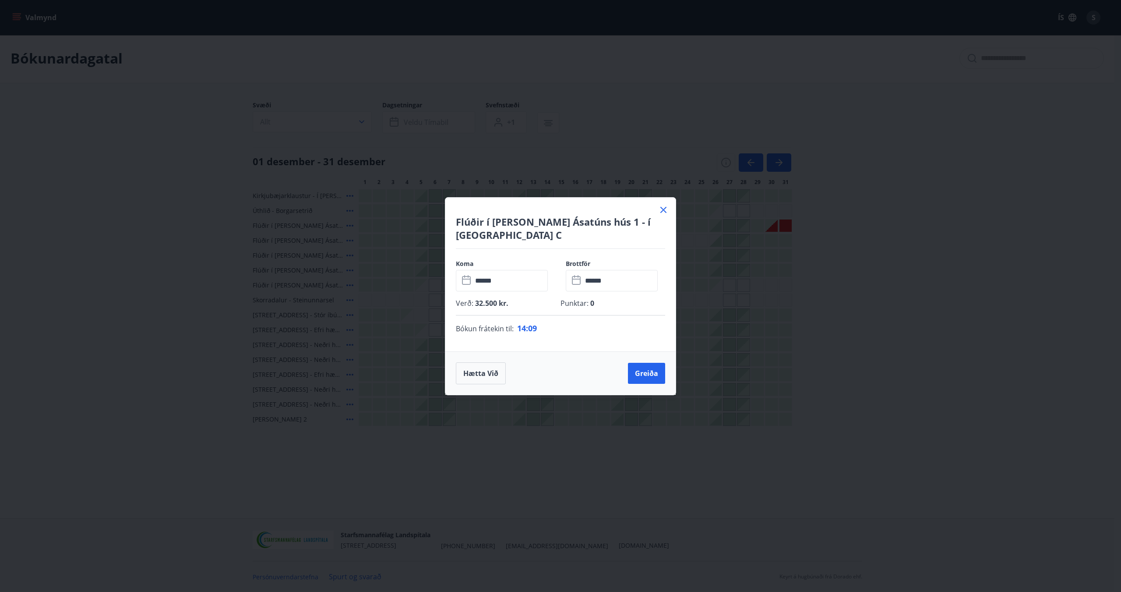
click at [563, 337] on div "Koma ​ ****** ​ Brottför ​ ****** ​ Verð : 32.500 kr. Punktar : 0 Bókun fráteki…" at bounding box center [560, 300] width 230 height 102
click at [485, 366] on button "Hætta við" at bounding box center [481, 373] width 50 height 22
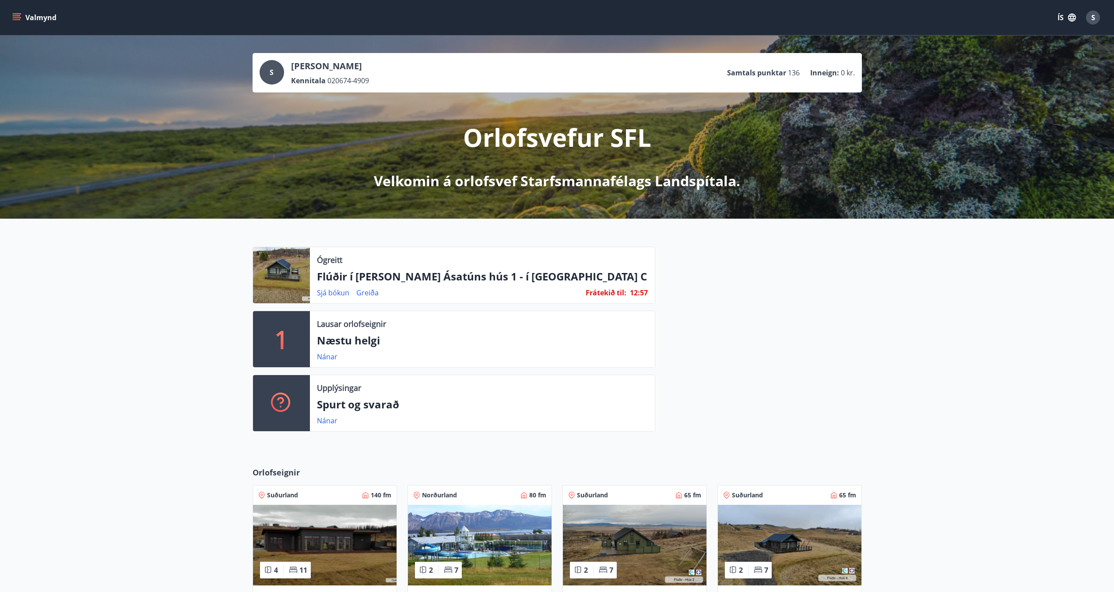
click at [1093, 18] on span "S" at bounding box center [1094, 18] width 4 height 10
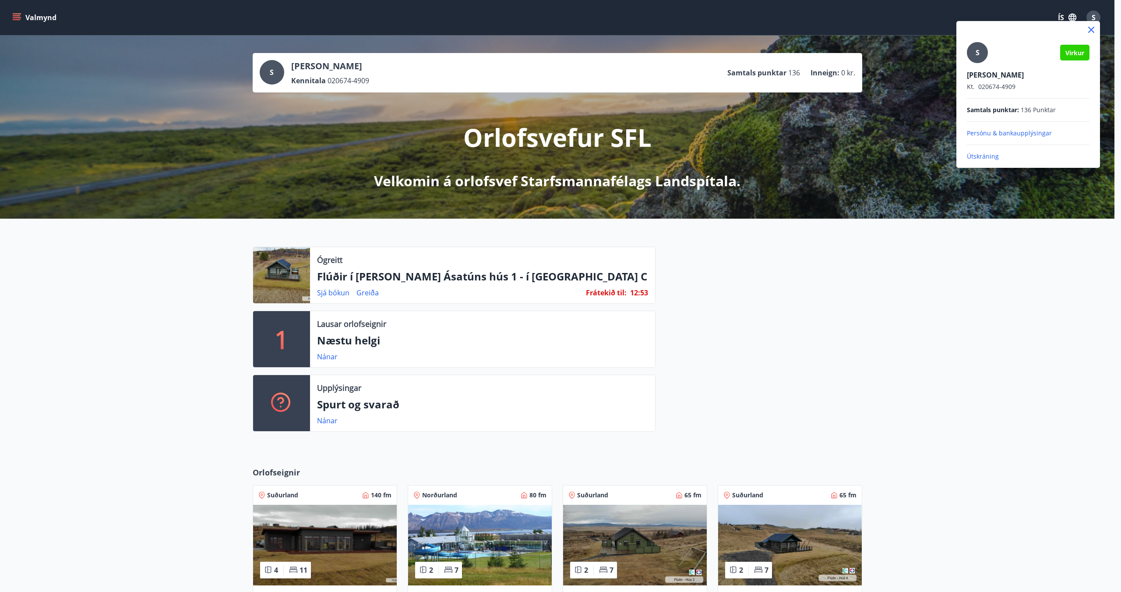
click at [16, 21] on div at bounding box center [560, 296] width 1121 height 592
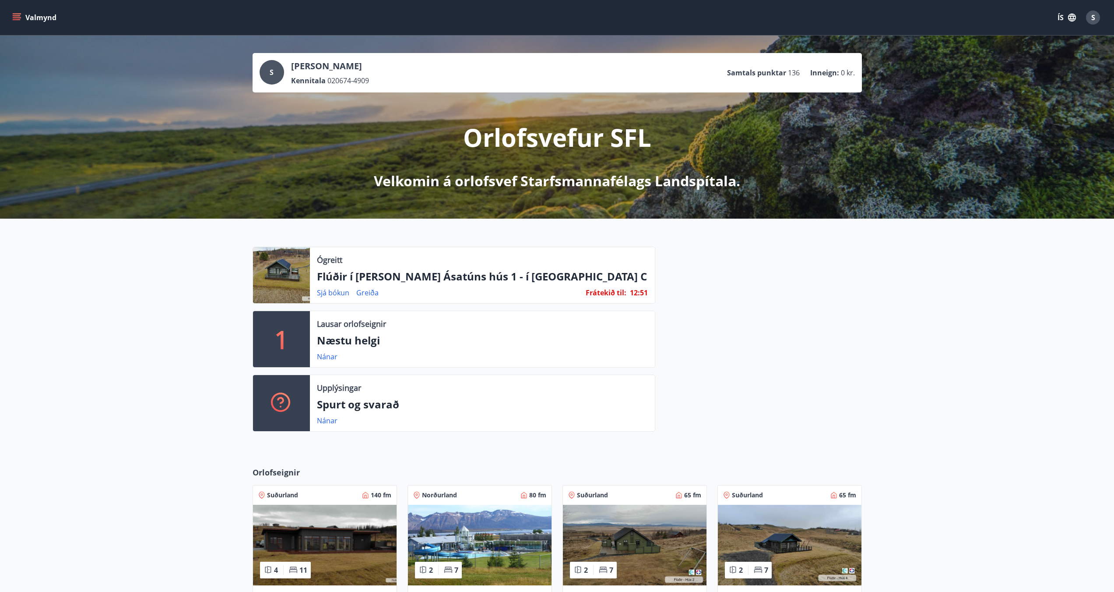
click at [17, 19] on icon "menu" at bounding box center [17, 19] width 8 height 1
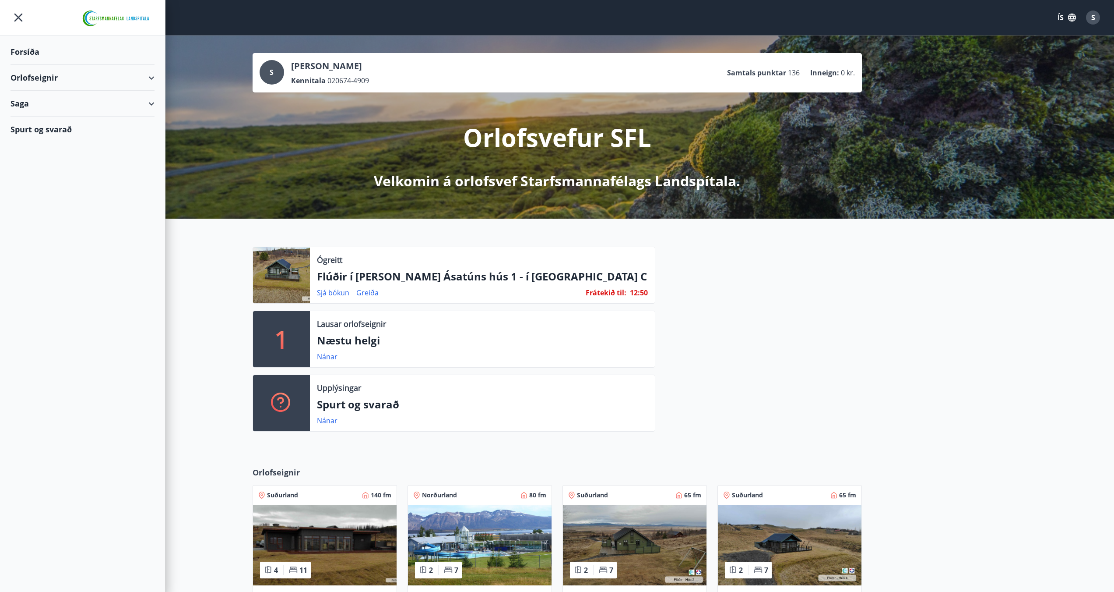
click at [55, 127] on div "Spurt og svarað" at bounding box center [83, 128] width 144 height 25
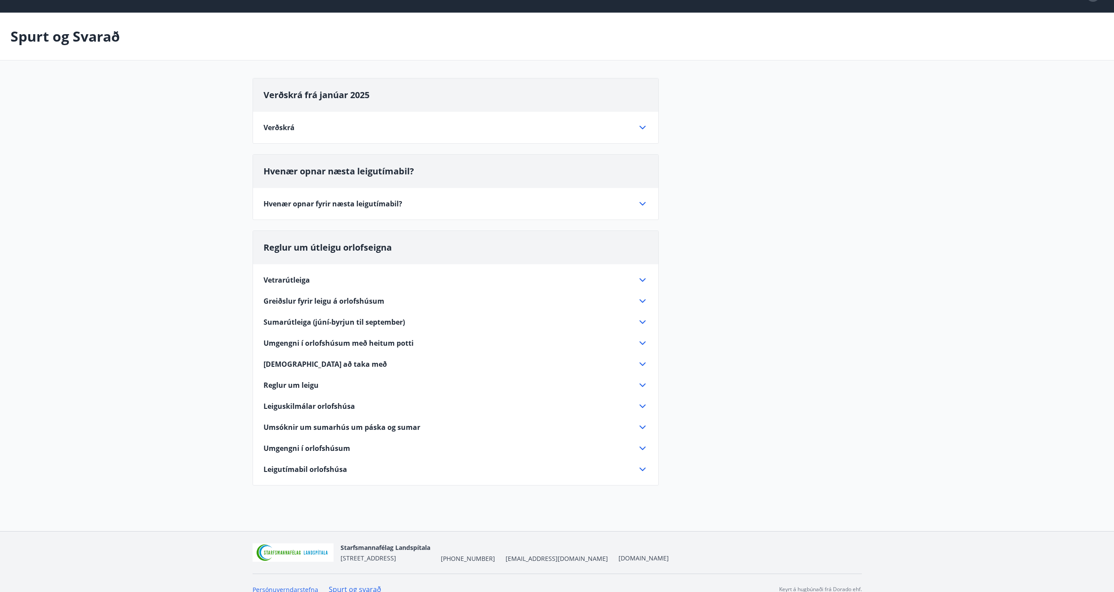
scroll to position [35, 0]
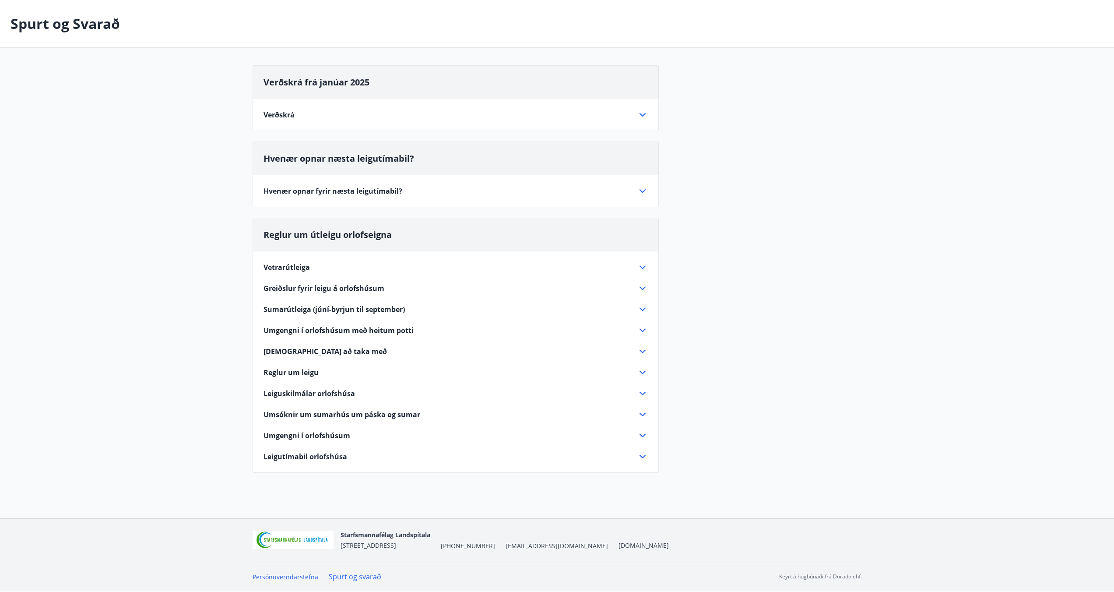
click at [302, 264] on span "Vetrarútleiga" at bounding box center [287, 267] width 46 height 10
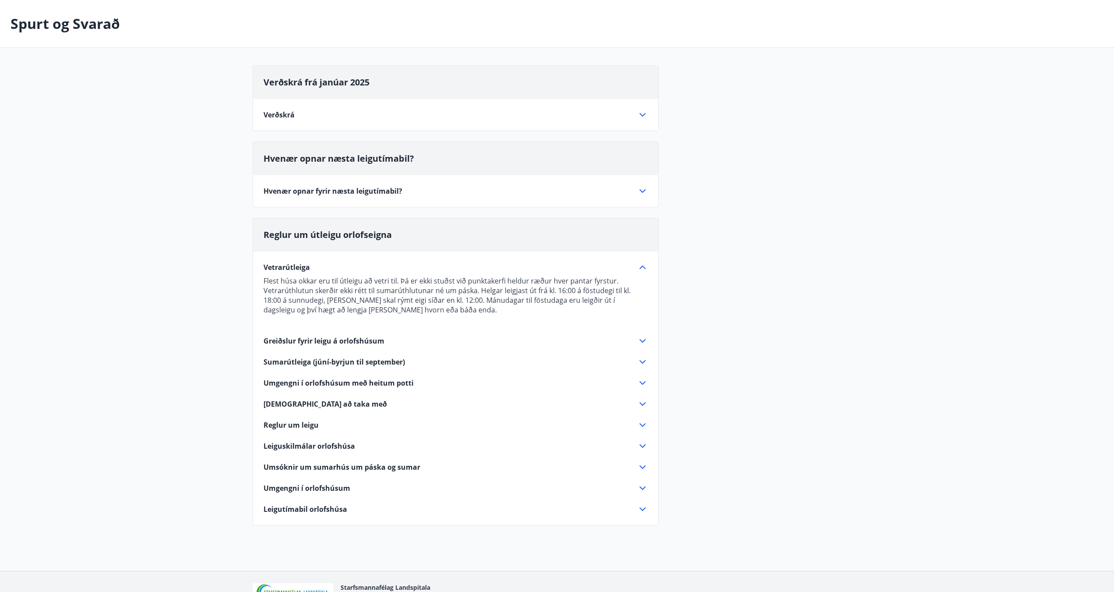
click at [329, 341] on span "Greiðslur fyrir leigu á orlofshúsum" at bounding box center [324, 341] width 121 height 10
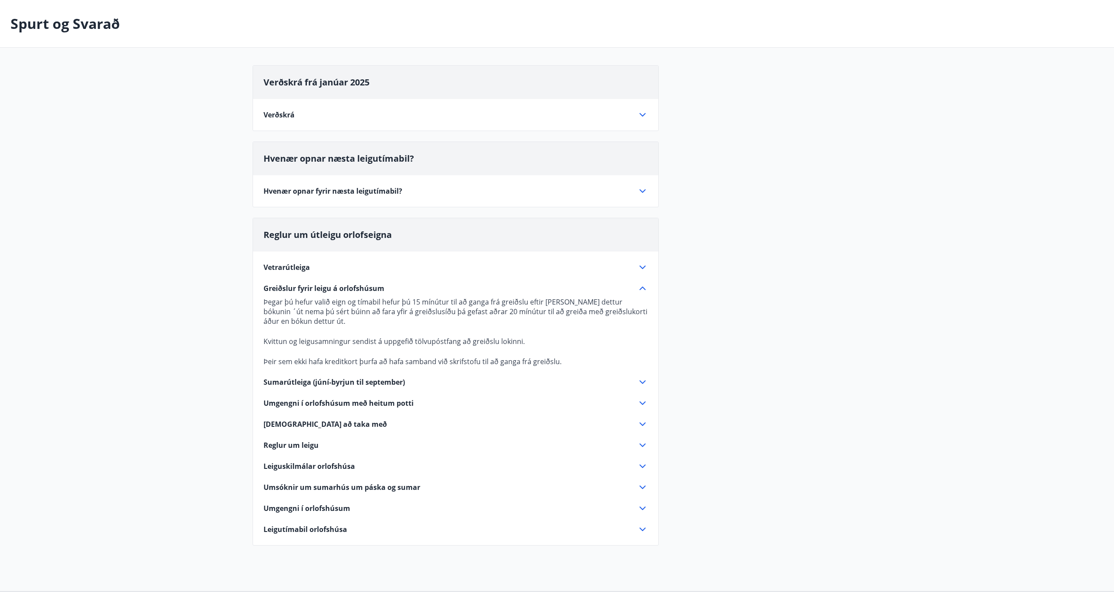
click at [371, 381] on span "Sumarútleiga (júní-byrjun til september)" at bounding box center [334, 382] width 141 height 10
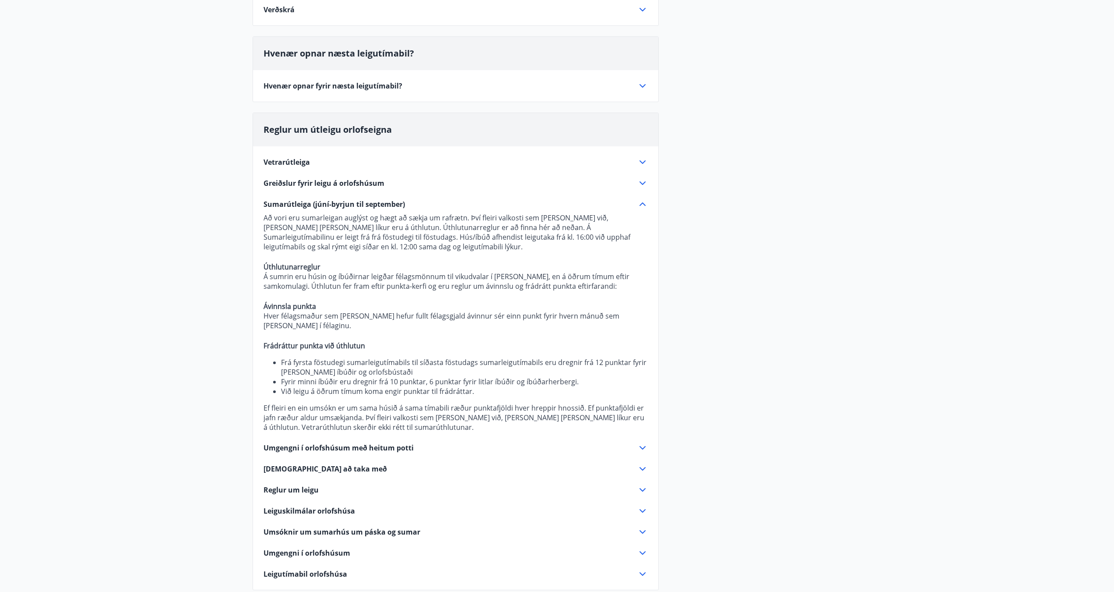
scroll to position [167, 0]
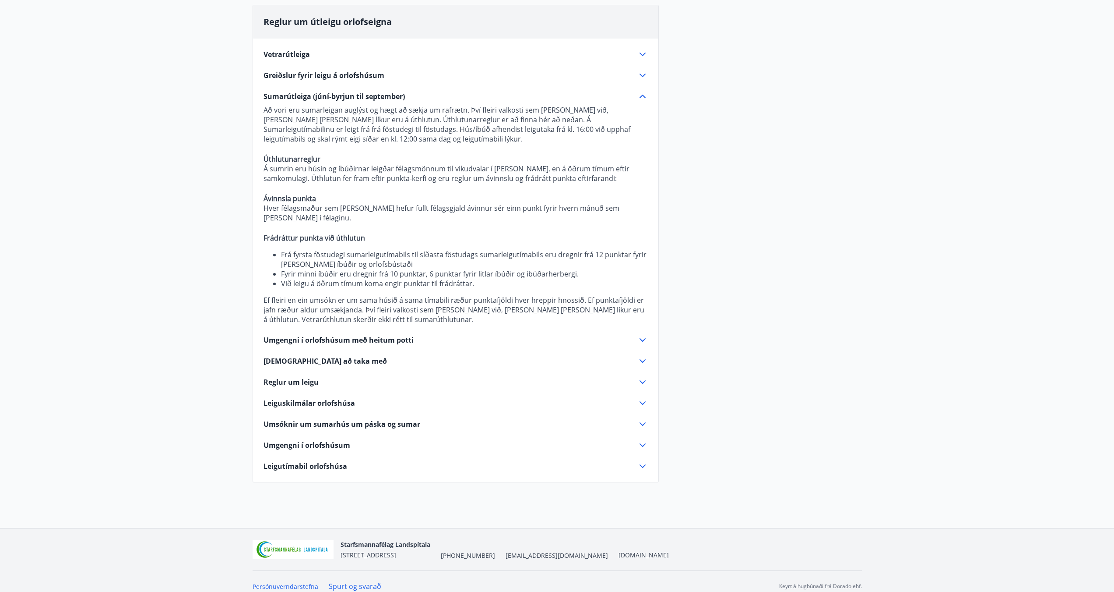
click at [376, 335] on span "Umgengni í orlofshúsum með heitum potti" at bounding box center [339, 340] width 150 height 10
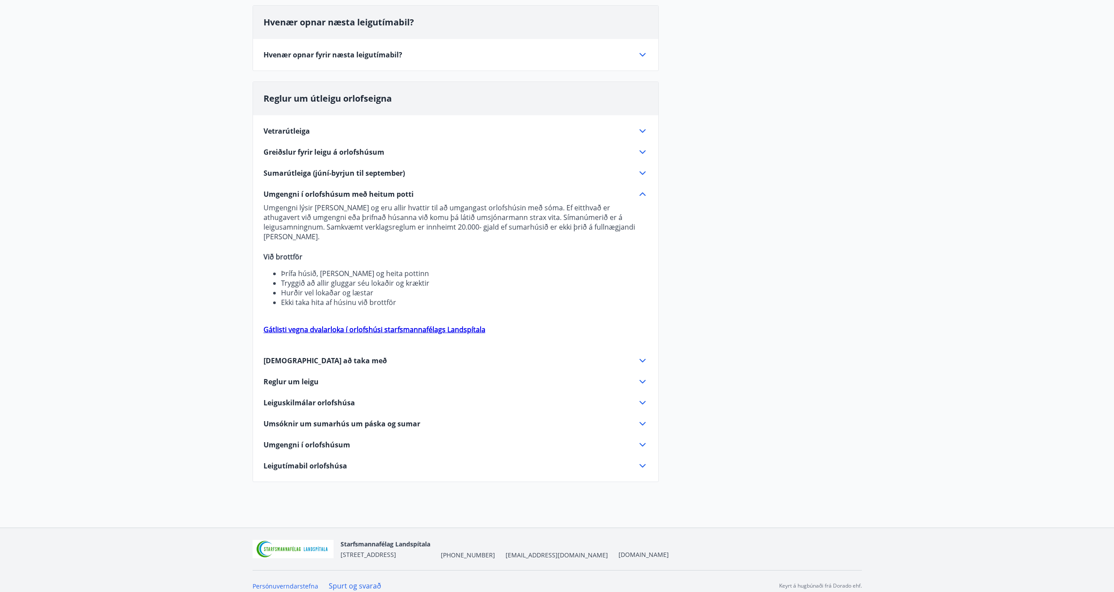
scroll to position [171, 0]
click at [332, 356] on span "Nauðsynlegt að taka með" at bounding box center [325, 361] width 123 height 10
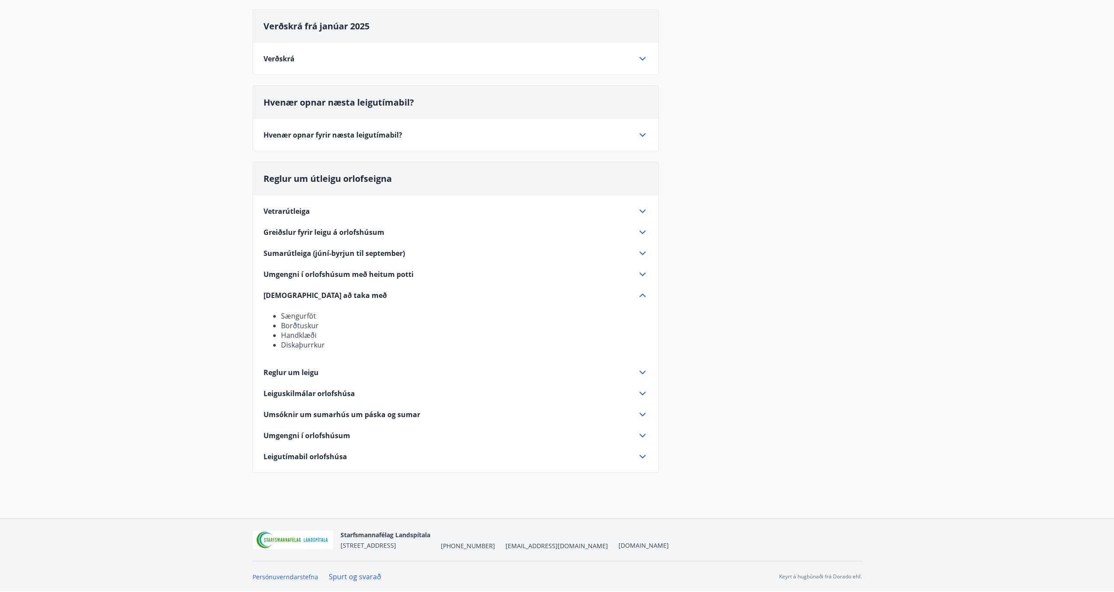
scroll to position [92, 0]
click at [302, 373] on span "Reglur um leigu" at bounding box center [291, 372] width 55 height 10
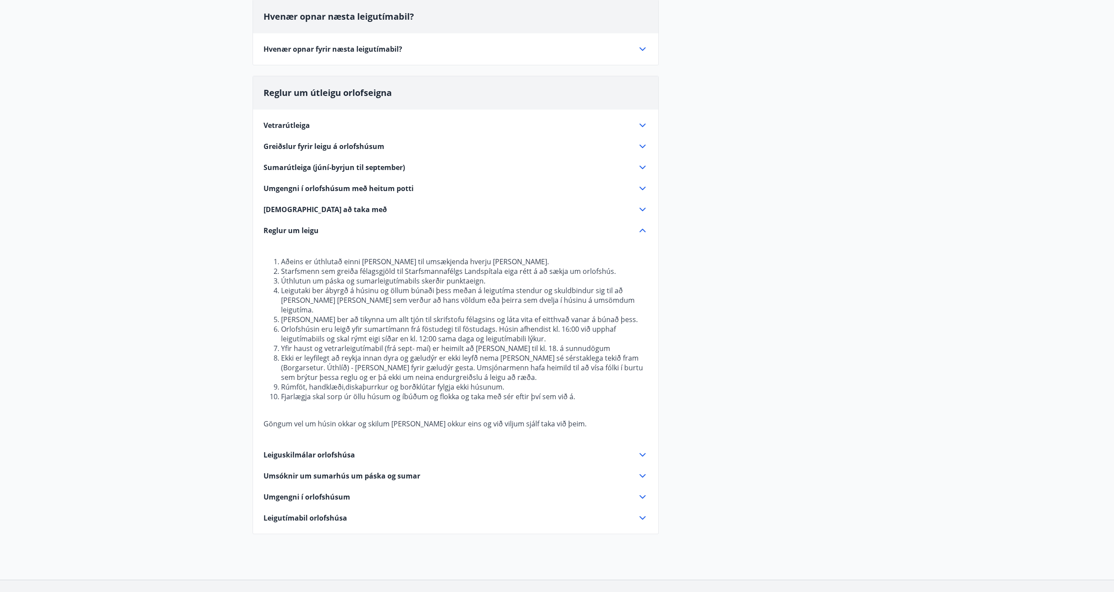
scroll to position [223, 0]
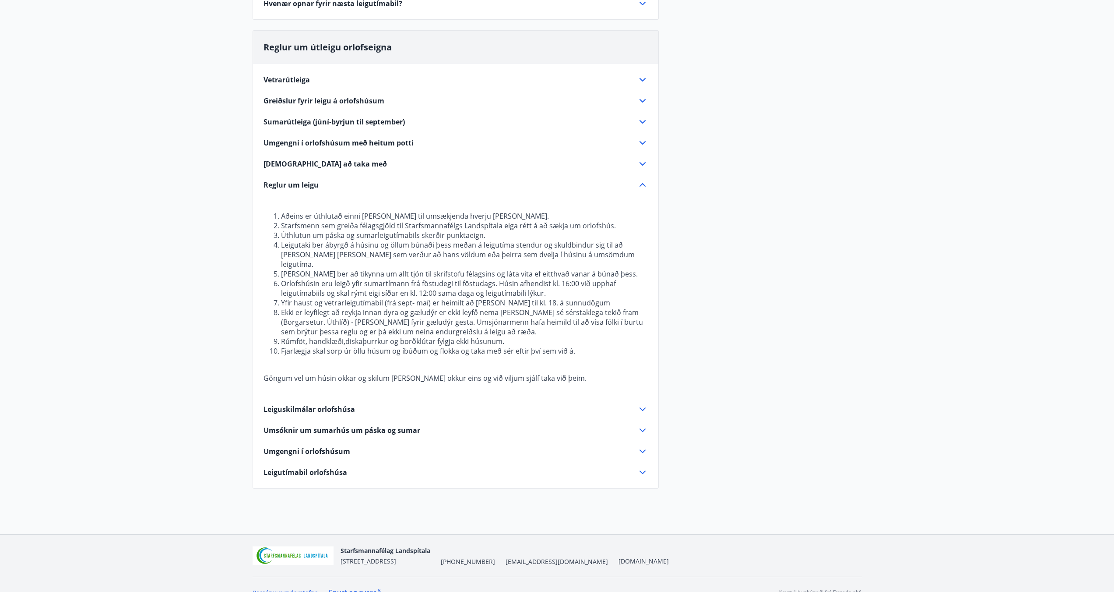
click at [640, 404] on icon at bounding box center [642, 409] width 11 height 11
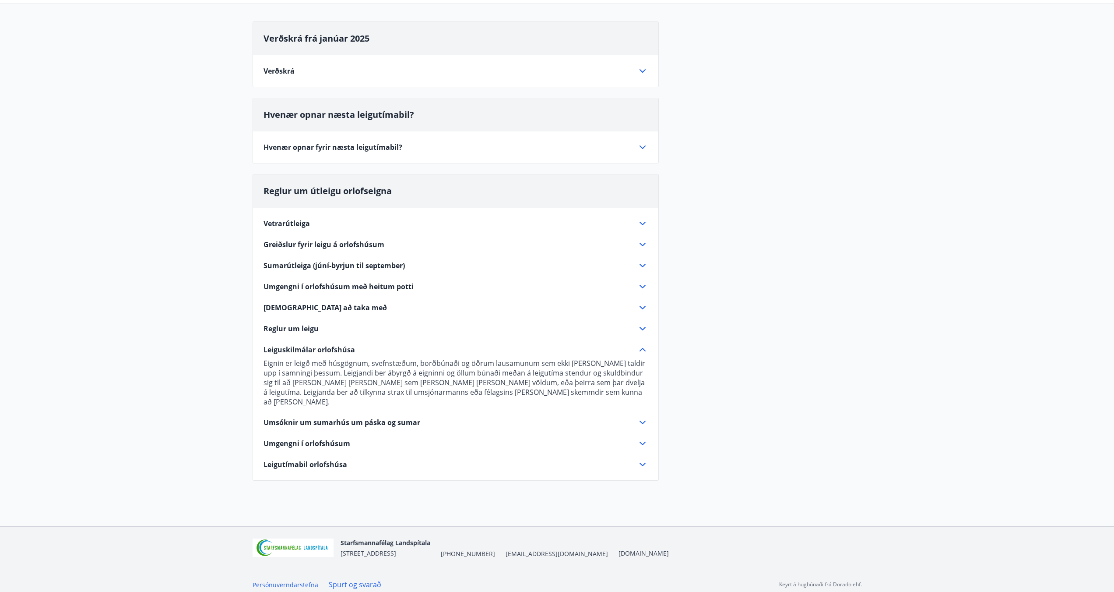
scroll to position [77, 0]
click at [328, 461] on span "Leigutímabil orlofshúsa" at bounding box center [306, 466] width 84 height 10
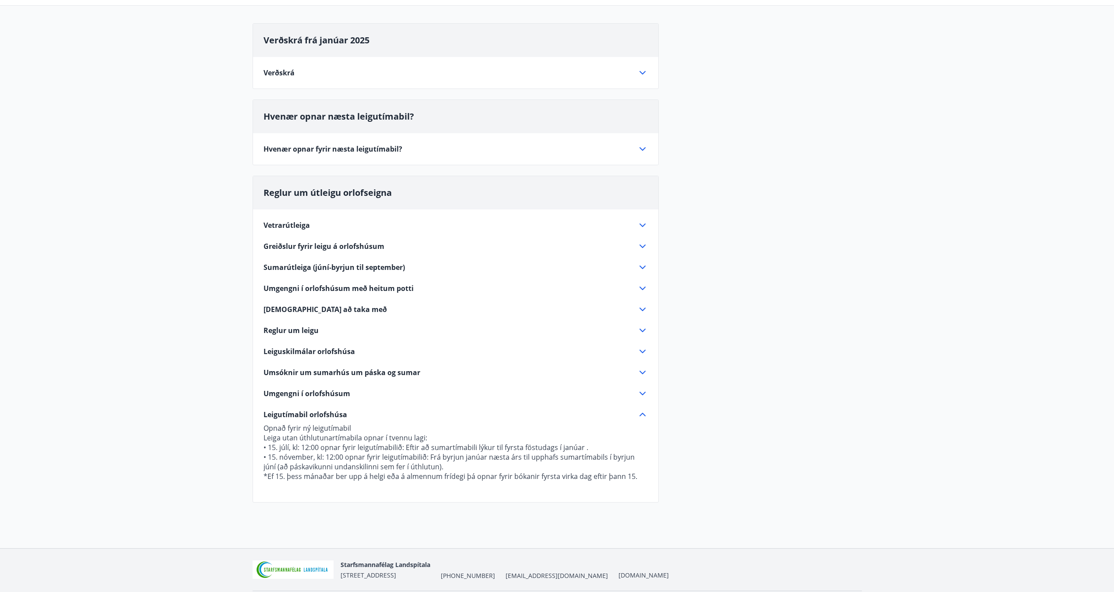
click at [644, 413] on icon at bounding box center [643, 414] width 6 height 4
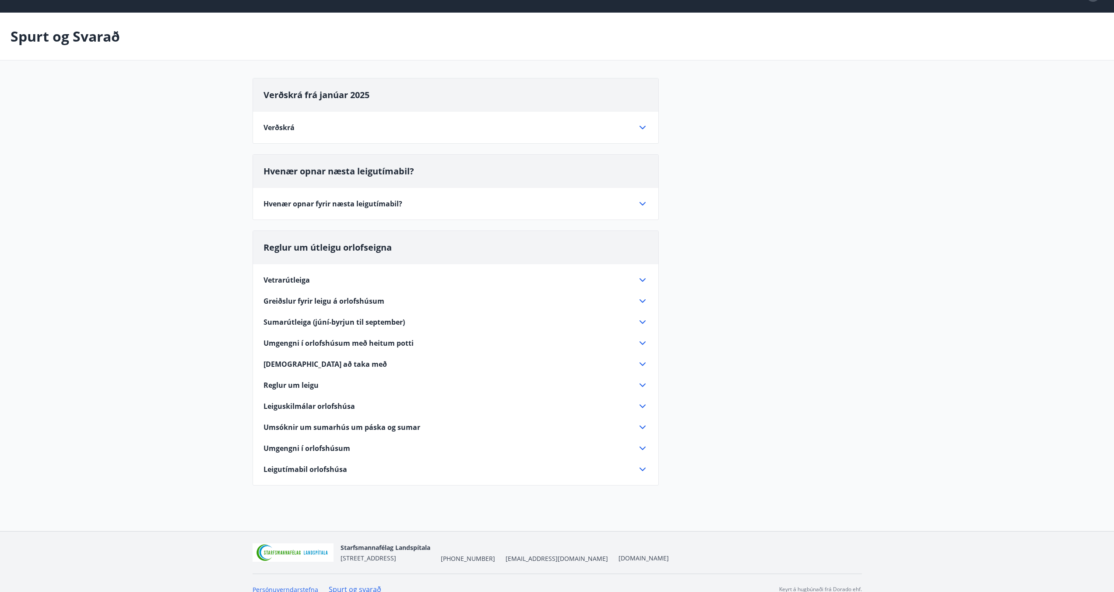
scroll to position [35, 0]
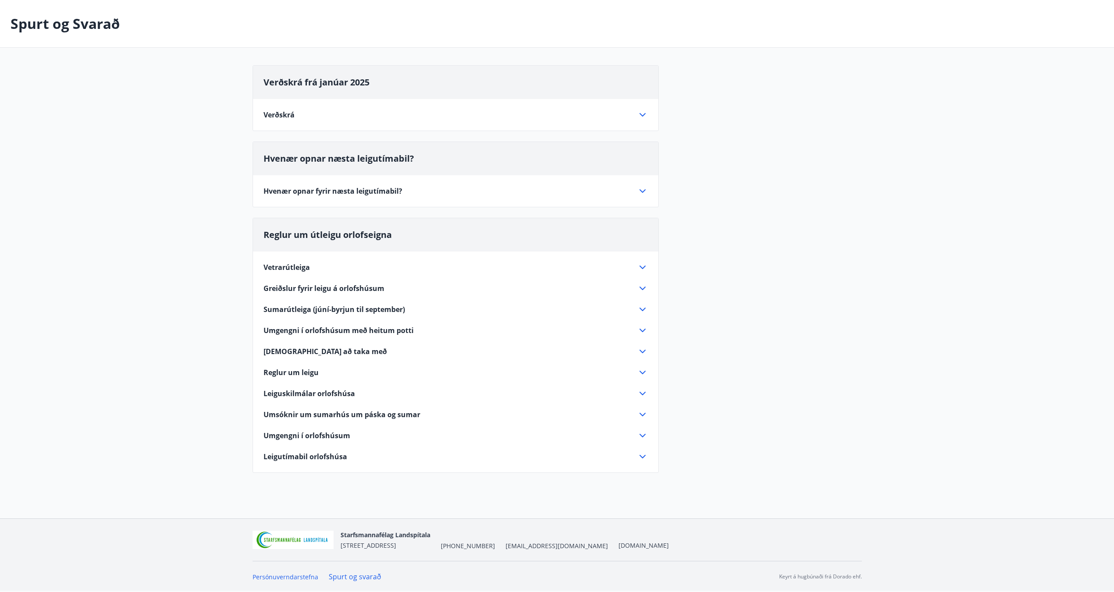
click at [648, 117] on div "Verðskrá Kirkjurbæjarklaustur, Úthlíð, Flúðir hús 1, 2, 3, 4, Skorradalur, Hraf…" at bounding box center [455, 109] width 405 height 21
click at [642, 110] on icon at bounding box center [642, 114] width 11 height 11
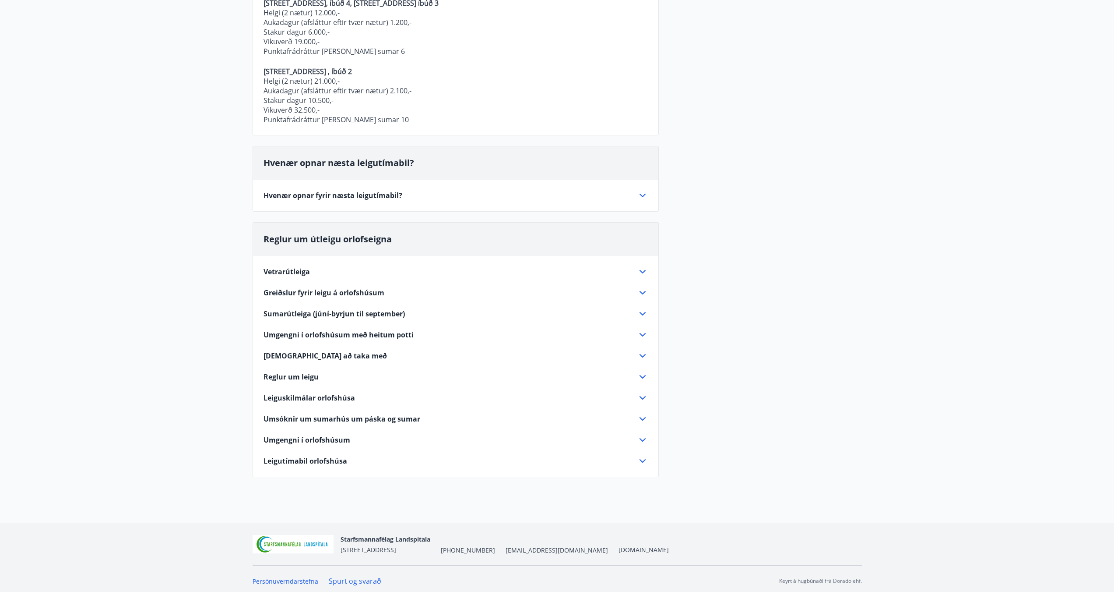
scroll to position [448, 0]
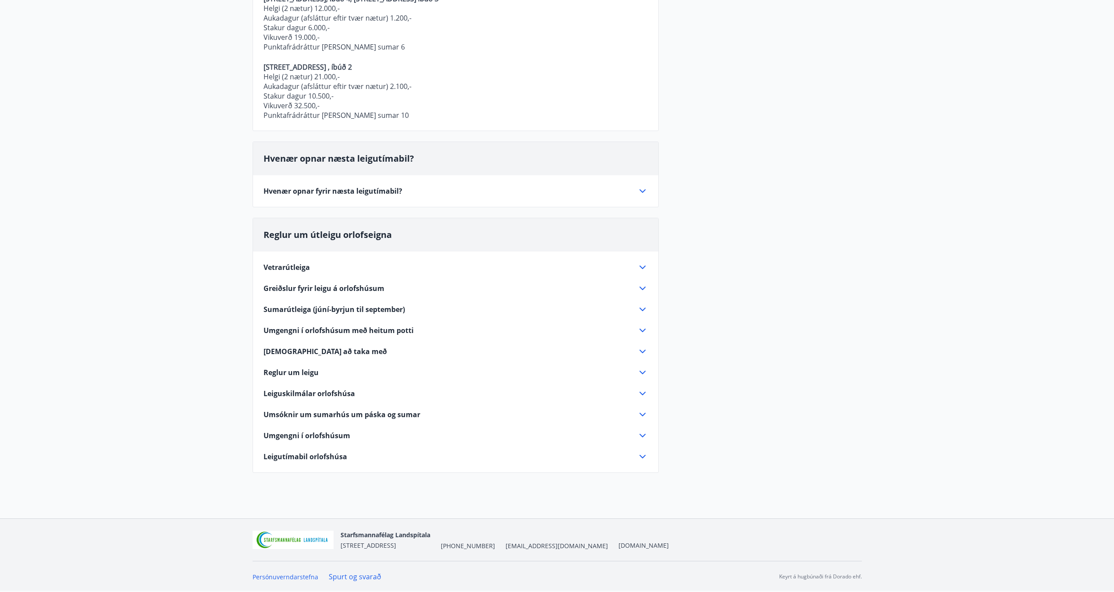
click at [645, 267] on icon at bounding box center [643, 267] width 6 height 4
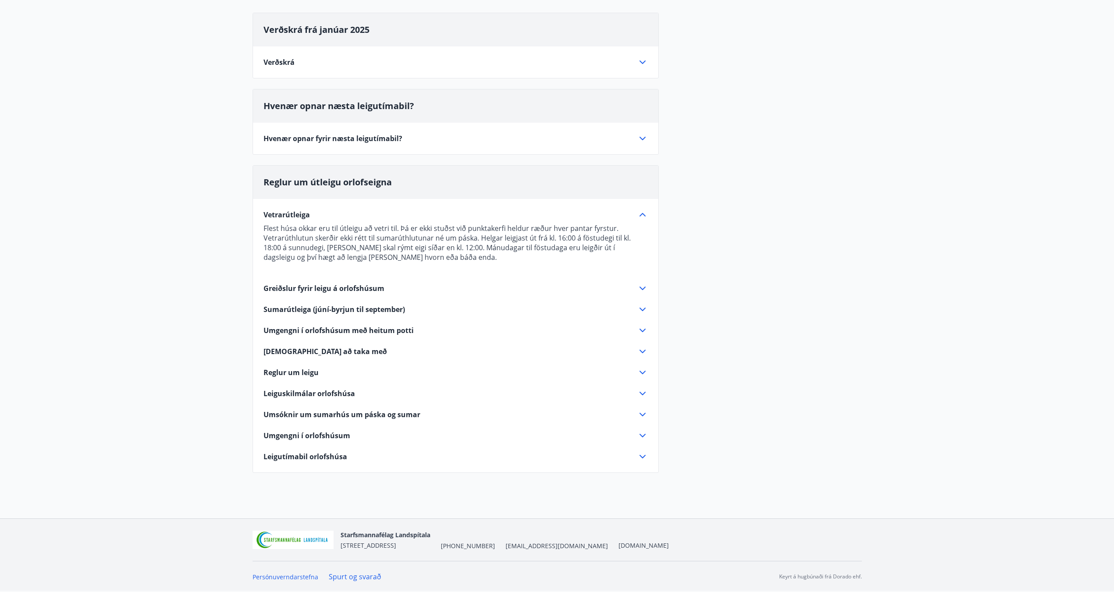
scroll to position [88, 0]
click at [643, 288] on icon at bounding box center [642, 288] width 11 height 11
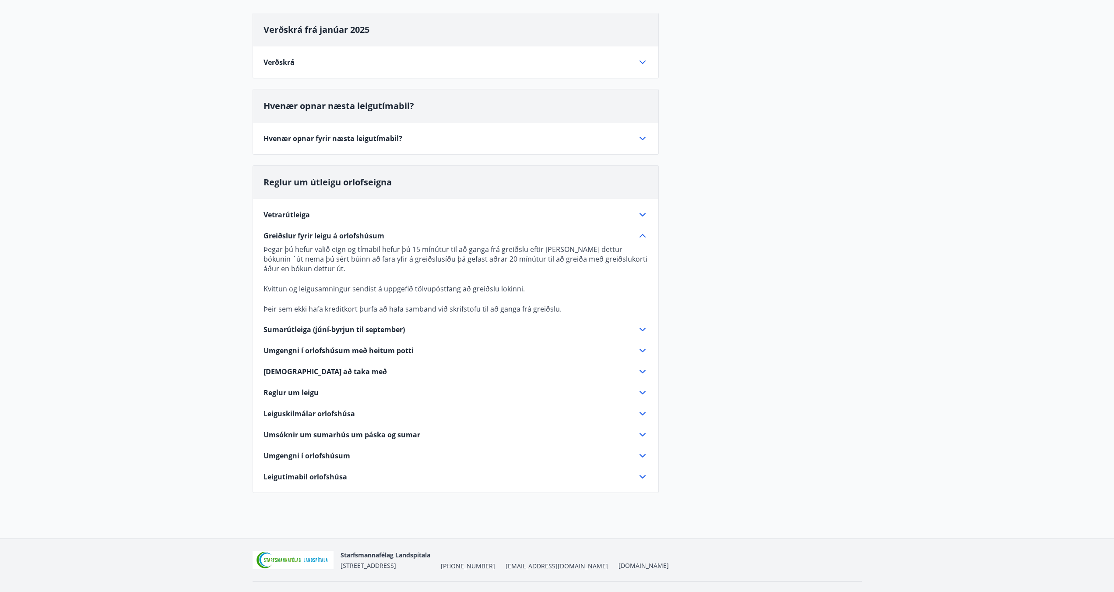
drag, startPoint x: 713, startPoint y: 275, endPoint x: 729, endPoint y: 253, distance: 27.1
click at [729, 253] on div "Verðskrá frá janúar 2025 Verðskrá Kirkjurbæjarklaustur, Úthlíð, Flúðir hús 1, 2…" at bounding box center [557, 258] width 609 height 490
click at [644, 327] on icon at bounding box center [642, 329] width 11 height 11
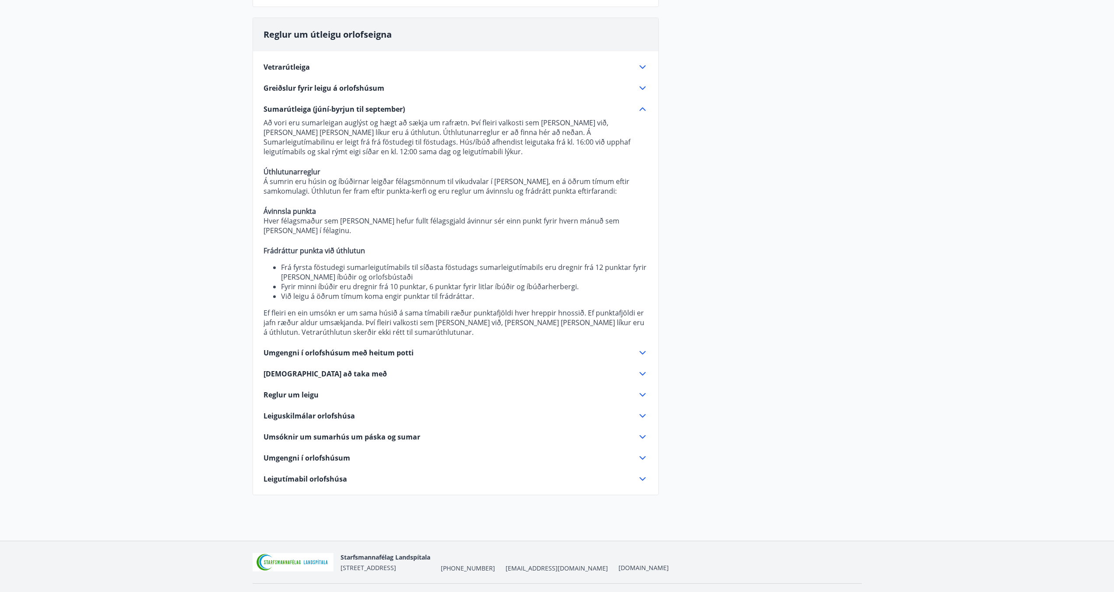
scroll to position [248, 0]
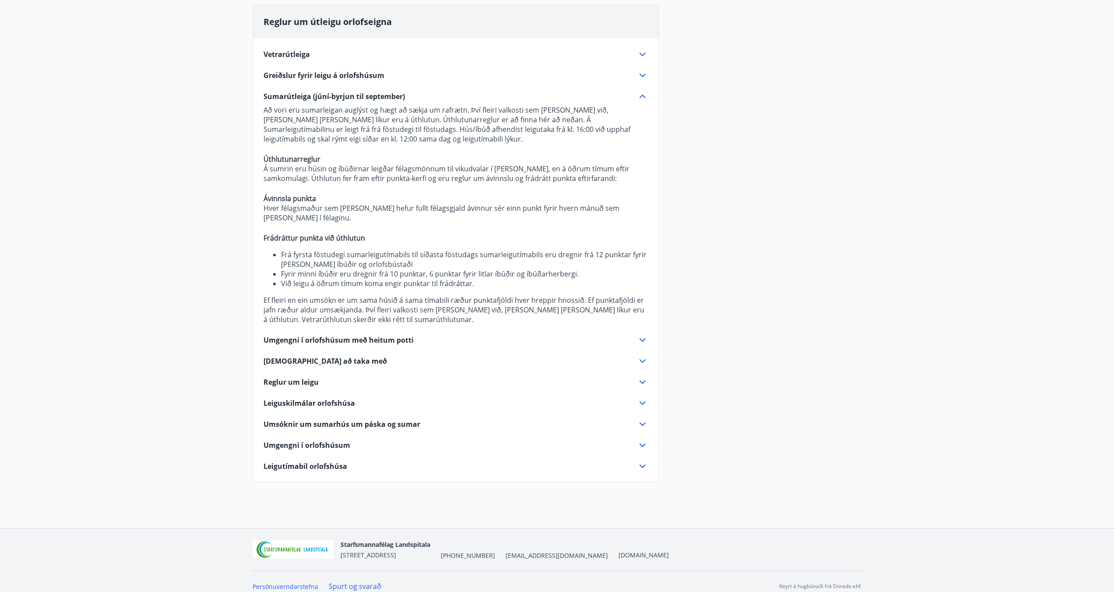
click at [642, 335] on icon at bounding box center [642, 340] width 11 height 11
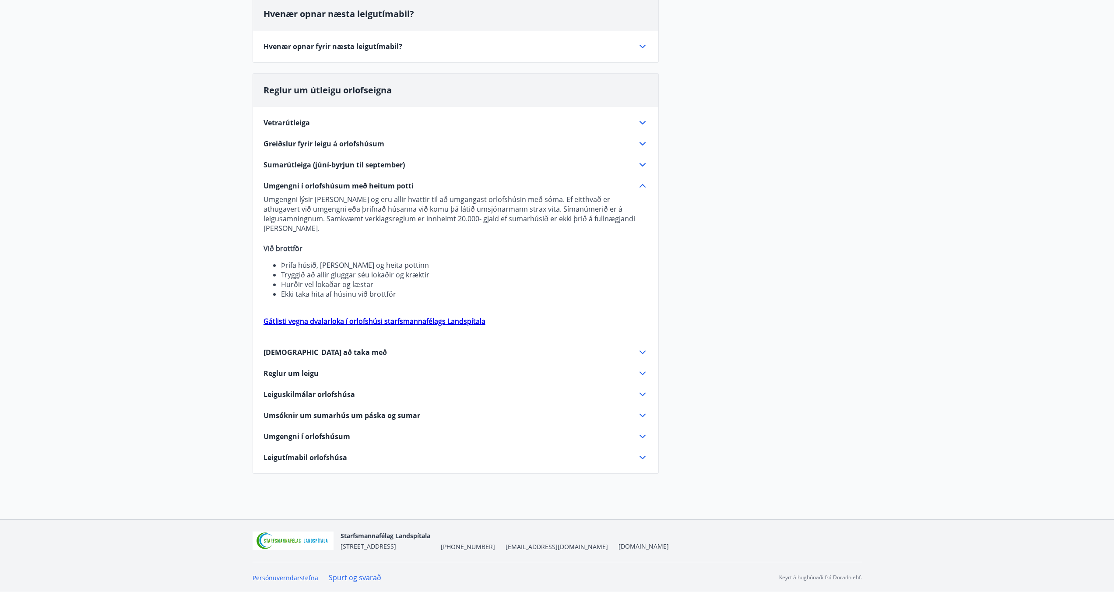
scroll to position [171, 0]
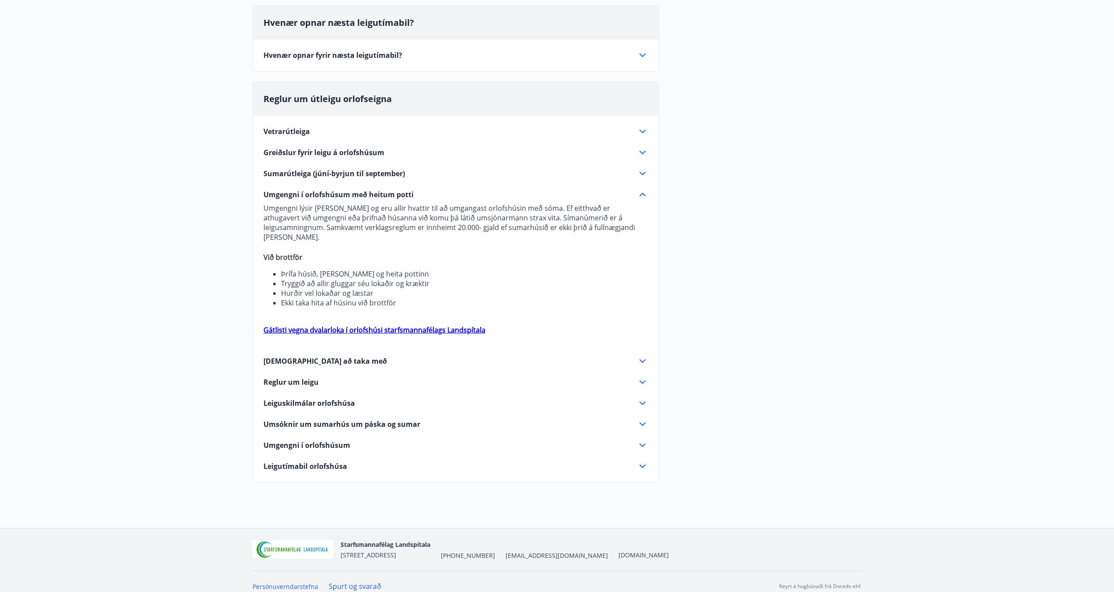
click at [642, 356] on icon at bounding box center [642, 361] width 11 height 11
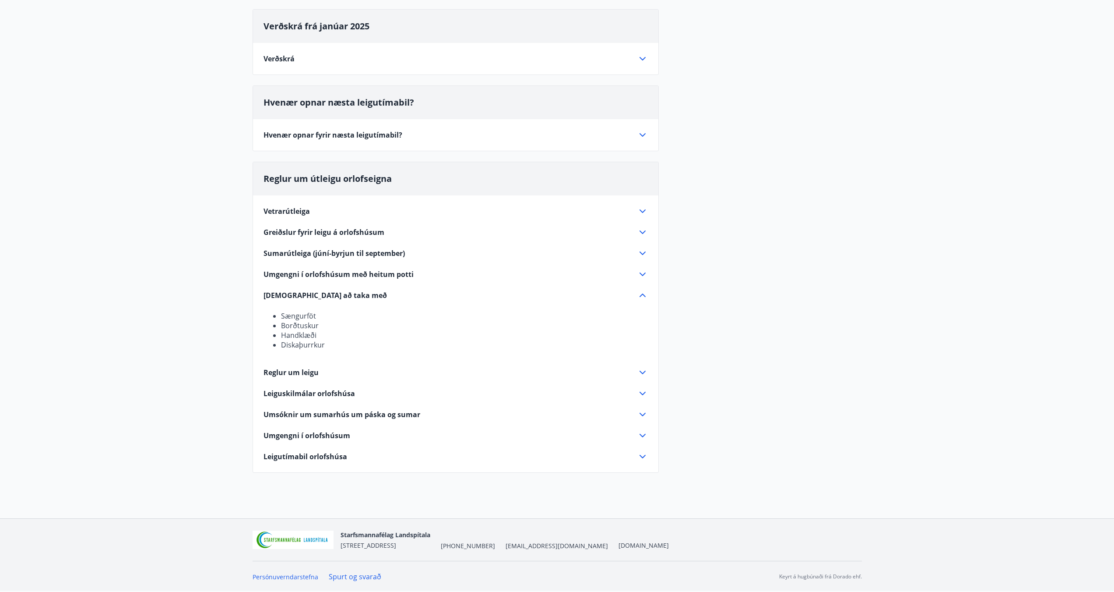
scroll to position [92, 0]
click at [643, 373] on icon at bounding box center [643, 372] width 6 height 4
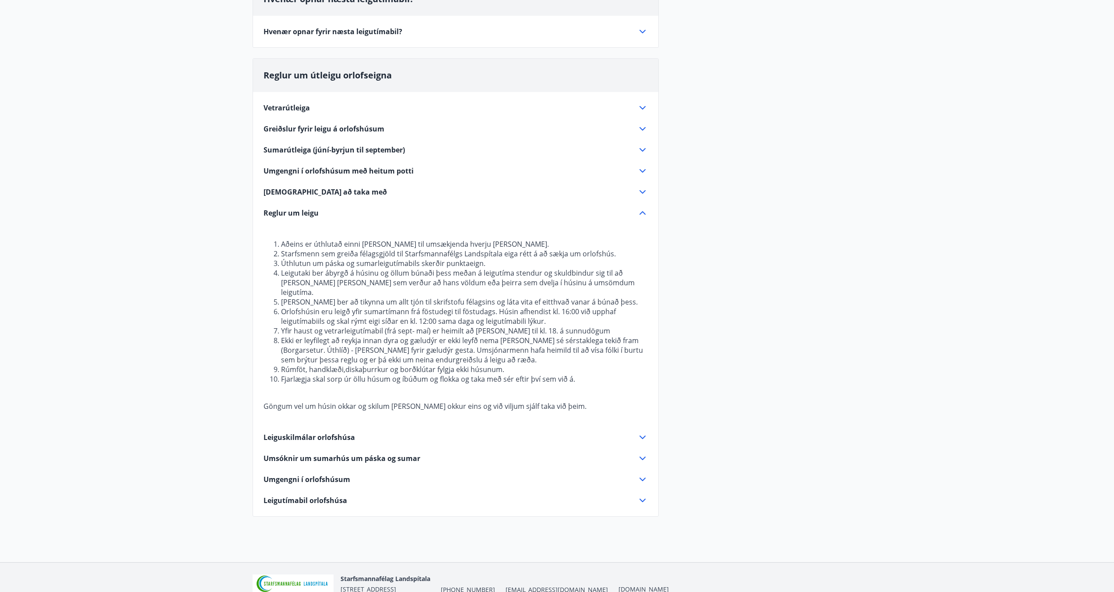
scroll to position [229, 0]
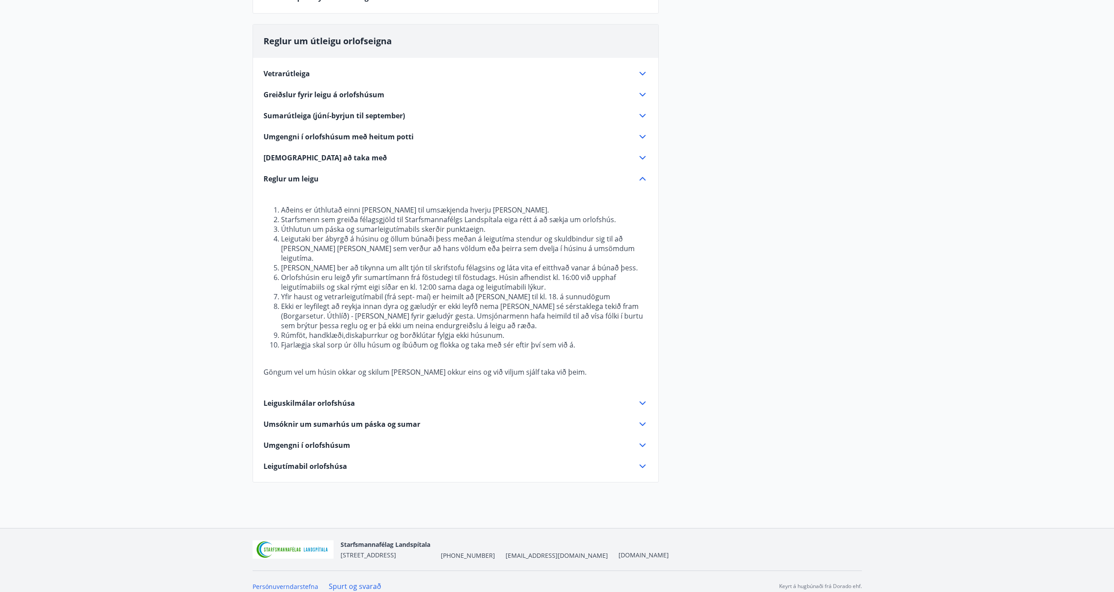
click at [643, 398] on icon at bounding box center [642, 403] width 11 height 11
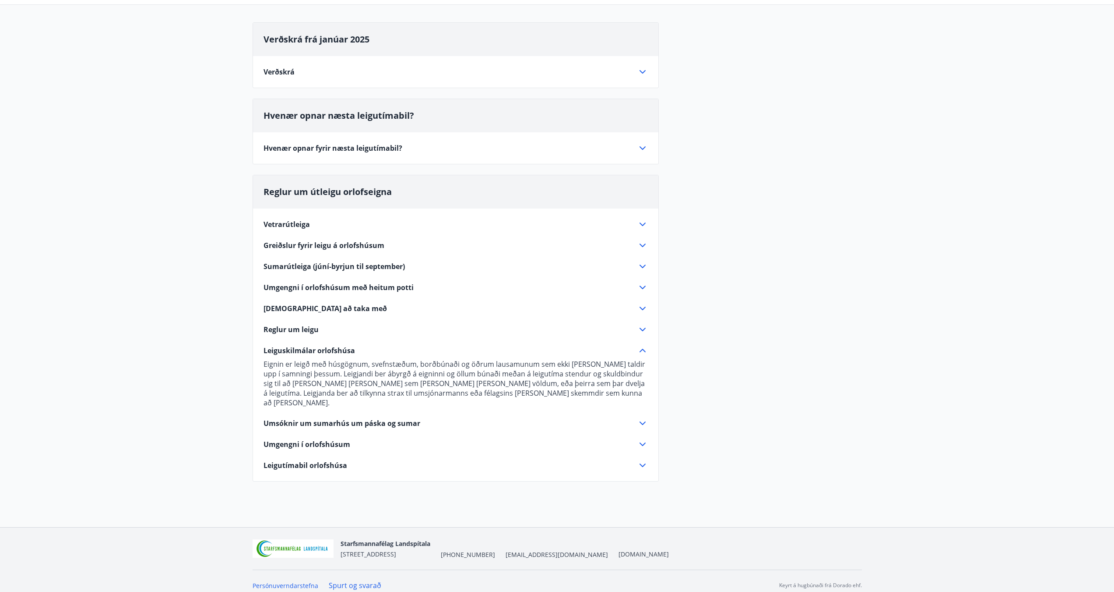
scroll to position [77, 0]
click at [380, 419] on span "Umsóknir um sumarhús um páska og sumar" at bounding box center [342, 424] width 157 height 10
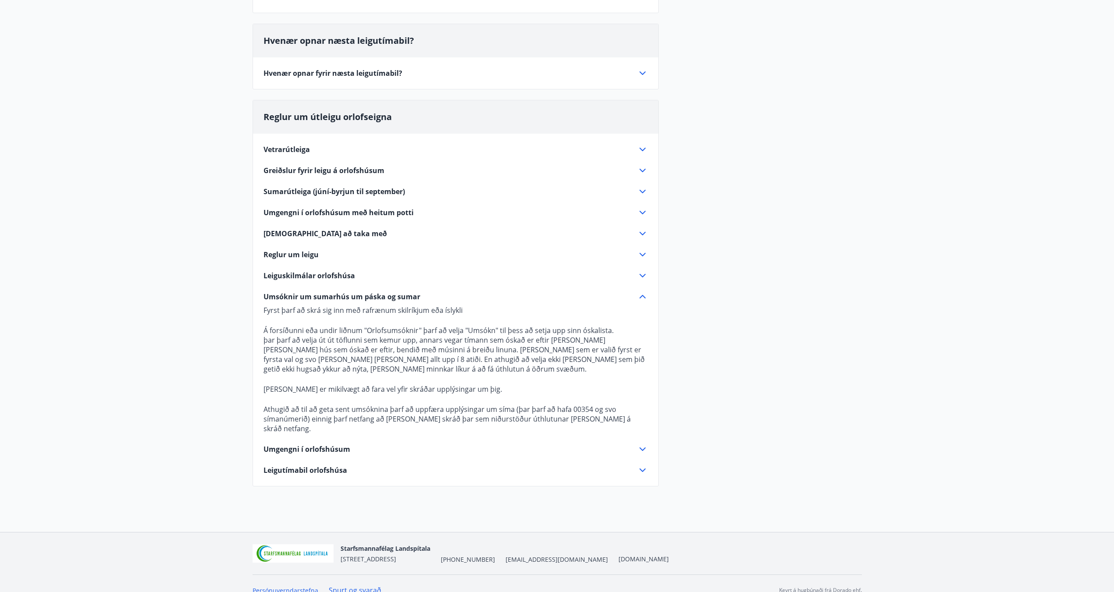
scroll to position [157, 0]
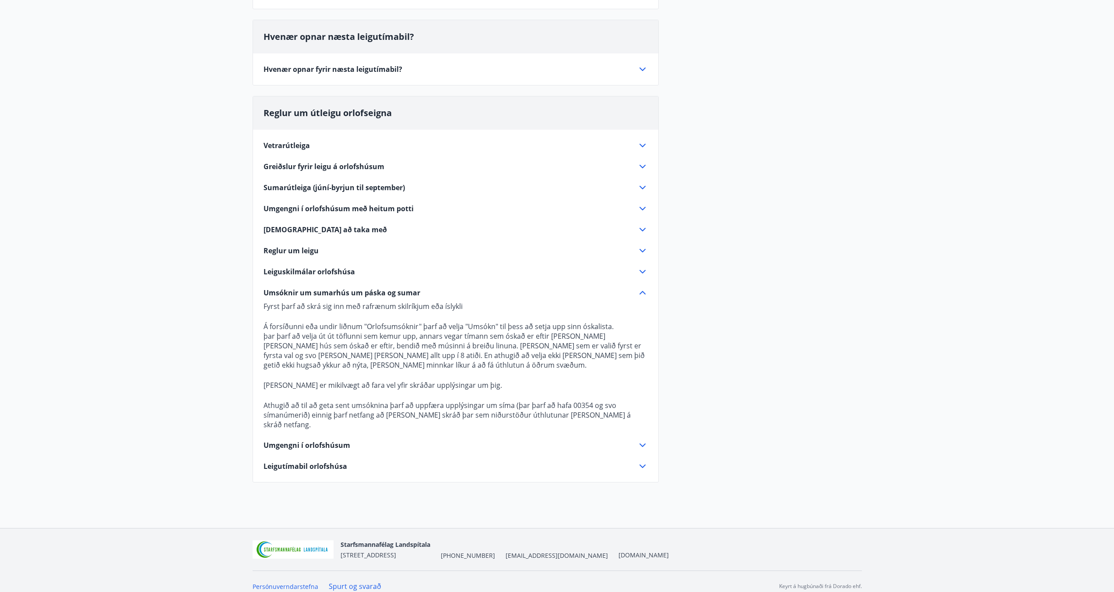
click at [645, 440] on icon at bounding box center [642, 445] width 11 height 11
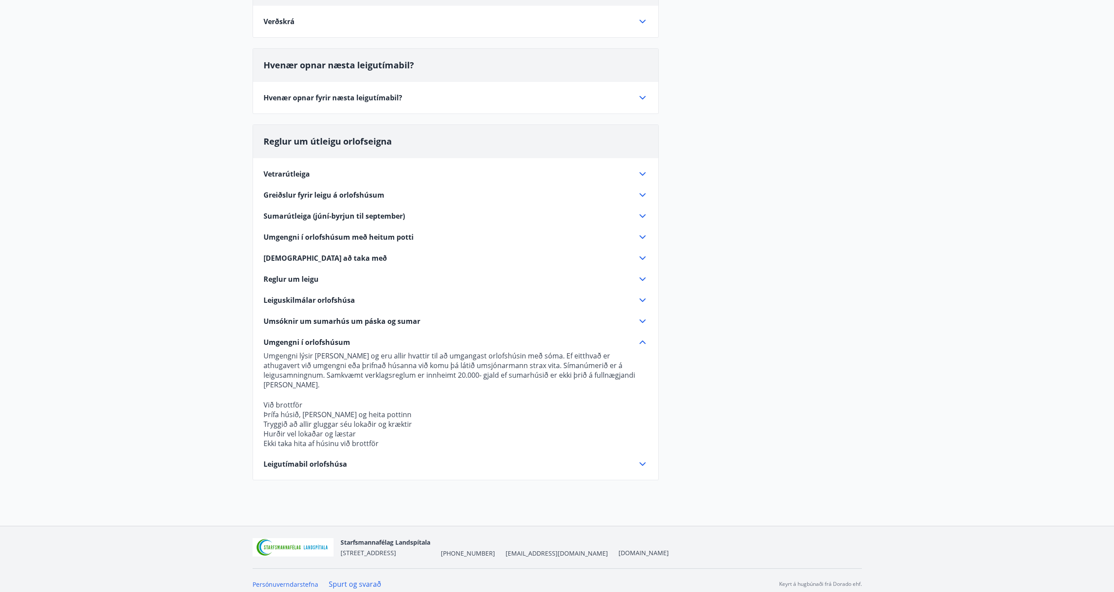
scroll to position [127, 0]
click at [639, 461] on icon at bounding box center [642, 466] width 11 height 11
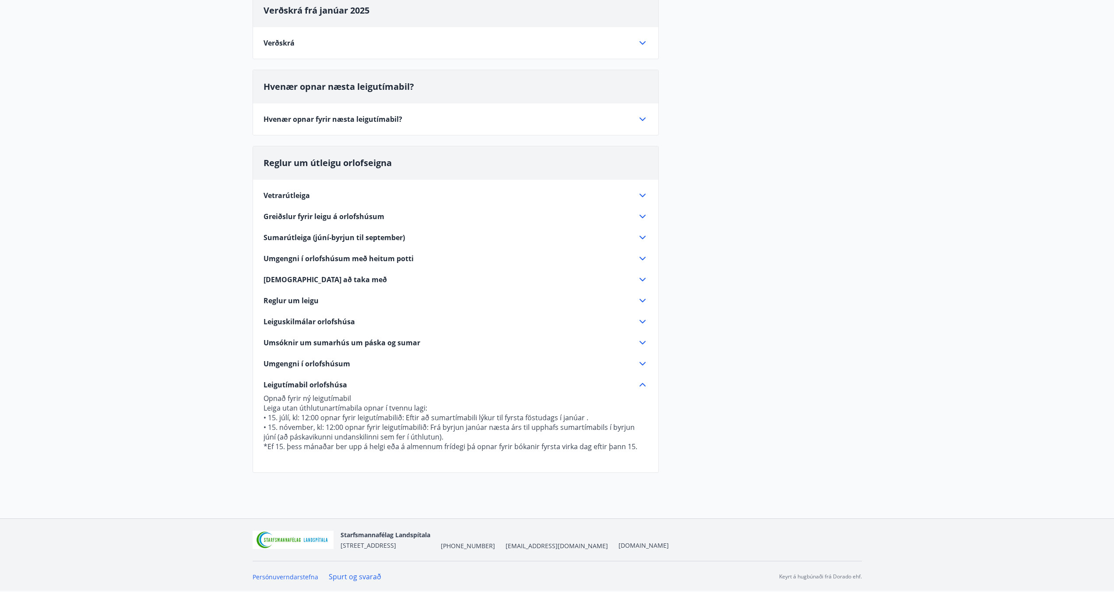
scroll to position [107, 0]
click at [643, 382] on icon at bounding box center [642, 384] width 11 height 11
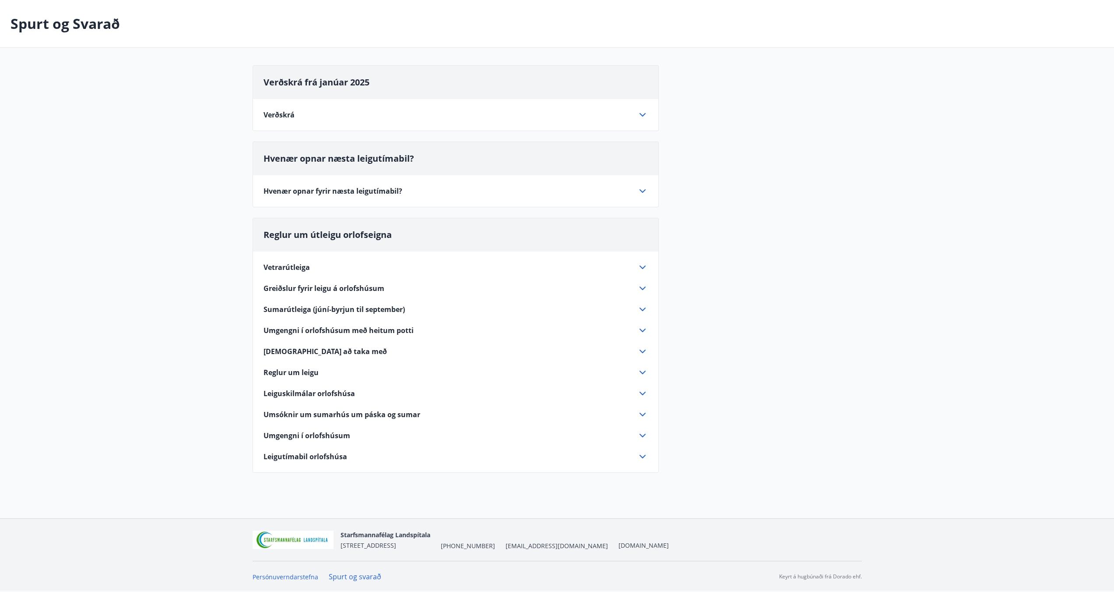
scroll to position [35, 0]
click at [641, 434] on icon at bounding box center [643, 435] width 6 height 4
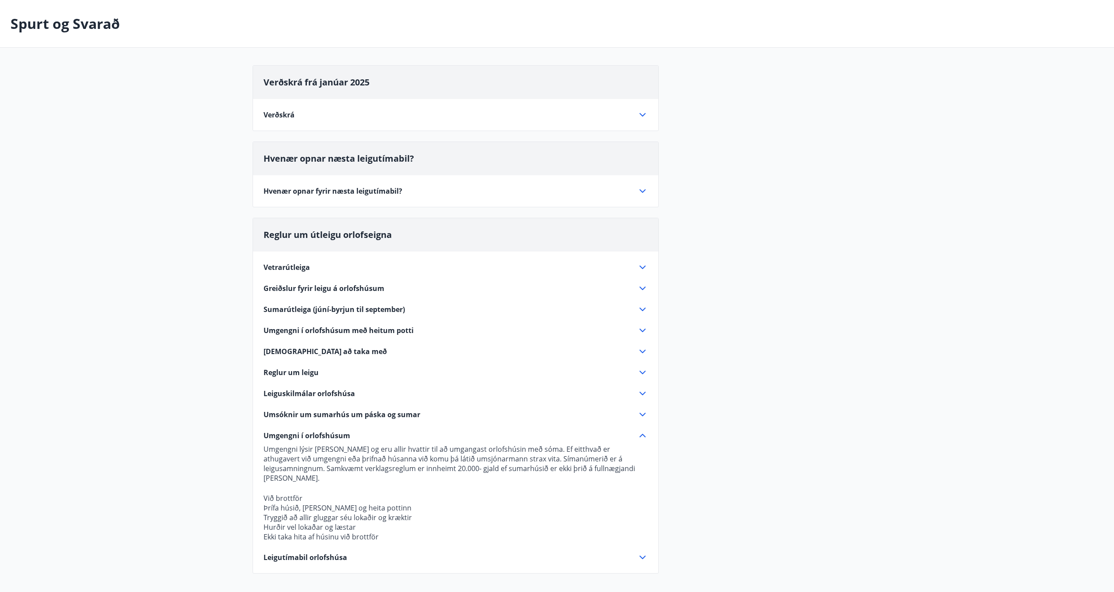
click at [643, 433] on icon at bounding box center [642, 435] width 11 height 11
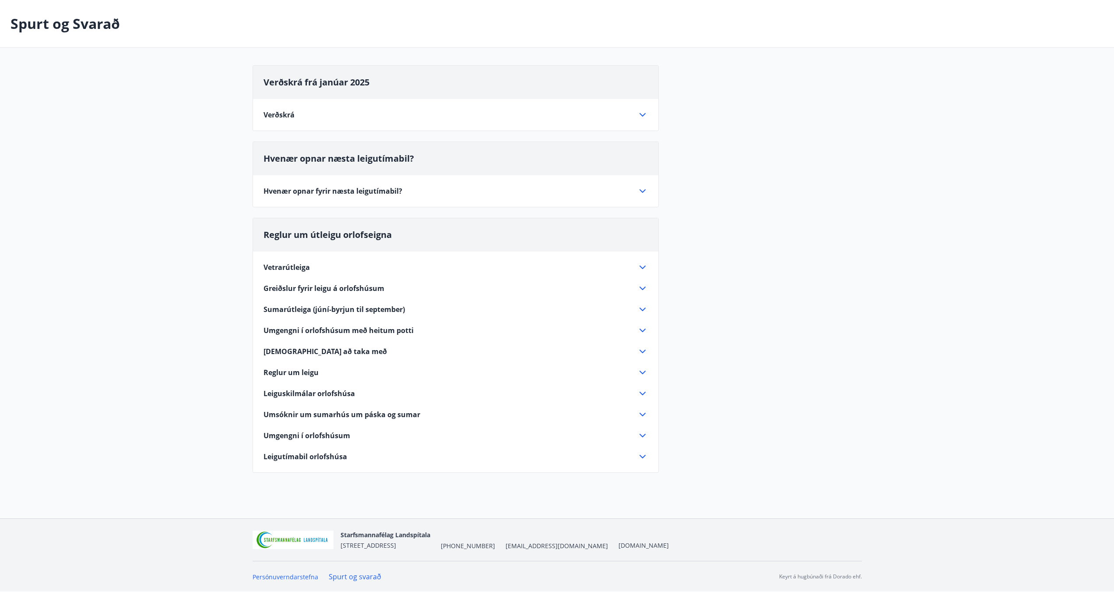
click at [645, 458] on icon at bounding box center [642, 456] width 11 height 11
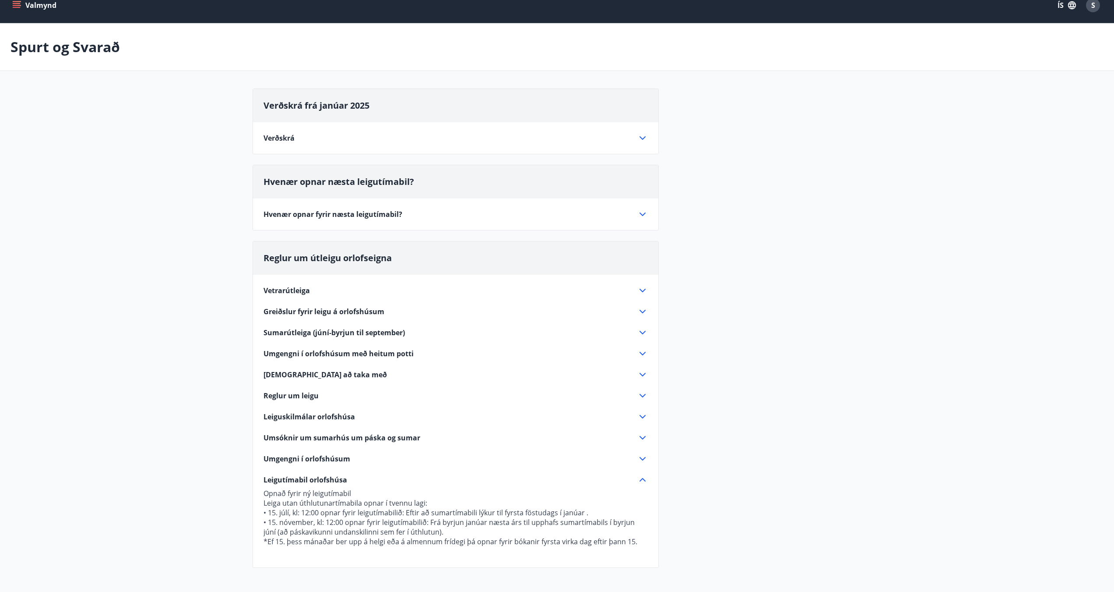
scroll to position [0, 0]
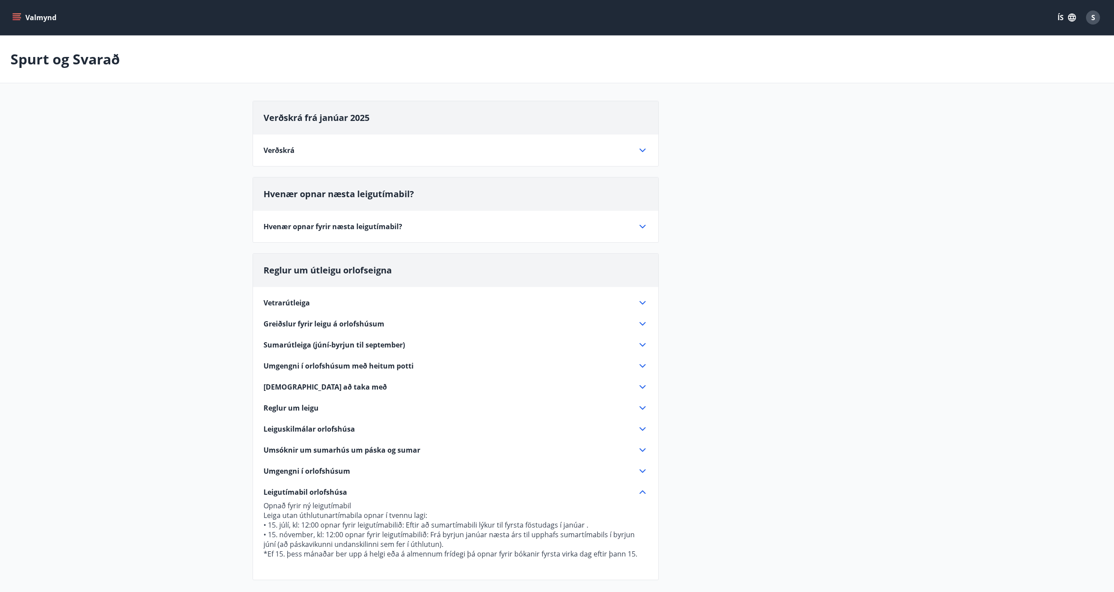
click at [14, 20] on icon "menu" at bounding box center [17, 19] width 8 height 1
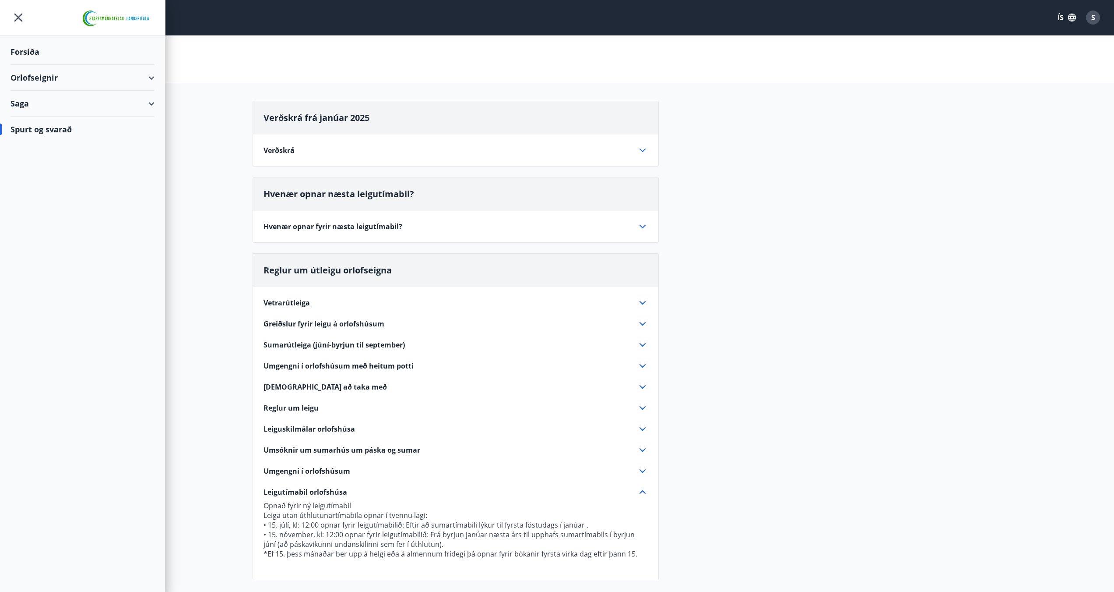
click at [45, 85] on div "Orlofseignir" at bounding box center [83, 78] width 144 height 26
click at [41, 119] on div "Bókunardagatal" at bounding box center [83, 118] width 130 height 18
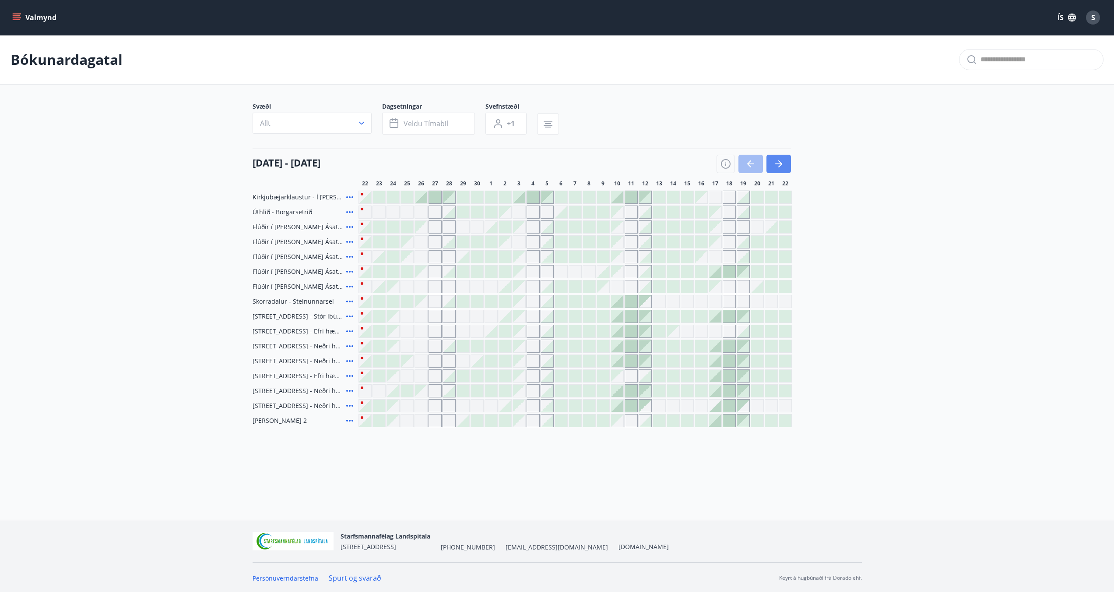
click at [782, 164] on icon "button" at bounding box center [779, 163] width 11 height 11
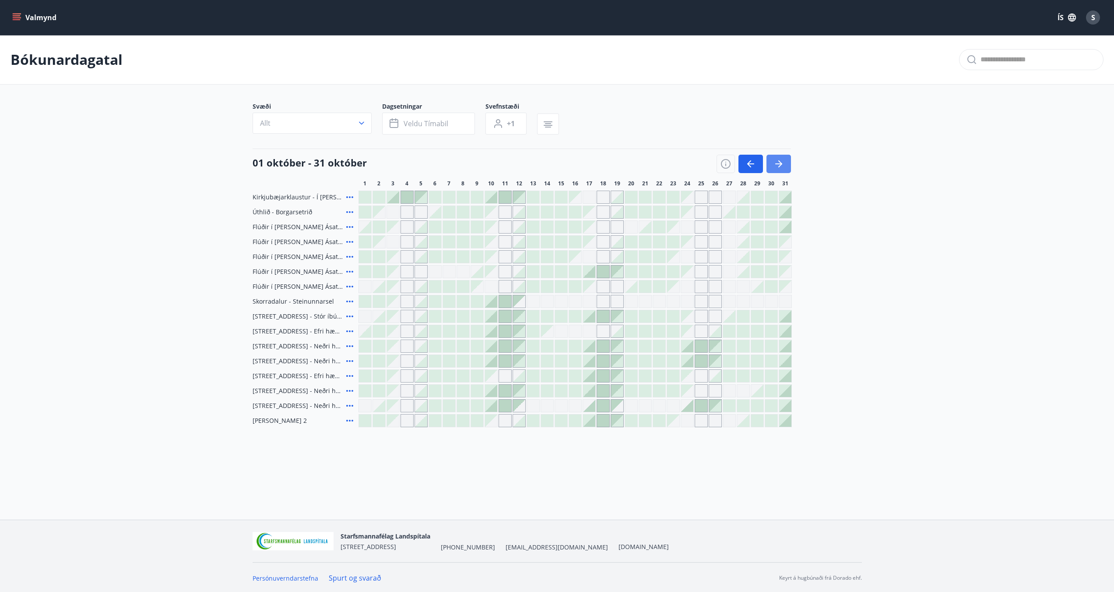
click at [778, 164] on icon "button" at bounding box center [778, 163] width 7 height 1
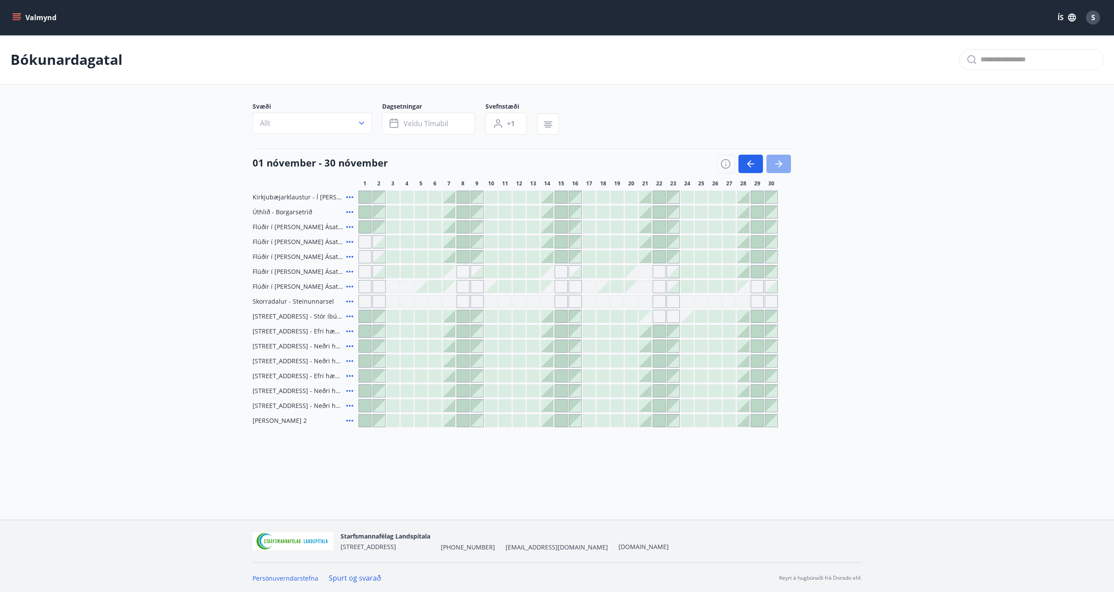
click at [778, 164] on icon "button" at bounding box center [778, 163] width 7 height 1
